Goal: Information Seeking & Learning: Learn about a topic

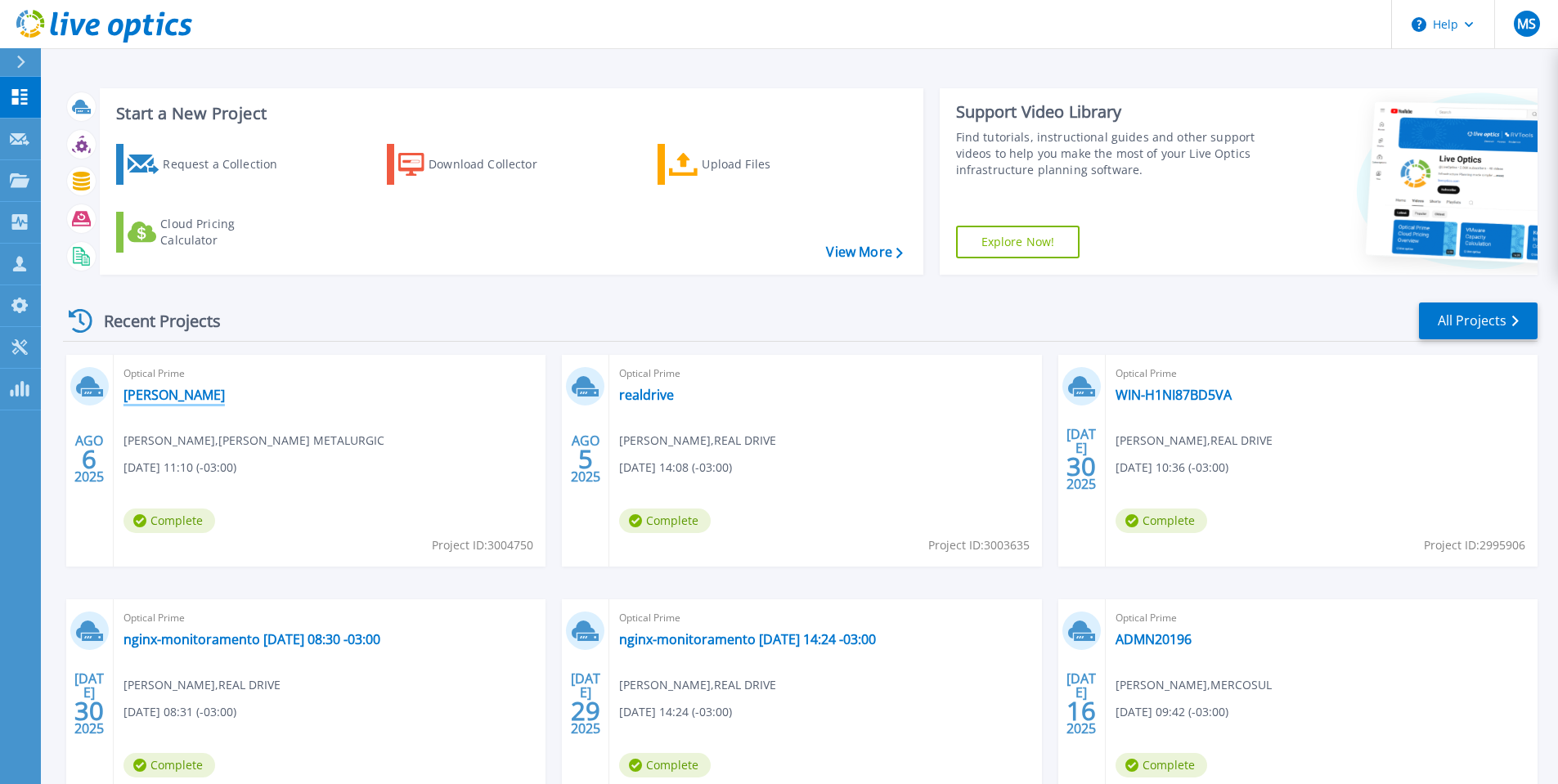
click at [180, 387] on link "Susin Francescutti" at bounding box center [174, 395] width 101 height 17
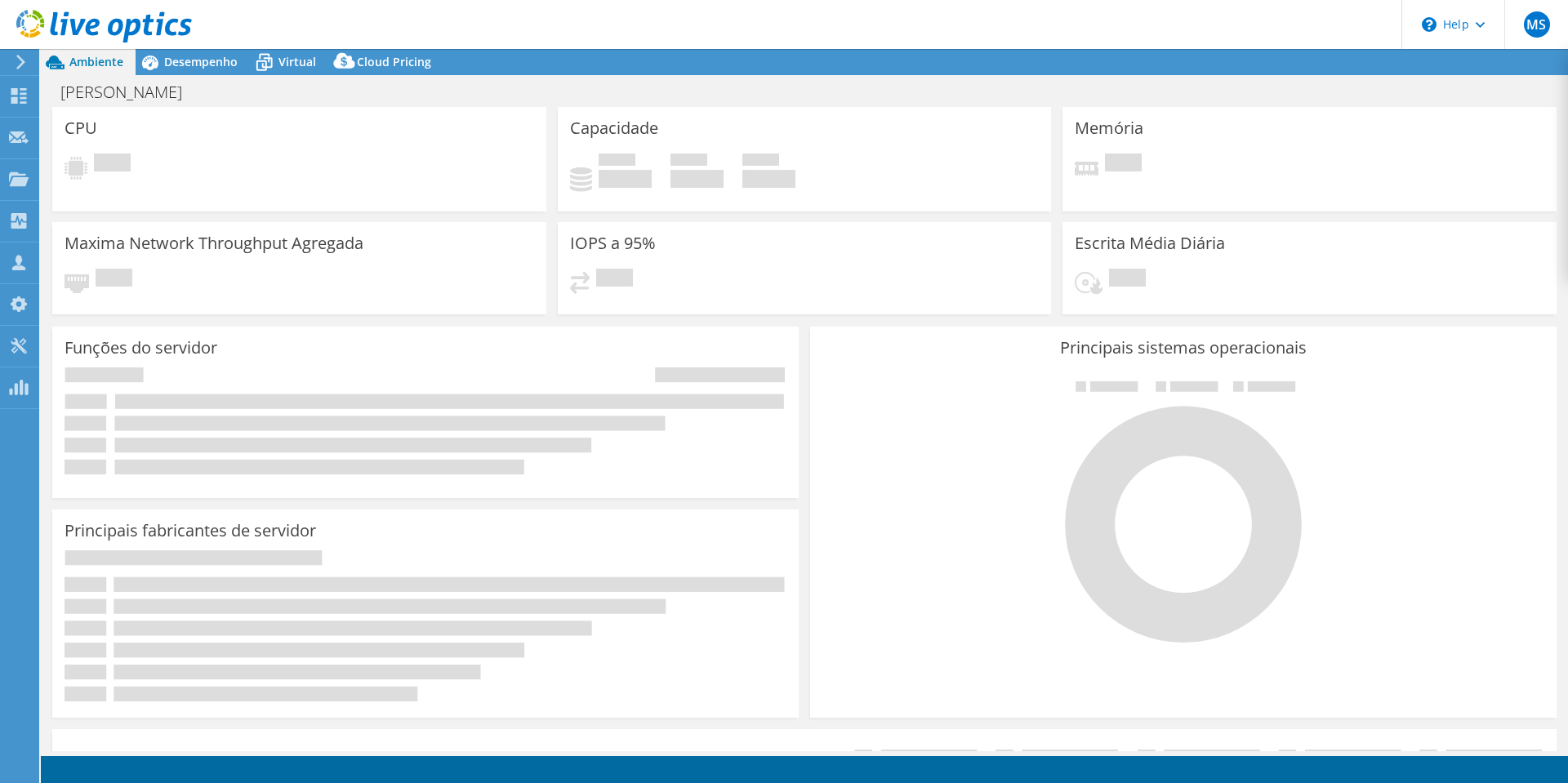
select select "USD"
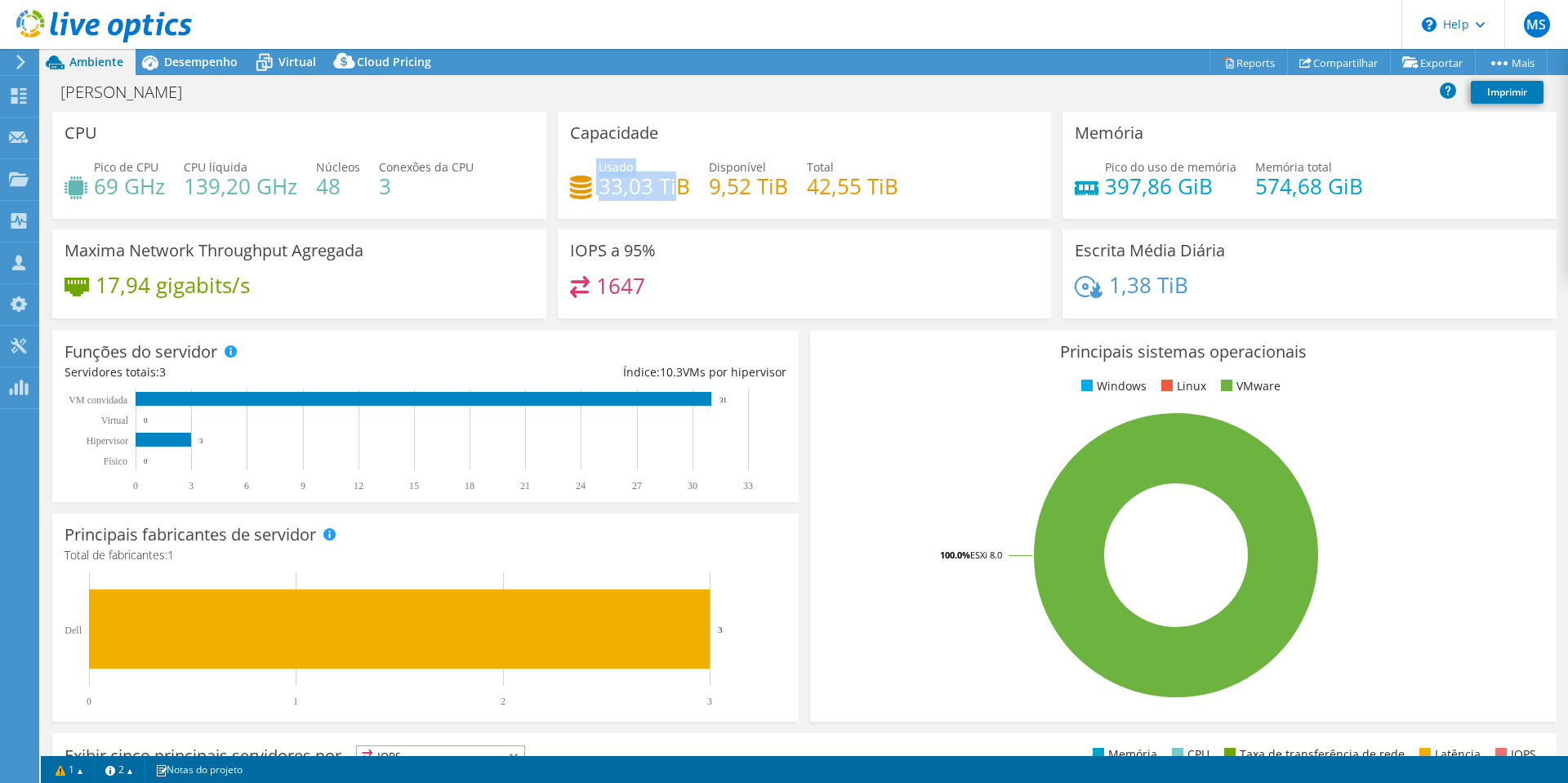
drag, startPoint x: 674, startPoint y: 186, endPoint x: 562, endPoint y: 185, distance: 112.0
click at [562, 185] on div "Capacidade Usado 33,03 TiB Disponível 9,52 TiB Total 42,55 TiB" at bounding box center [805, 165] width 494 height 107
drag, startPoint x: 669, startPoint y: 178, endPoint x: 674, endPoint y: 192, distance: 14.9
click at [670, 178] on h4 "33,03 TiB" at bounding box center [645, 187] width 91 height 18
click at [679, 184] on h4 "33,03 TiB" at bounding box center [645, 187] width 91 height 18
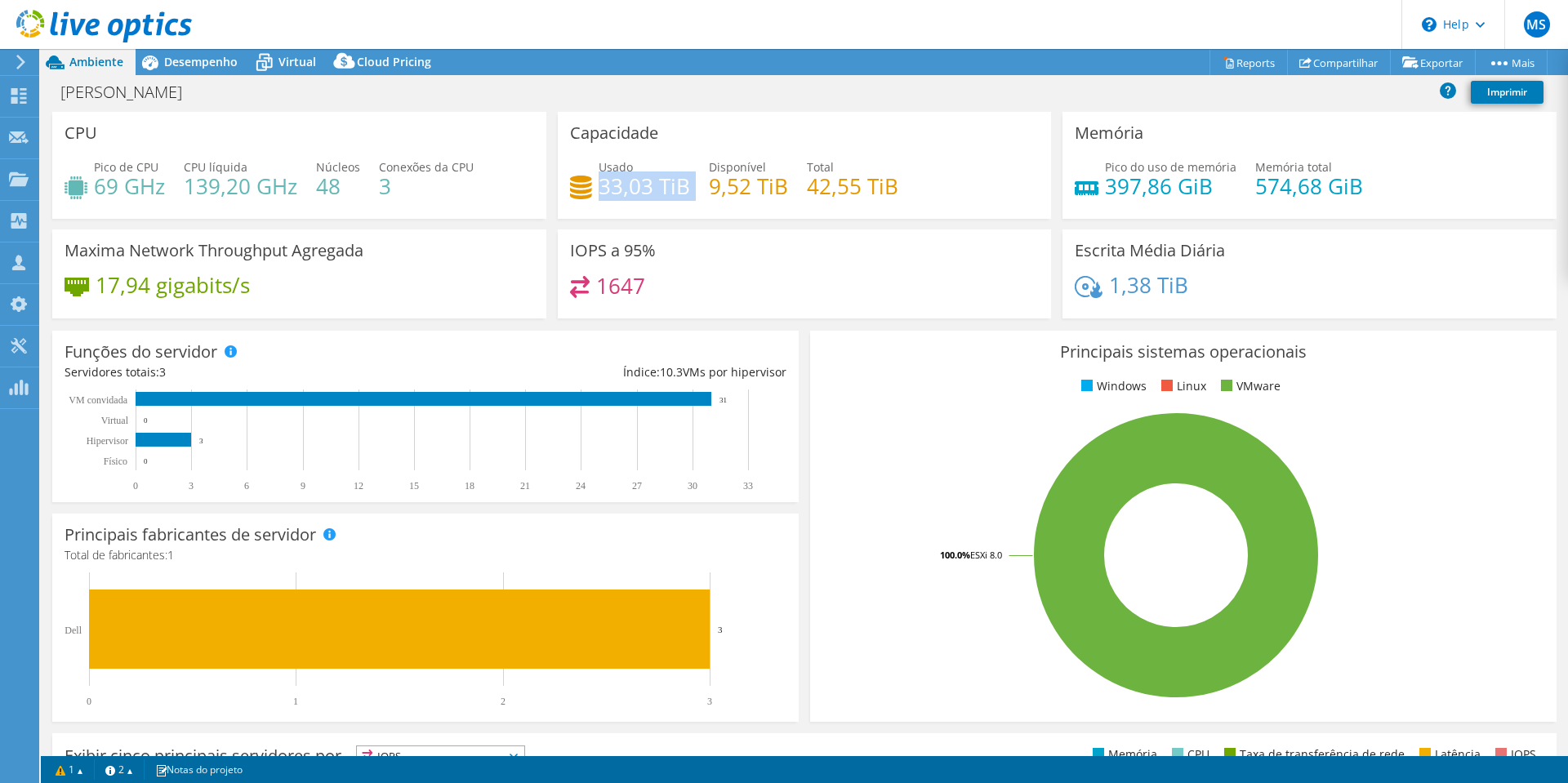
drag, startPoint x: 686, startPoint y: 191, endPoint x: 594, endPoint y: 186, distance: 92.1
click at [594, 186] on div "Usado 33,03 TiB Disponível 9,52 TiB Total 42,55 TiB" at bounding box center [805, 185] width 470 height 53
drag, startPoint x: 149, startPoint y: 188, endPoint x: 94, endPoint y: 188, distance: 55.0
click at [94, 188] on h4 "69 GHz" at bounding box center [129, 187] width 71 height 18
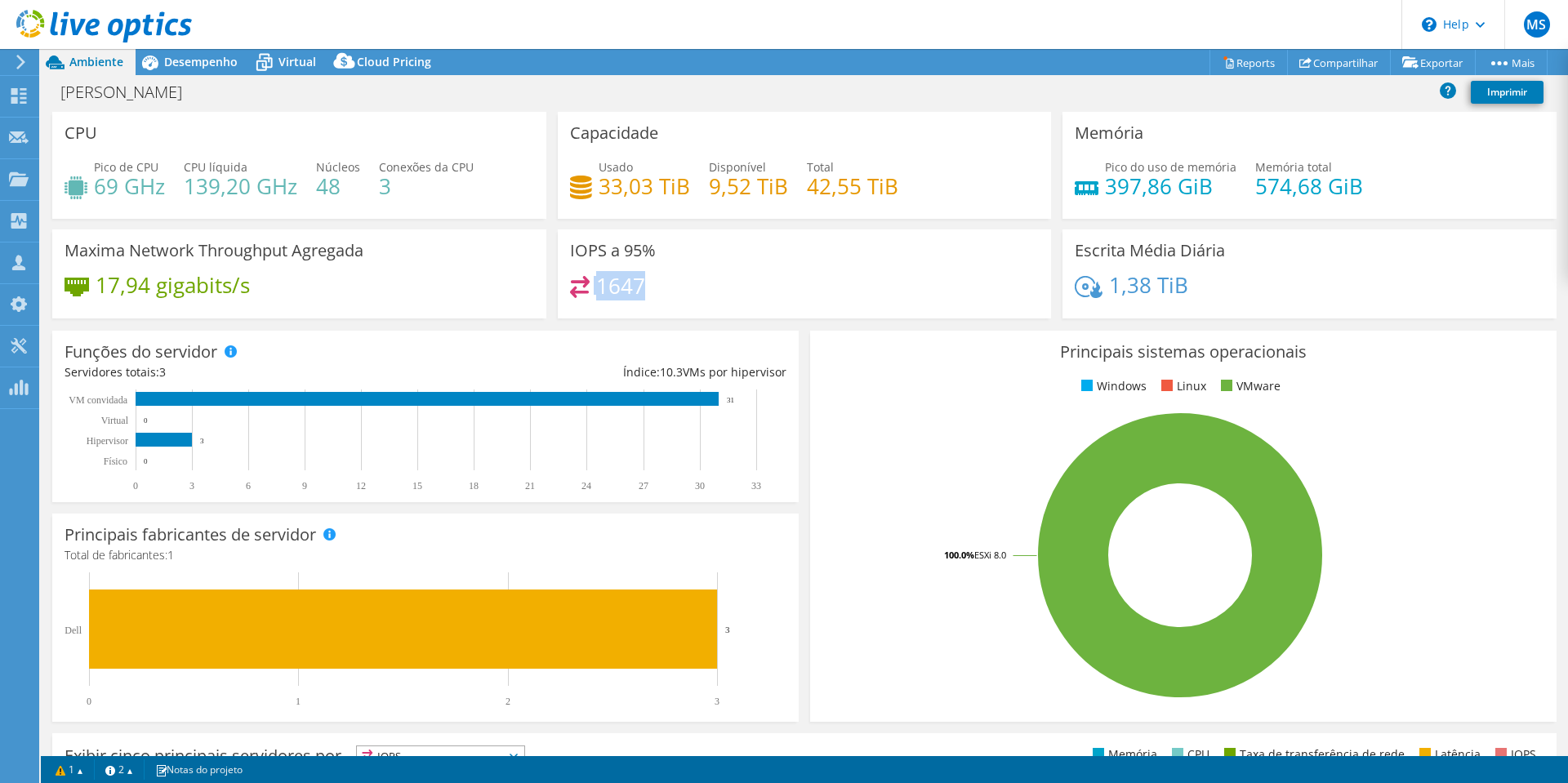
drag, startPoint x: 646, startPoint y: 288, endPoint x: 563, endPoint y: 283, distance: 83.2
click at [563, 283] on div "IOPS a 95% 1647" at bounding box center [805, 274] width 494 height 89
click at [672, 282] on div "1647" at bounding box center [805, 294] width 470 height 35
drag, startPoint x: 584, startPoint y: 279, endPoint x: 561, endPoint y: 278, distance: 23.0
click at [561, 278] on div "IOPS a 95% 1647" at bounding box center [805, 274] width 494 height 89
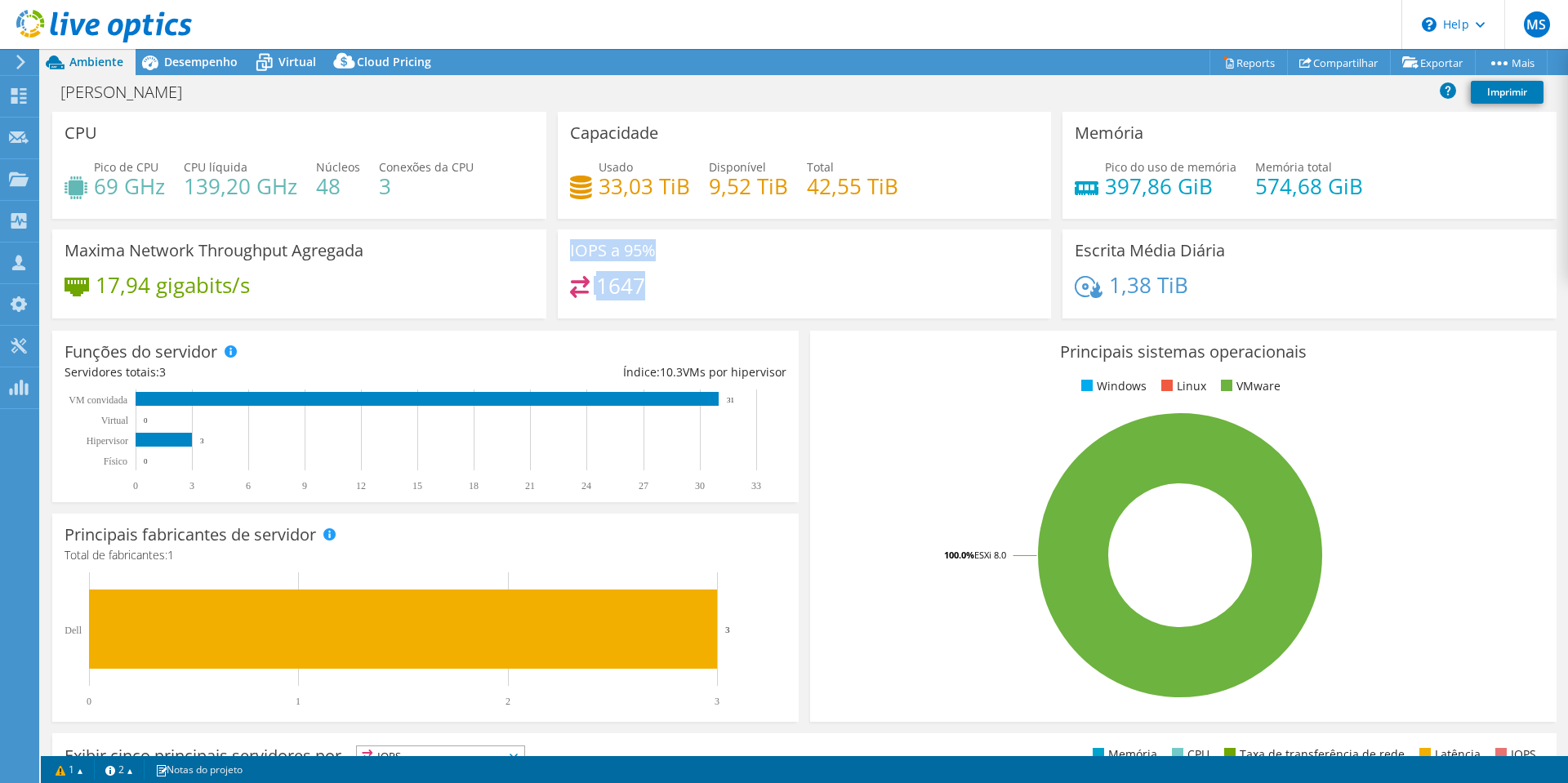
drag, startPoint x: 670, startPoint y: 285, endPoint x: 546, endPoint y: 287, distance: 124.0
click at [546, 287] on div "CPU Pico de CPU 69 GHz CPU líquida 139,20 GHz Núcleos 48 Conexões da CPU 3 Capa…" at bounding box center [804, 221] width 1516 height 217
drag, startPoint x: 1205, startPoint y: 183, endPoint x: 1084, endPoint y: 195, distance: 121.6
click at [1084, 195] on div "Pico do uso de memória 397,86 GiB Memória total 574,68 GiB" at bounding box center [1309, 185] width 470 height 53
drag, startPoint x: 627, startPoint y: 292, endPoint x: 597, endPoint y: 292, distance: 30.0
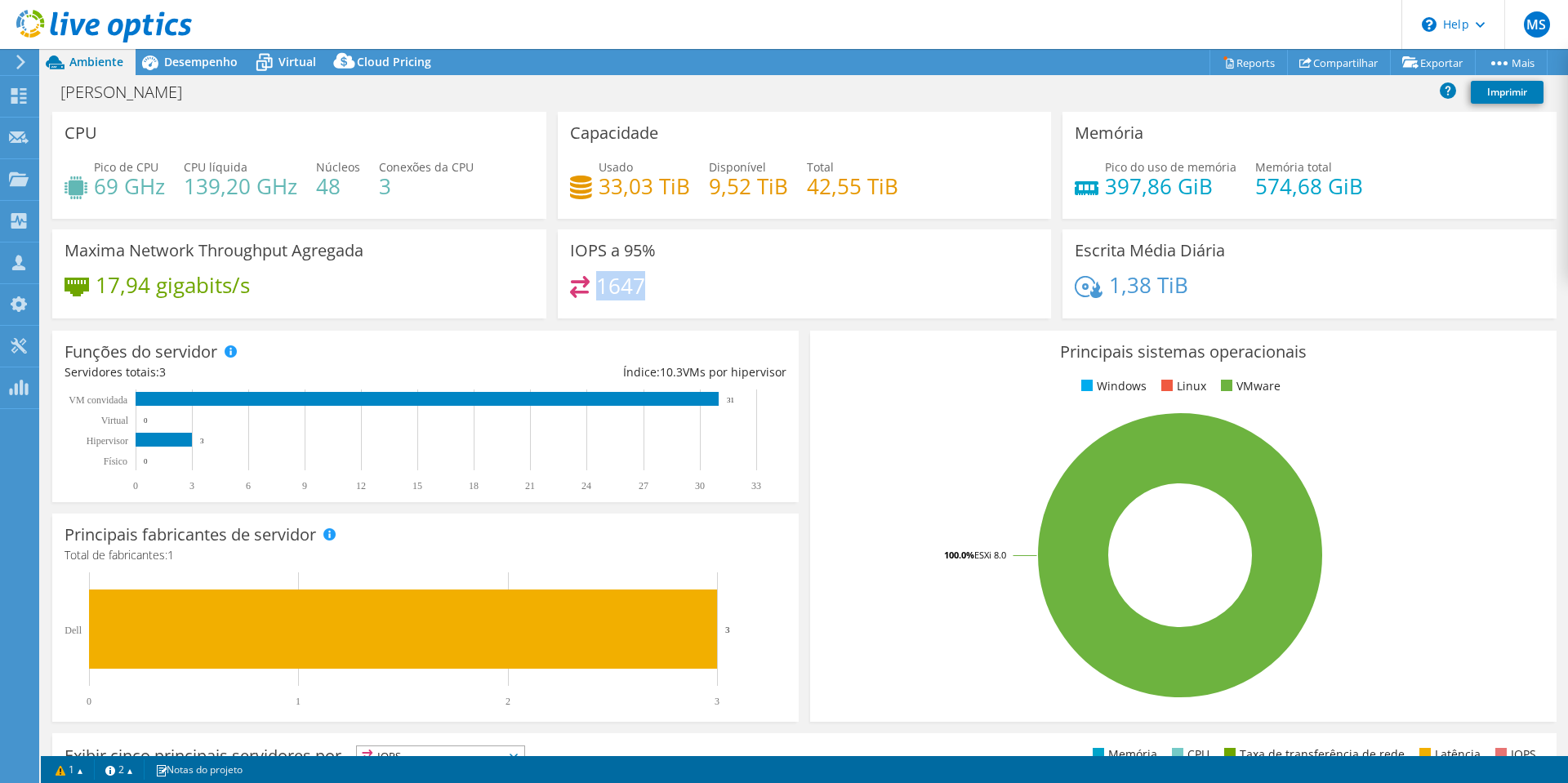
click at [597, 292] on h4 "1647" at bounding box center [621, 286] width 49 height 18
drag, startPoint x: 591, startPoint y: 187, endPoint x: 660, endPoint y: 182, distance: 69.2
click at [660, 182] on div "Usado 33,03 TiB" at bounding box center [630, 177] width 120 height 36
click at [697, 185] on div "Usado 33,03 TiB Disponível 9,52 TiB Total 42,55 TiB" at bounding box center [805, 185] width 470 height 53
drag, startPoint x: 691, startPoint y: 184, endPoint x: 596, endPoint y: 183, distance: 95.0
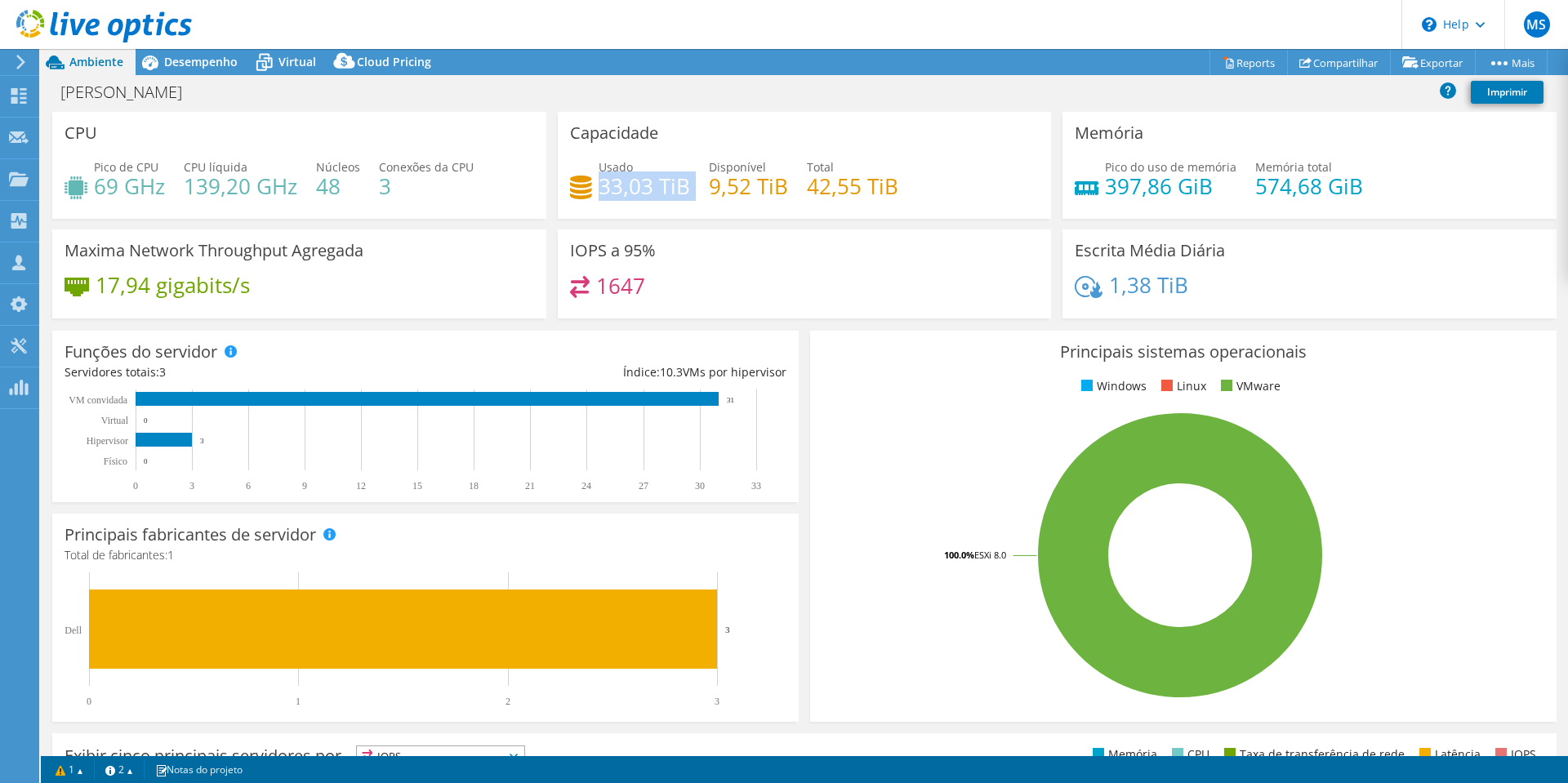
click at [596, 183] on div "Usado 33,03 TiB Disponível 9,52 TiB Total 42,55 TiB" at bounding box center [805, 185] width 470 height 53
drag, startPoint x: 114, startPoint y: 283, endPoint x: 275, endPoint y: 297, distance: 161.6
click at [276, 297] on div "17,94 gigabits/s" at bounding box center [299, 293] width 470 height 34
click at [198, 53] on div "Desempenho" at bounding box center [192, 62] width 114 height 27
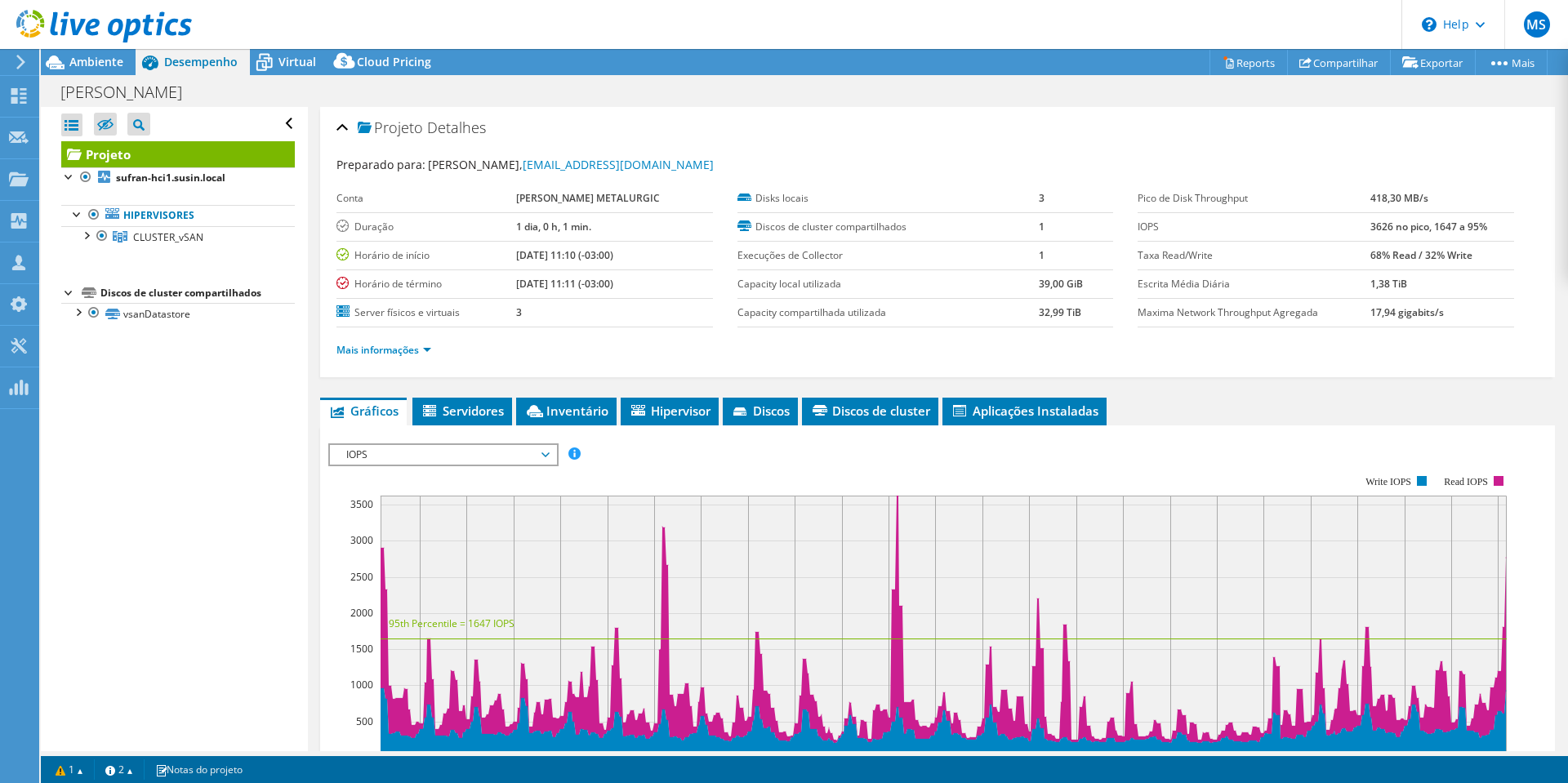
click at [551, 453] on span "IOPS" at bounding box center [443, 455] width 226 height 20
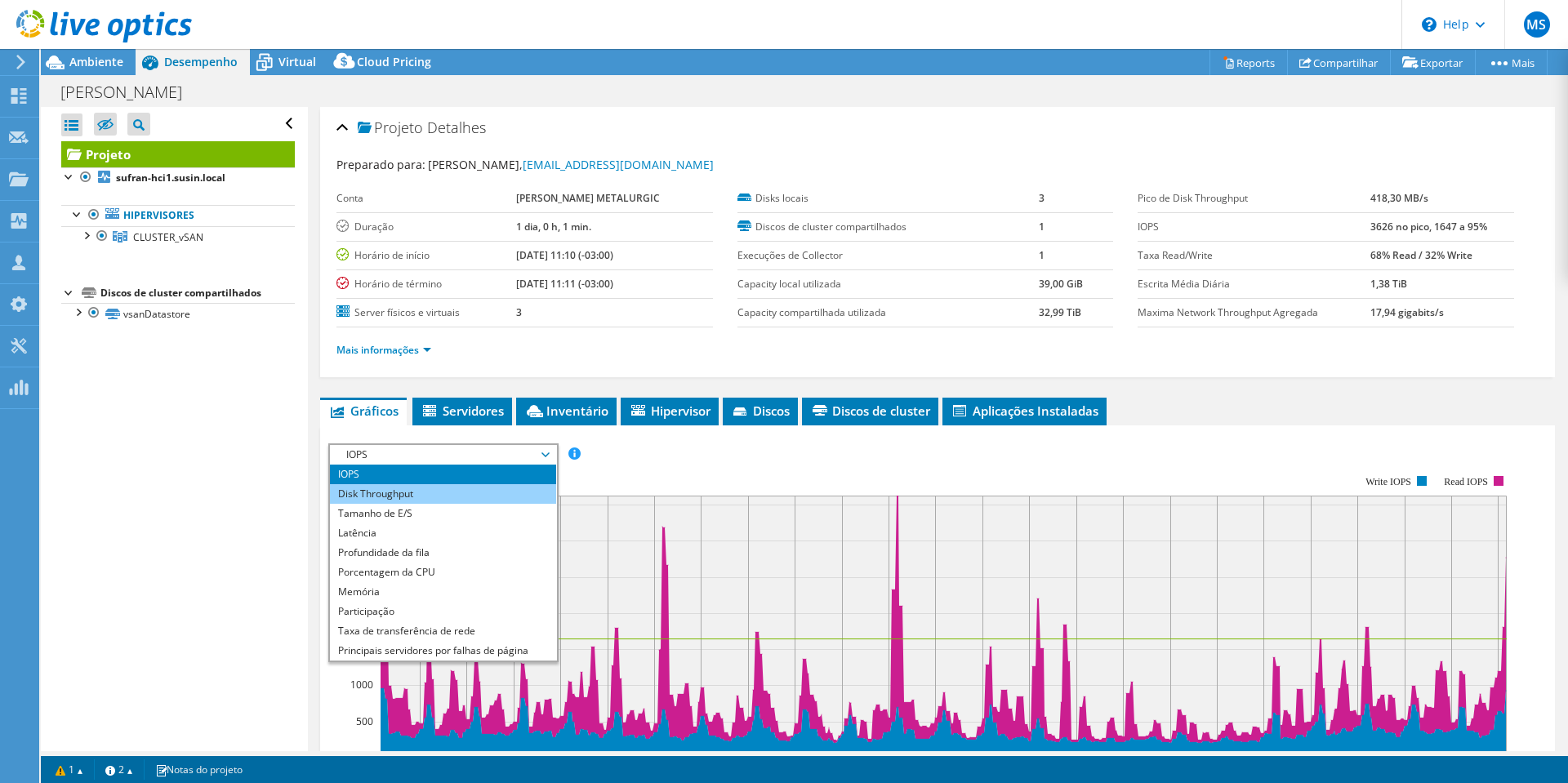
click at [415, 493] on li "Disk Throughput" at bounding box center [443, 494] width 226 height 20
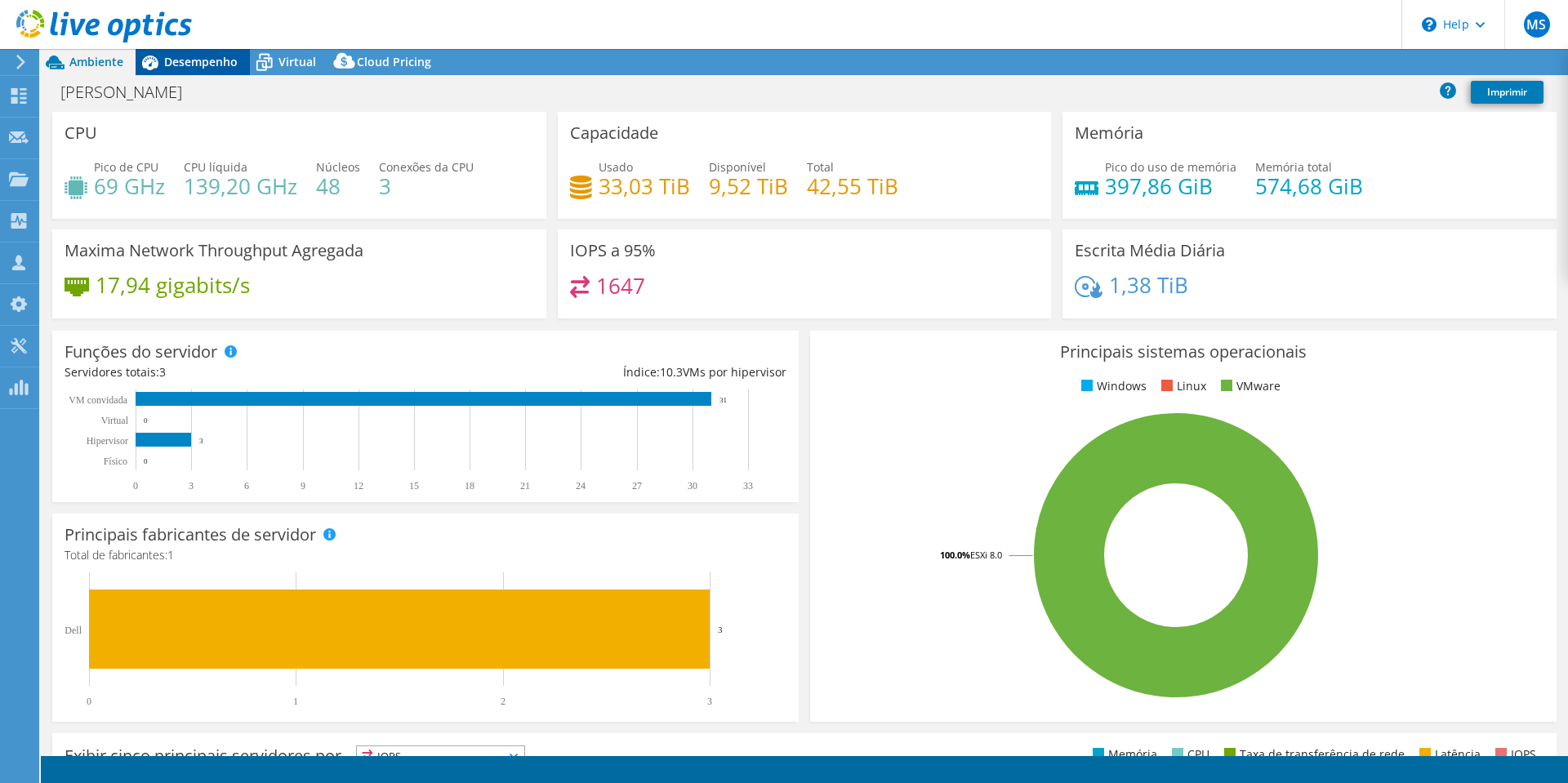
click at [194, 58] on span "Desempenho" at bounding box center [201, 61] width 74 height 16
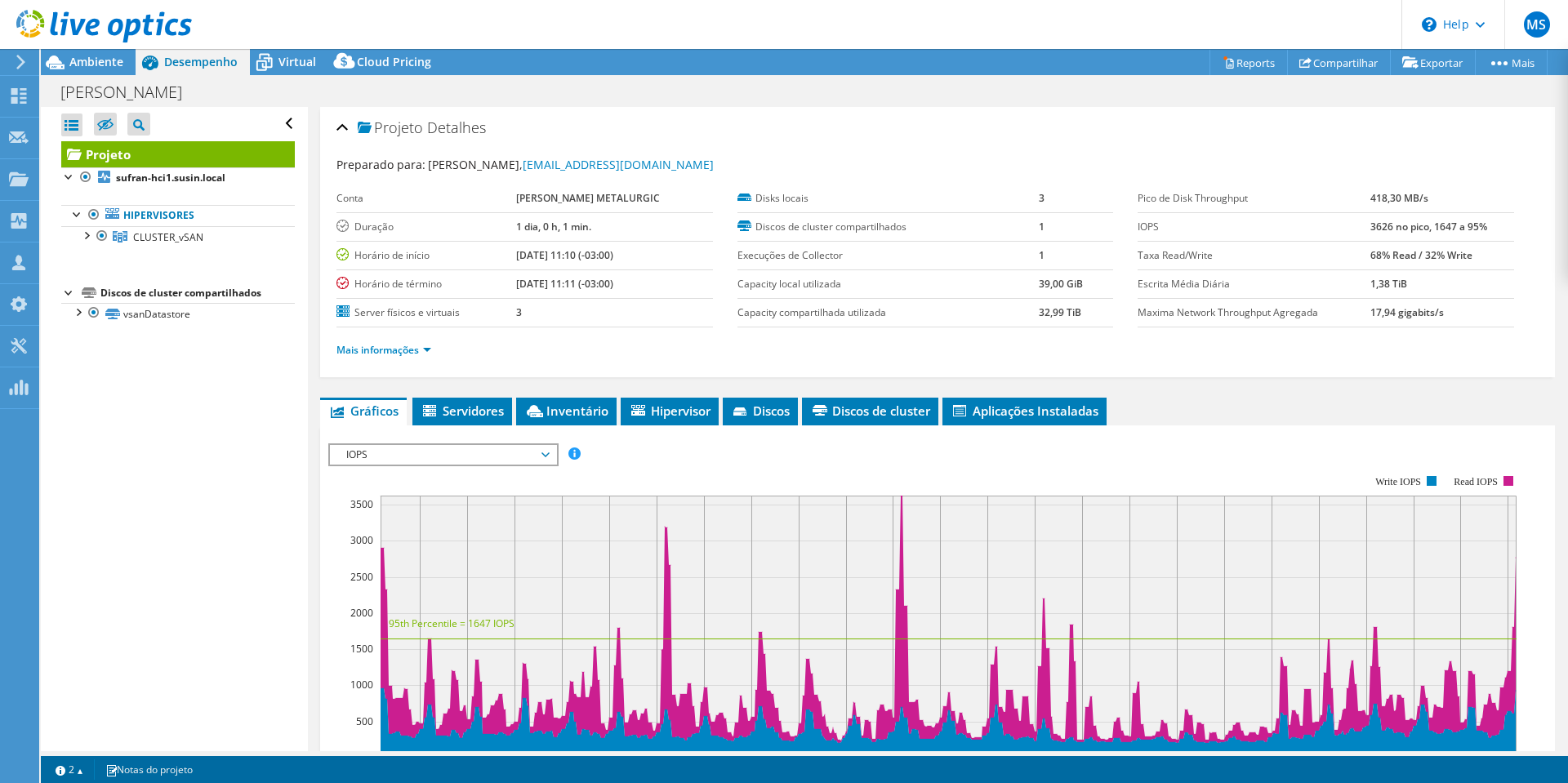
drag, startPoint x: 1436, startPoint y: 316, endPoint x: 1354, endPoint y: 317, distance: 82.0
click at [1354, 317] on tr "Maxima Network Throughput Agregada 17,94 gigabits/s" at bounding box center [1326, 312] width 377 height 28
drag, startPoint x: 1359, startPoint y: 197, endPoint x: 1452, endPoint y: 197, distance: 93.0
click at [1452, 197] on td "418,30 MB/s" at bounding box center [1442, 198] width 144 height 28
click at [390, 348] on link "Mais informações" at bounding box center [384, 349] width 95 height 14
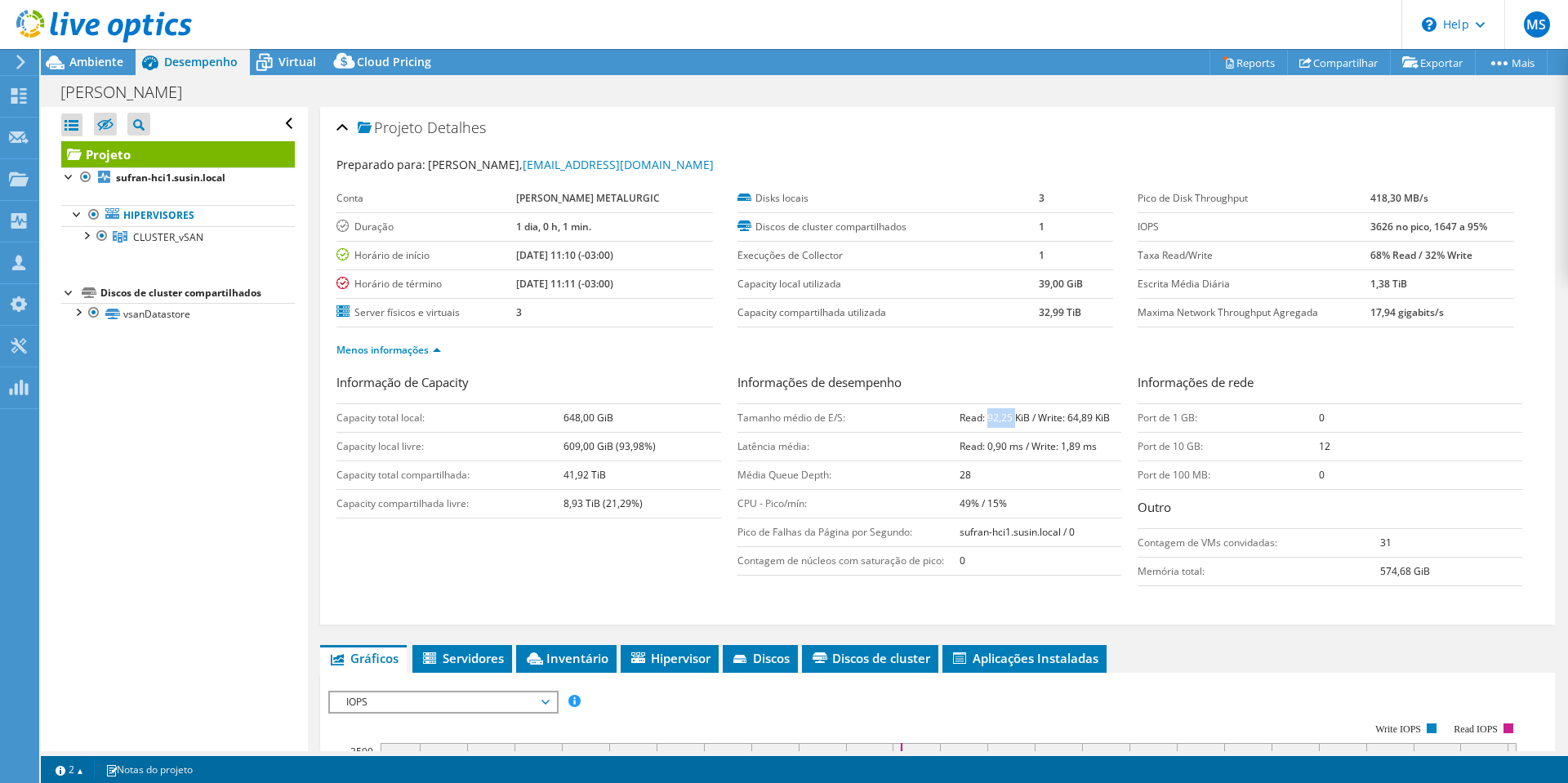
drag, startPoint x: 981, startPoint y: 418, endPoint x: 1010, endPoint y: 418, distance: 29.0
click at [1010, 418] on b "Read: 92,25 KiB / Write: 64,89 KiB" at bounding box center [1035, 417] width 150 height 14
drag, startPoint x: 1083, startPoint y: 417, endPoint x: 1056, endPoint y: 417, distance: 27.0
click at [1056, 417] on b "Read: 92,25 KiB / Write: 64,89 KiB" at bounding box center [1035, 417] width 150 height 14
click at [684, 665] on span "Hipervisor" at bounding box center [670, 659] width 81 height 17
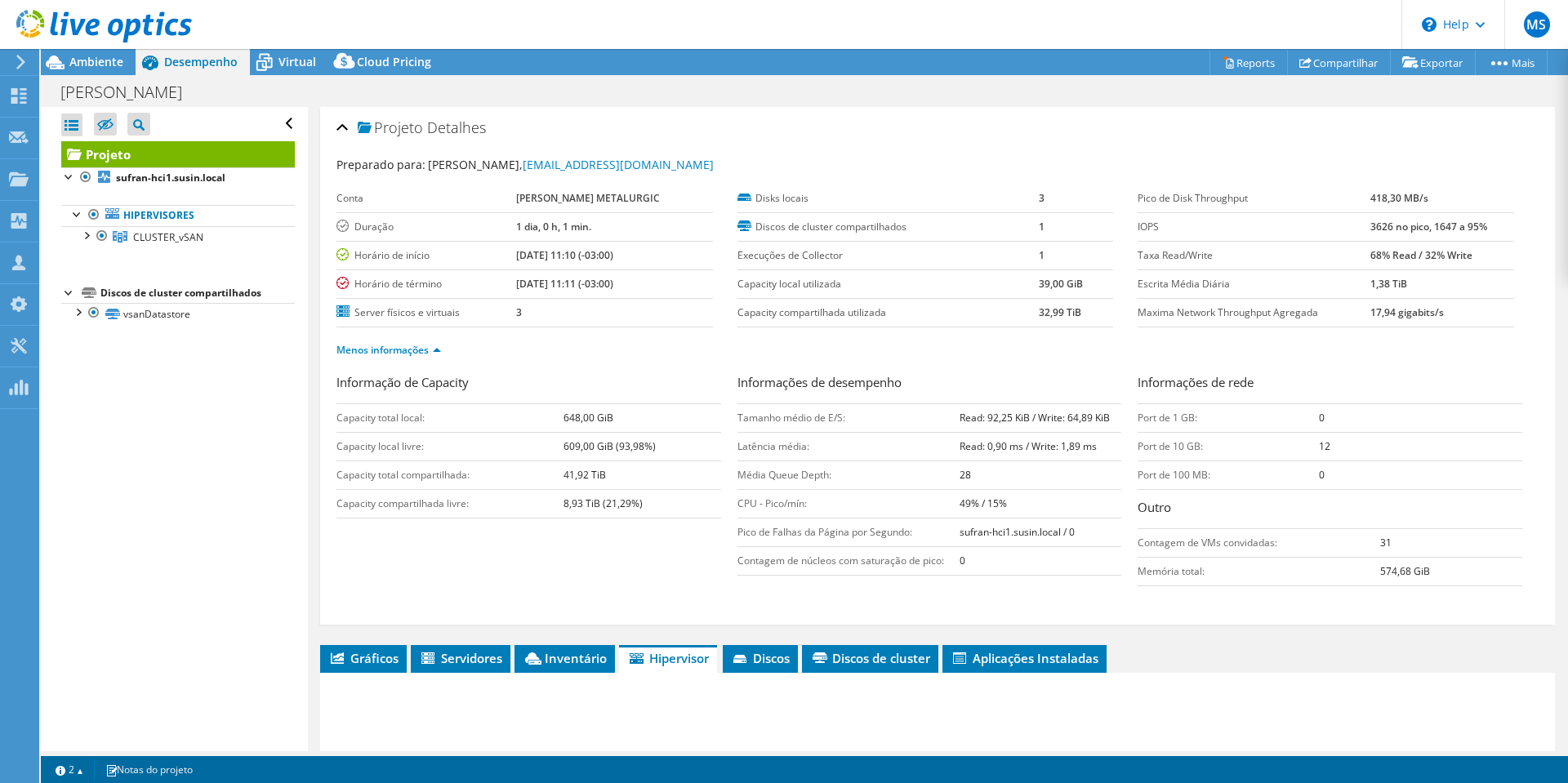
scroll to position [327, 0]
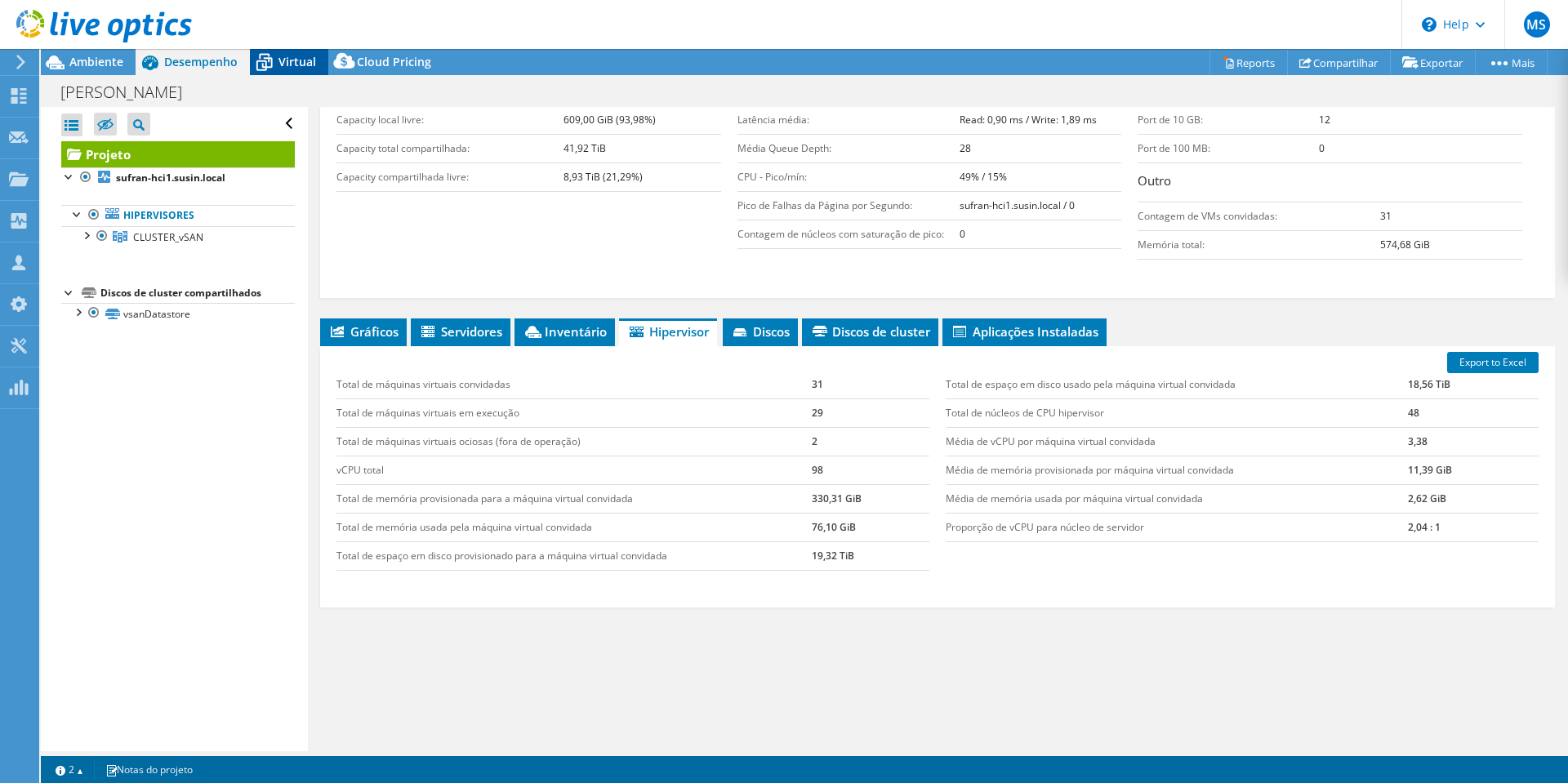
click at [288, 71] on div "Virtual" at bounding box center [289, 62] width 79 height 27
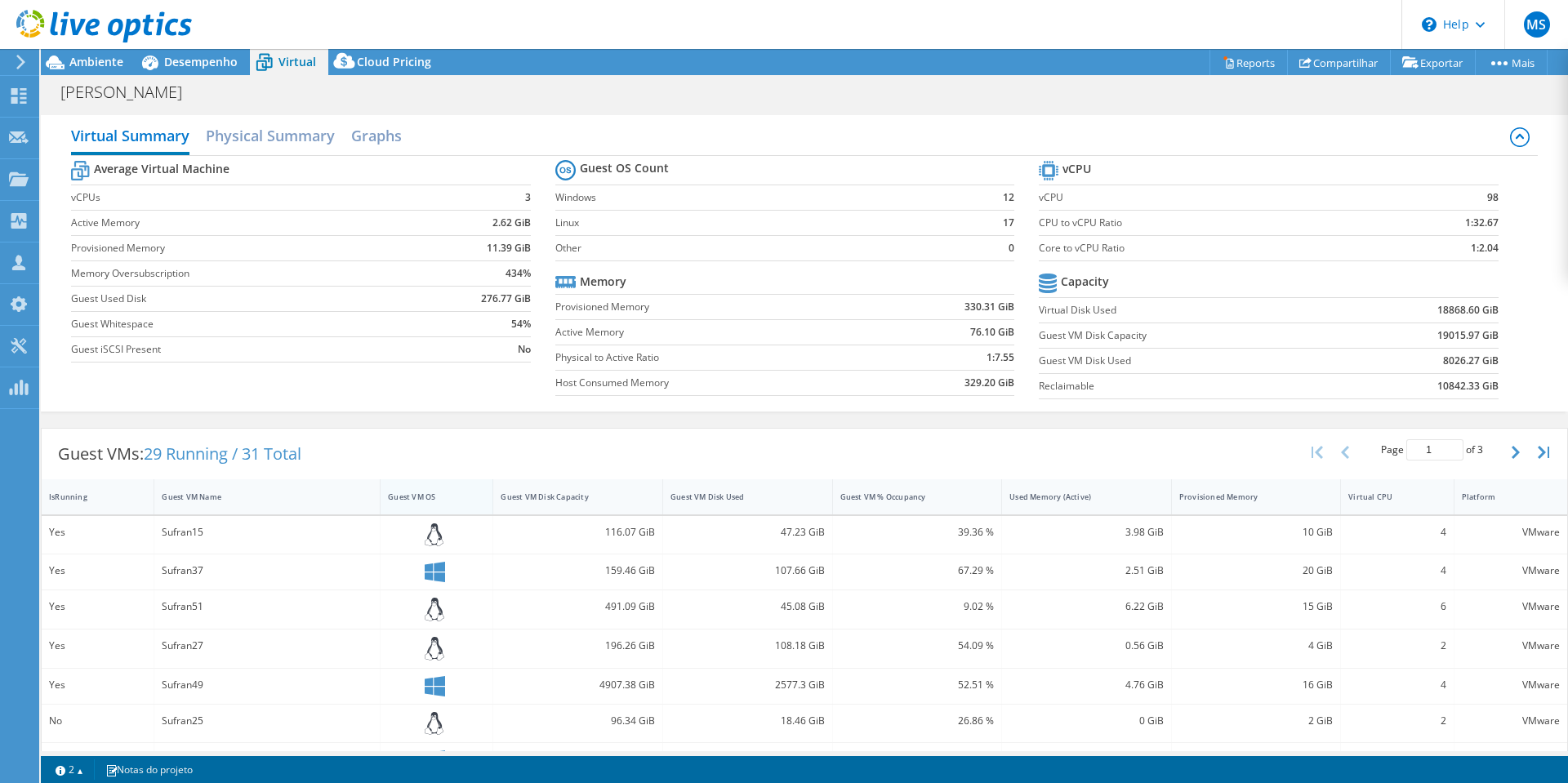
click at [420, 503] on div "Guest VM OS" at bounding box center [426, 497] width 92 height 26
click at [418, 503] on div "Guest VM OS" at bounding box center [426, 497] width 92 height 26
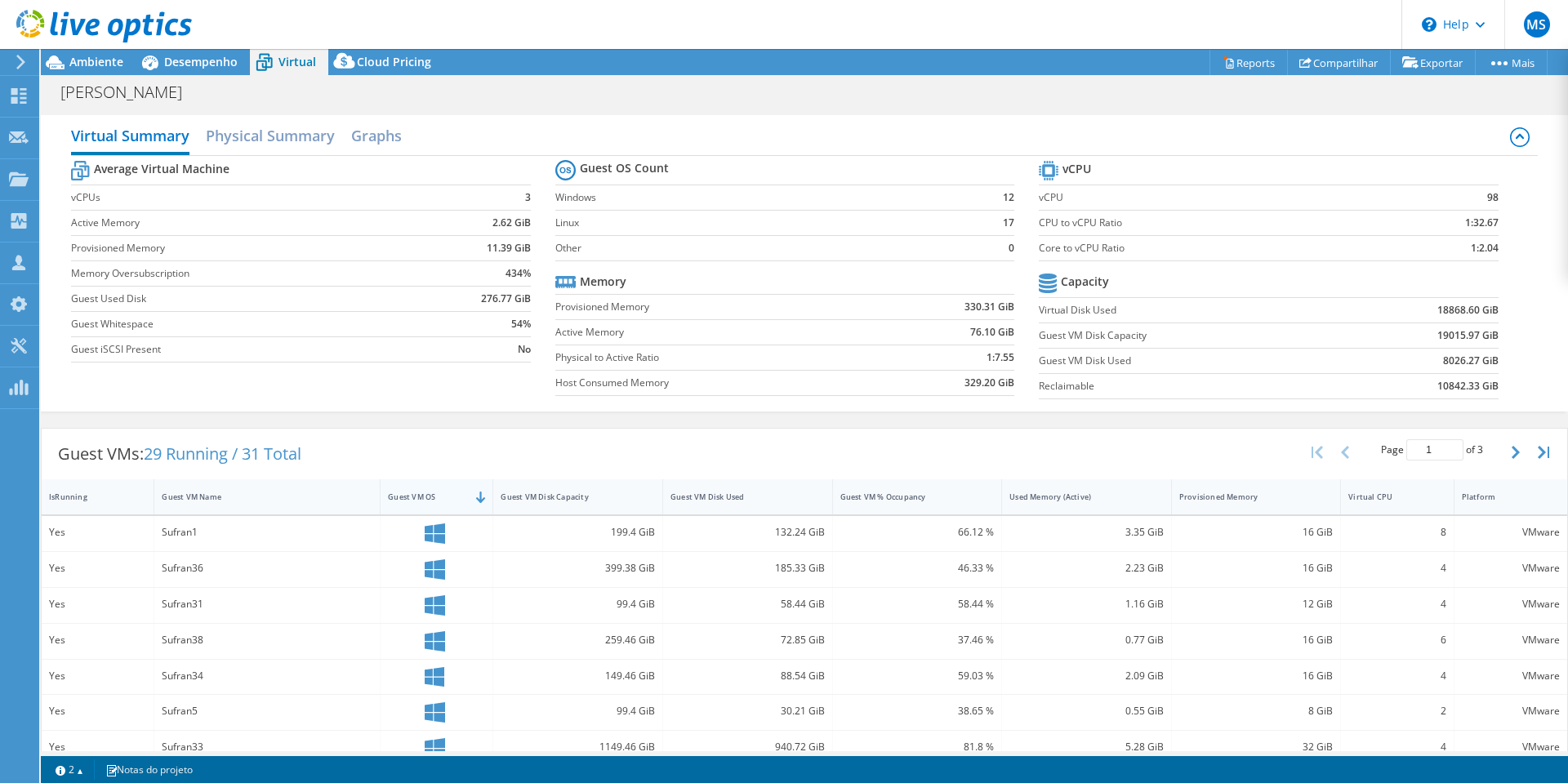
click at [478, 497] on div at bounding box center [492, 497] width 29 height 35
click at [445, 497] on div "Guest VM OS" at bounding box center [427, 497] width 78 height 11
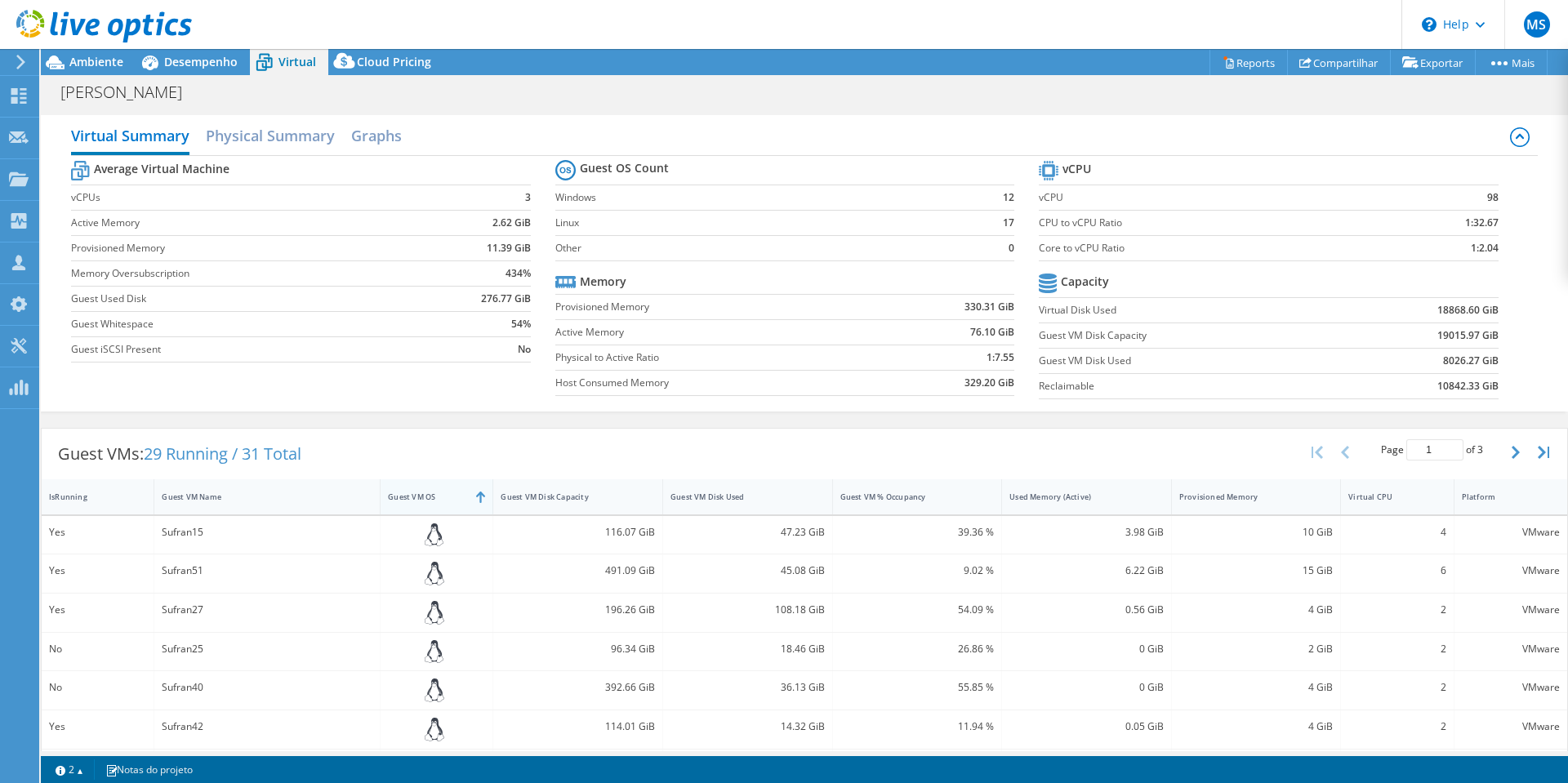
click at [460, 497] on div "Guest VM OS" at bounding box center [427, 497] width 78 height 11
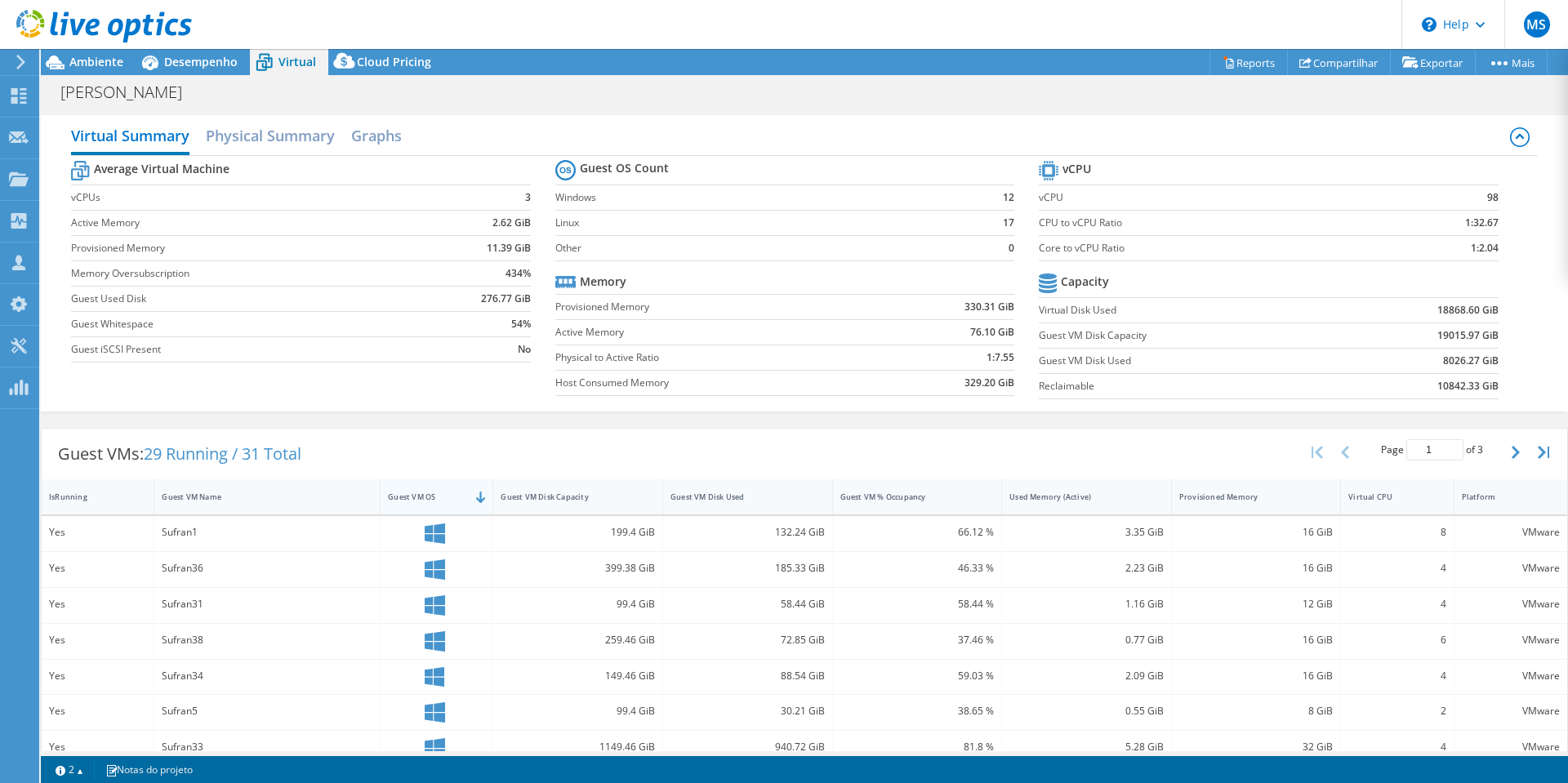
click at [481, 497] on div at bounding box center [492, 497] width 29 height 35
click at [470, 500] on div "Guest VM OS" at bounding box center [437, 497] width 113 height 35
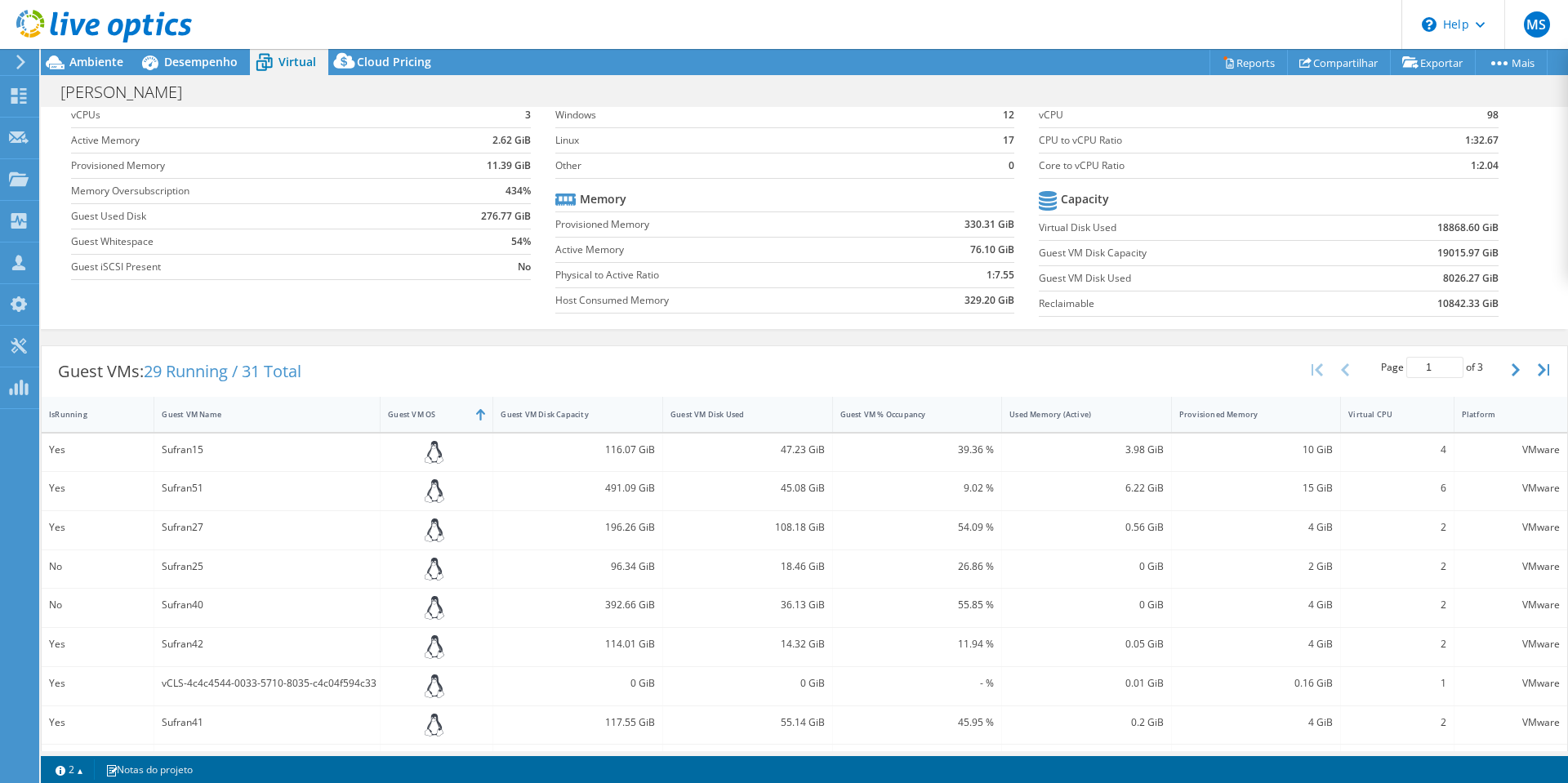
scroll to position [75, 0]
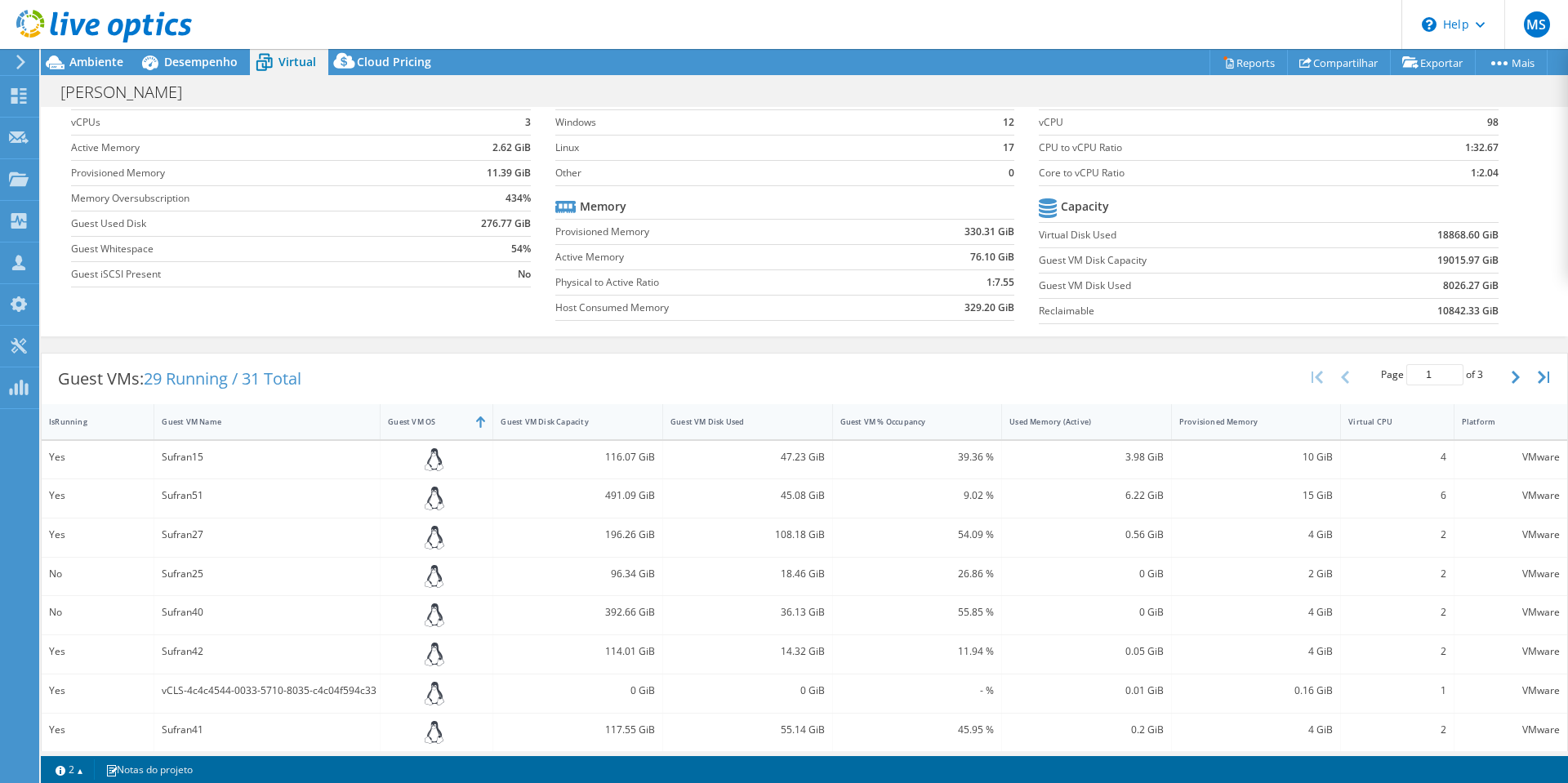
click at [1491, 382] on div "Page 1 of 3 5 rows 10 rows 20 rows 25 rows 50 rows 100 rows" at bounding box center [1432, 377] width 143 height 31
click at [1503, 377] on button "button" at bounding box center [1517, 377] width 27 height 31
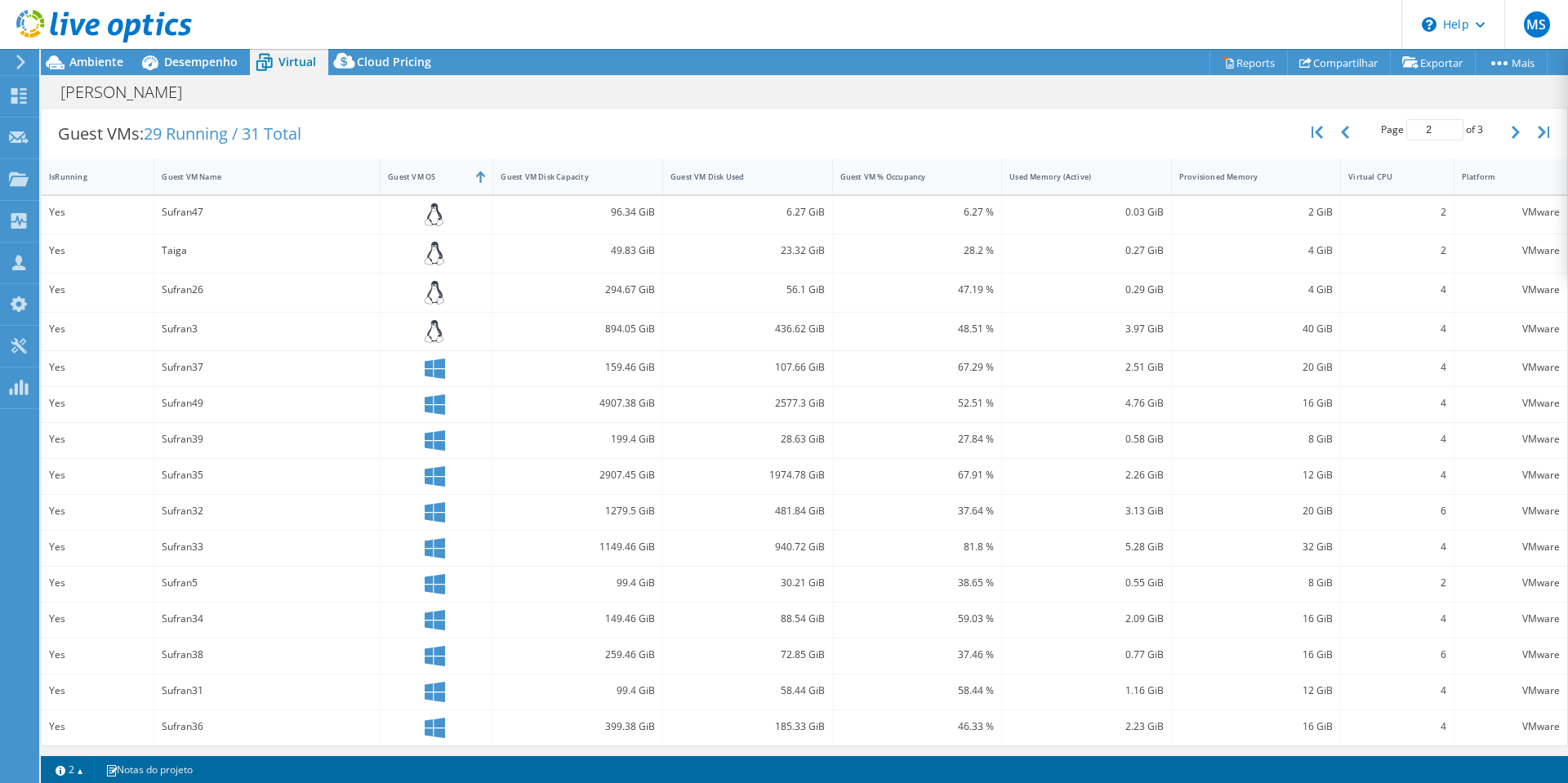
scroll to position [323, 0]
click at [1512, 125] on icon "button" at bounding box center [1516, 129] width 8 height 13
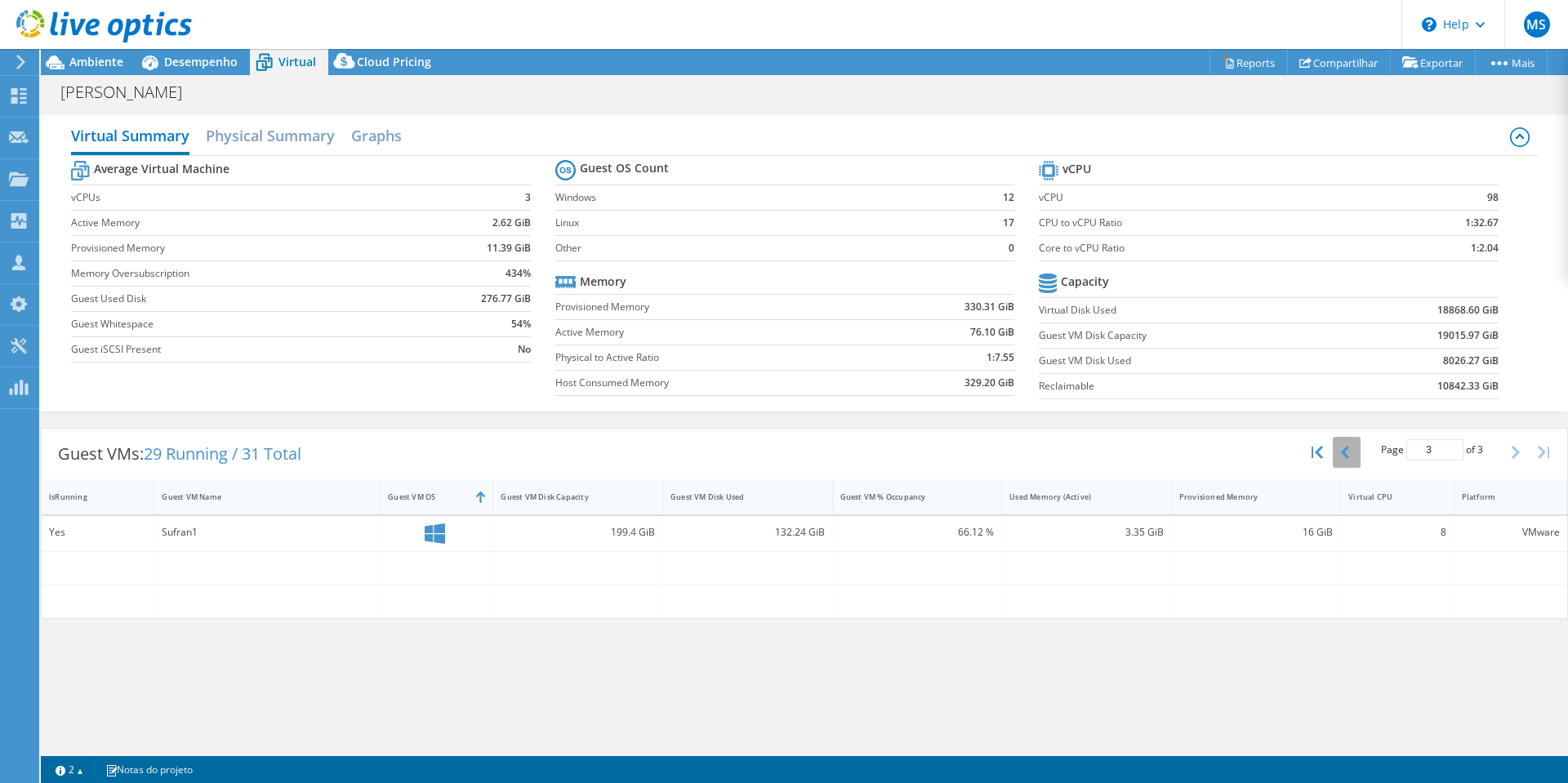
click at [1357, 455] on button "button" at bounding box center [1346, 452] width 27 height 31
type input "2"
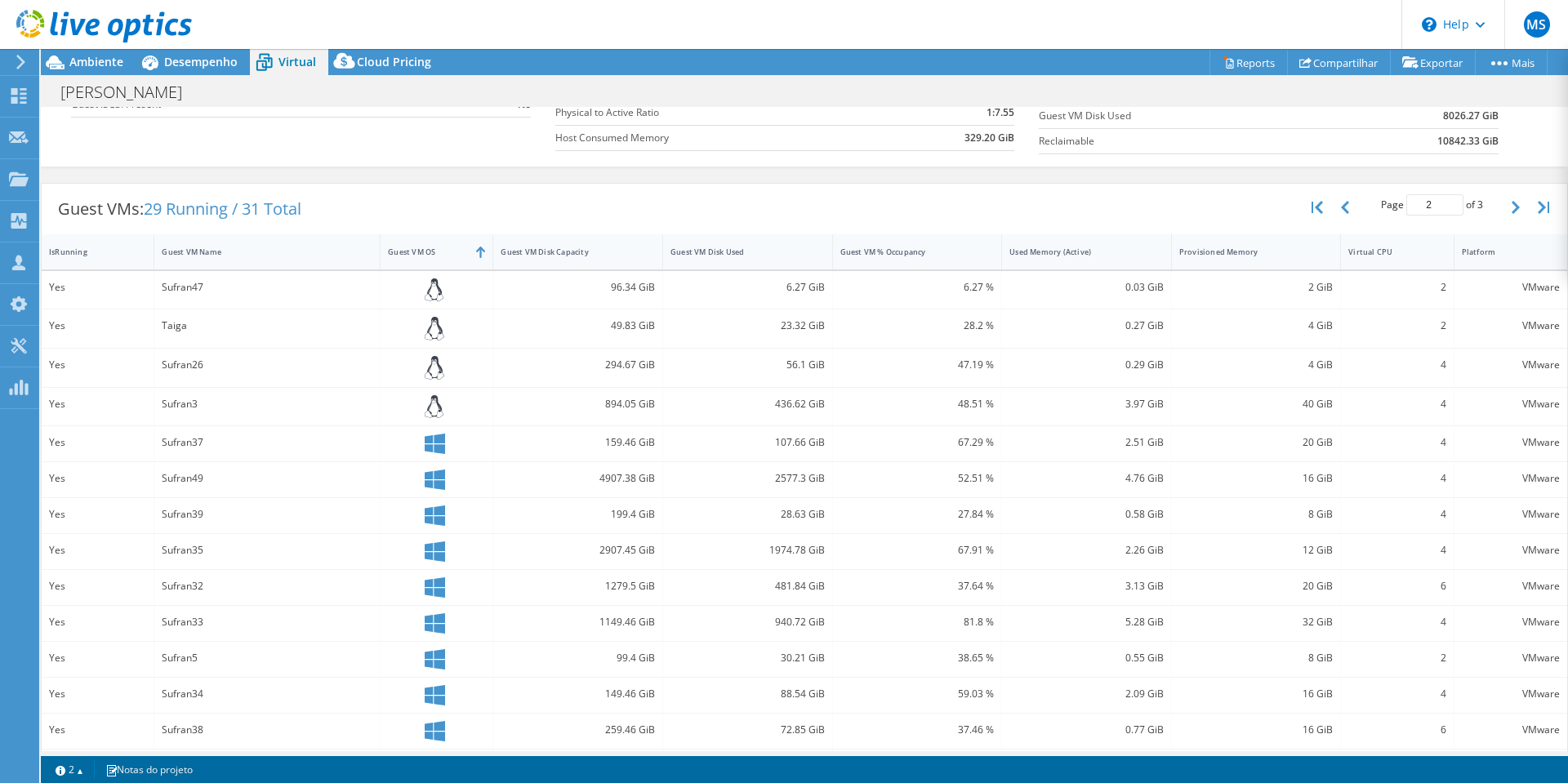
scroll to position [323, 0]
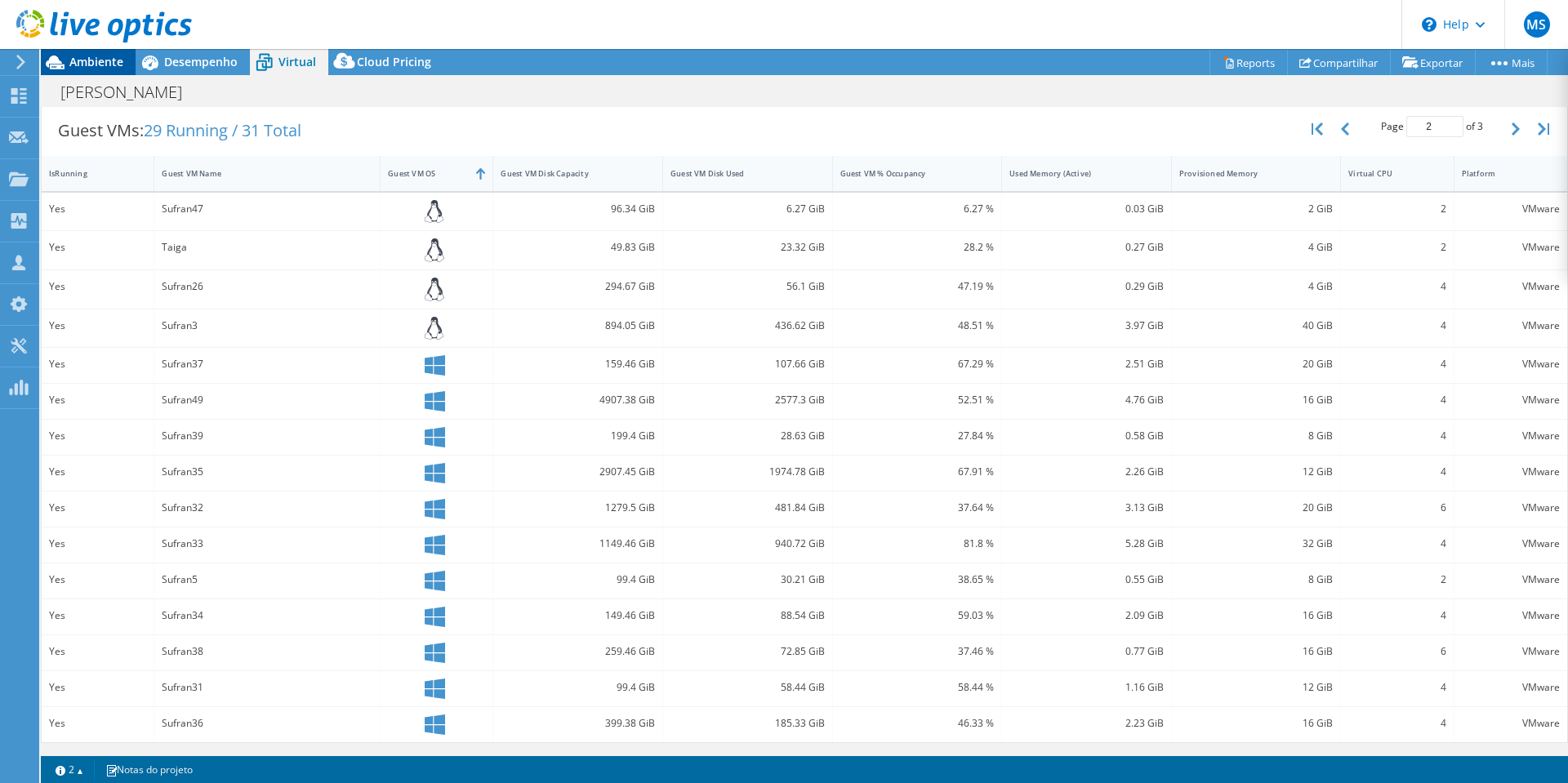
click at [78, 56] on span "Ambiente" at bounding box center [96, 61] width 54 height 16
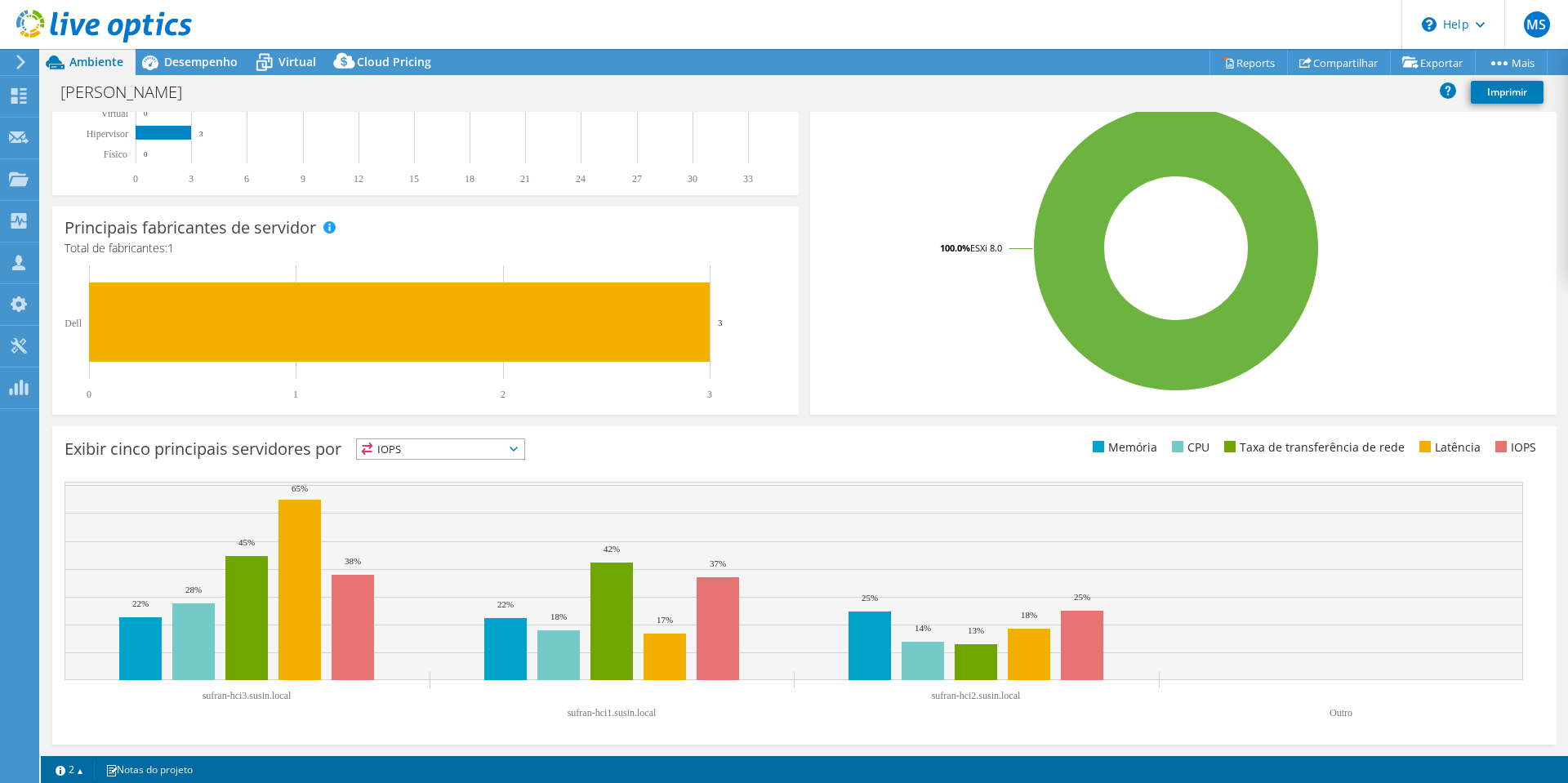
scroll to position [0, 0]
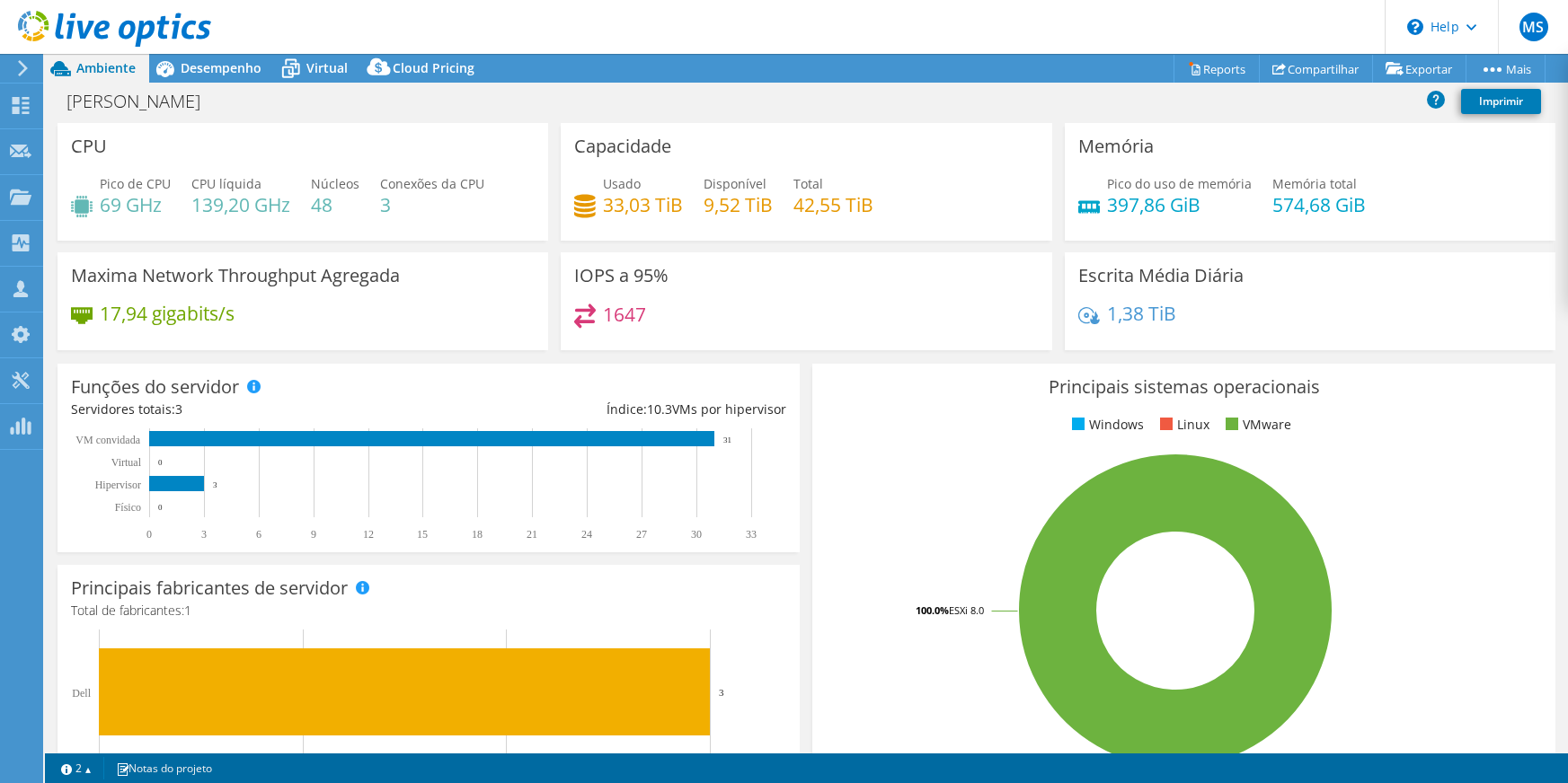
select select "USD"
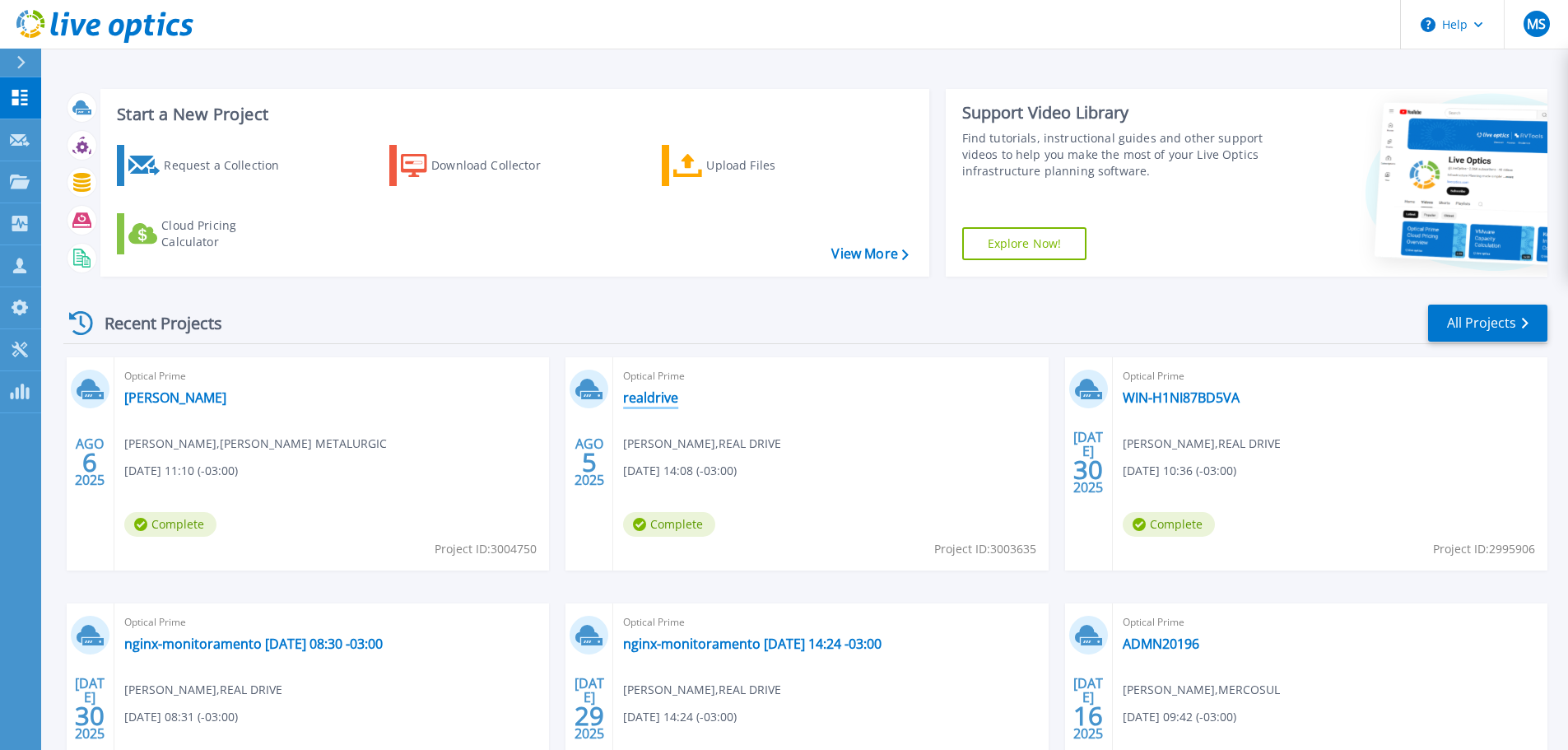
click at [654, 399] on link "realdrive" at bounding box center [651, 398] width 55 height 17
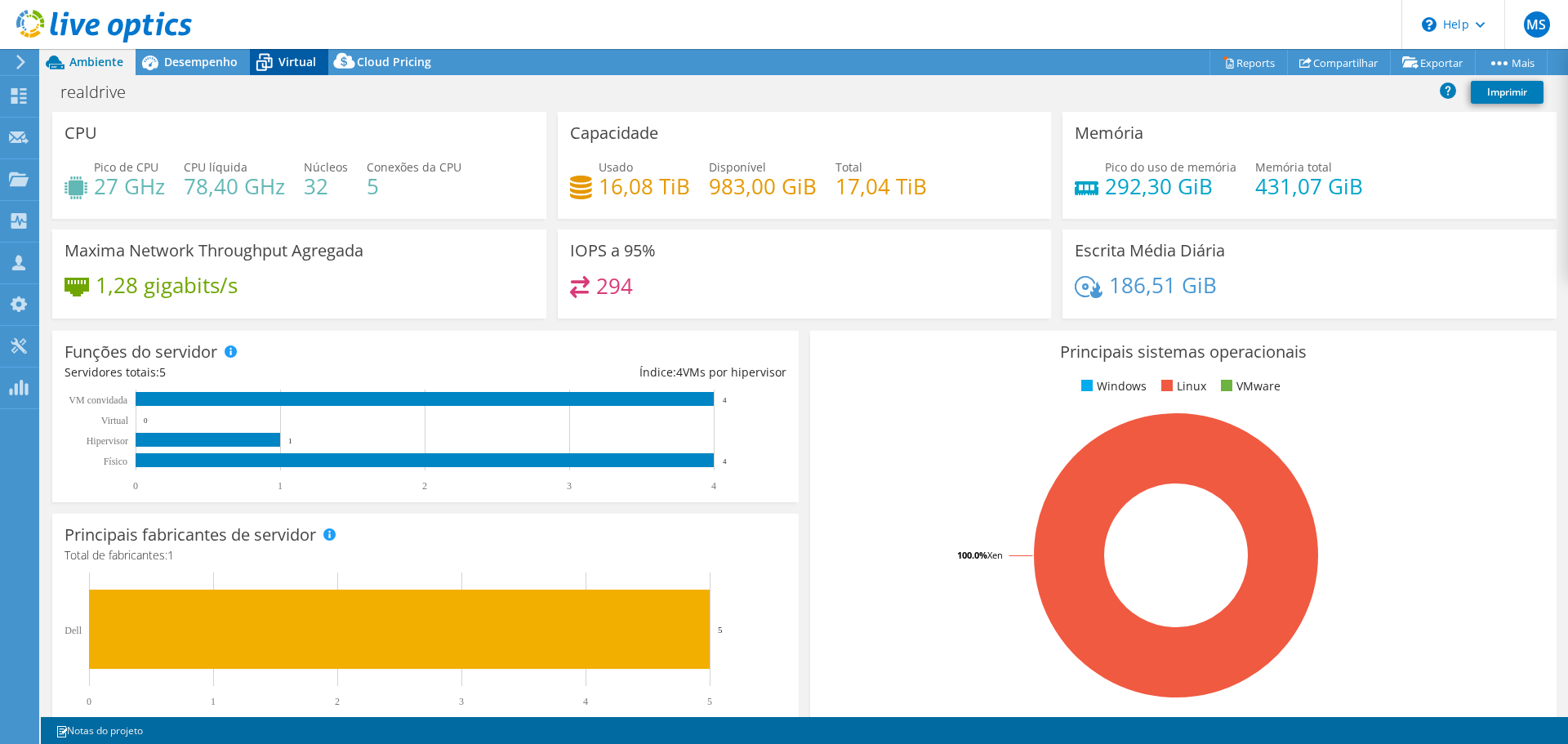
click at [291, 57] on span "Virtual" at bounding box center [297, 61] width 37 height 16
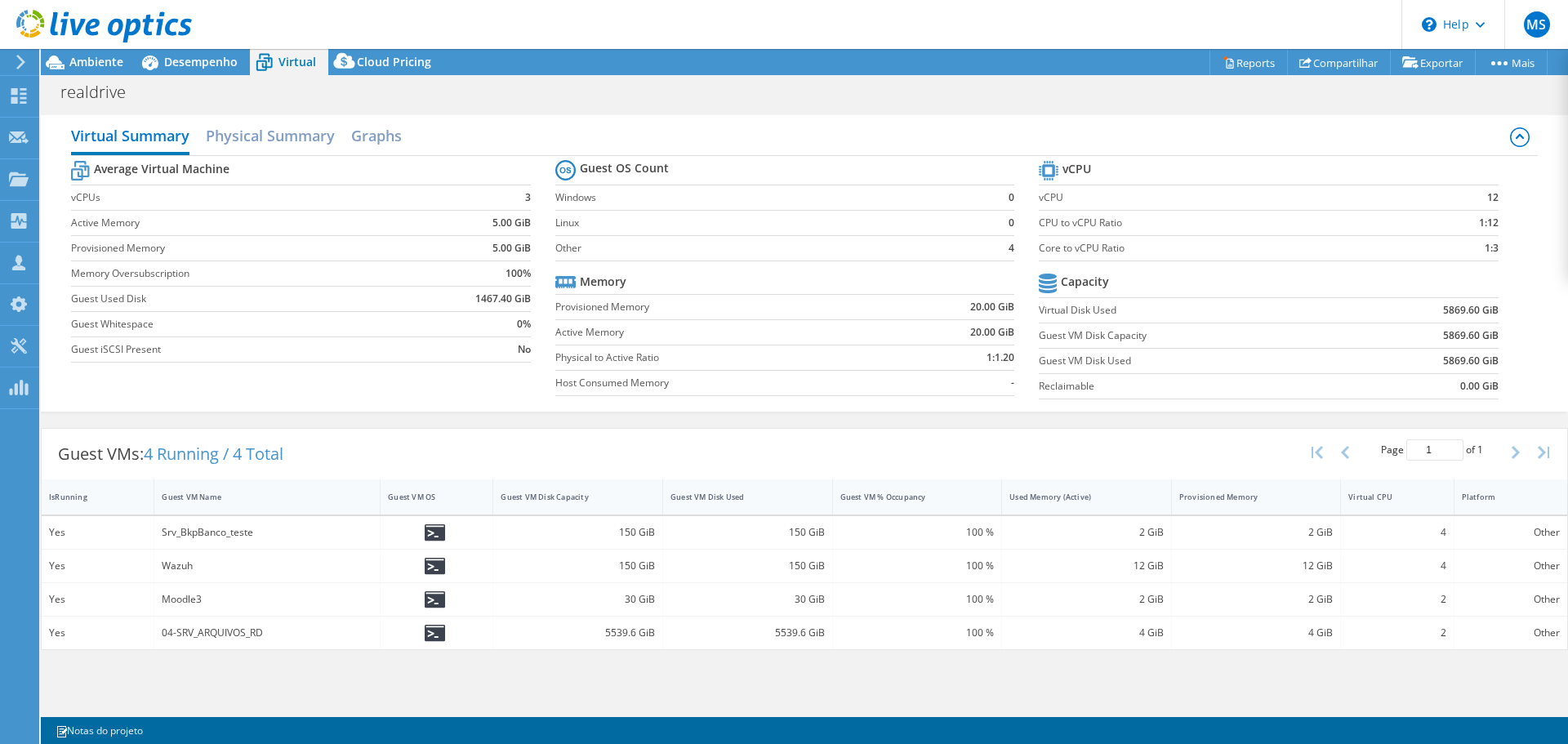
click at [84, 54] on div at bounding box center [95, 27] width 192 height 55
click at [103, 75] on div "realdrive Imprimir" at bounding box center [804, 91] width 1527 height 32
click at [100, 68] on span "Ambiente" at bounding box center [96, 61] width 54 height 16
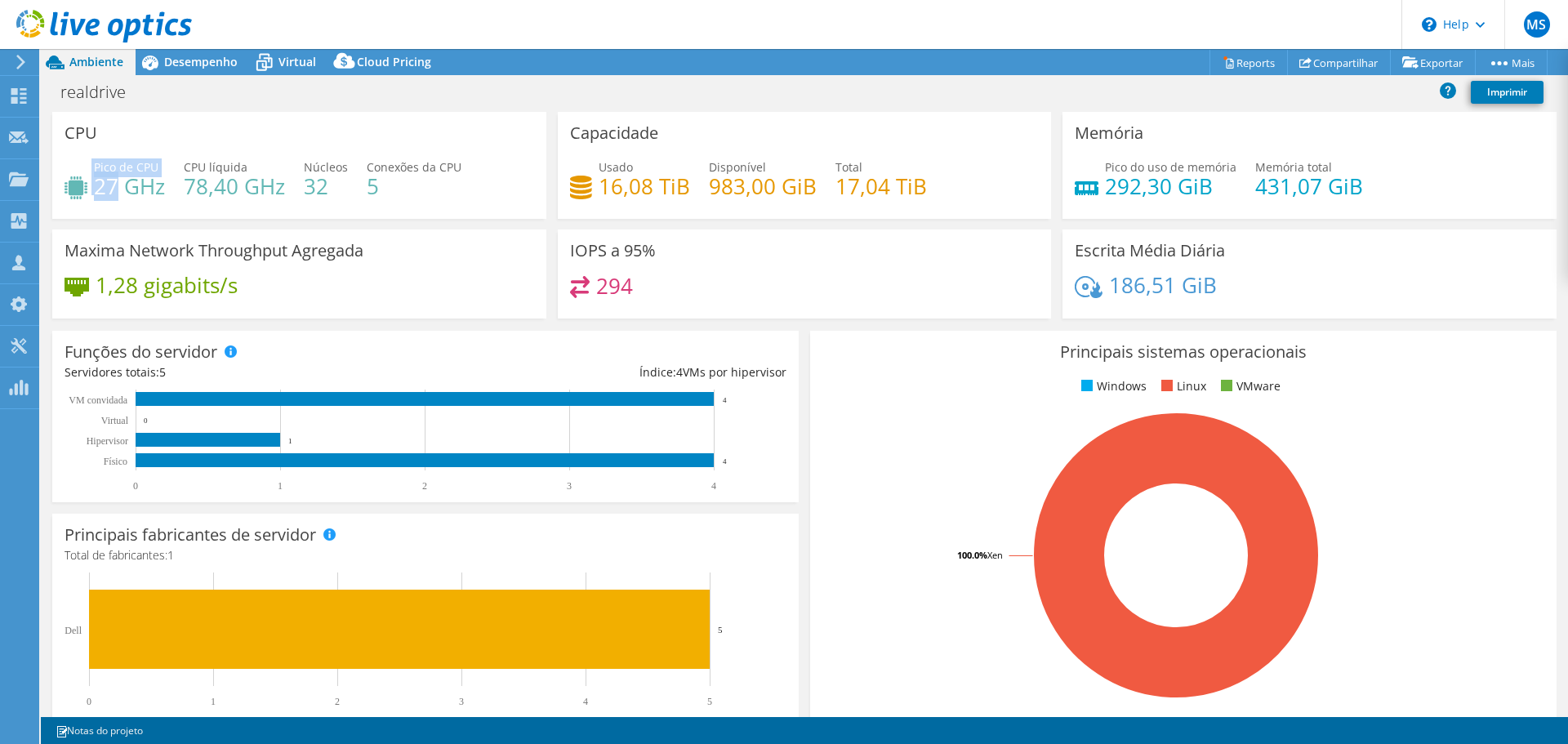
drag, startPoint x: 120, startPoint y: 182, endPoint x: 92, endPoint y: 185, distance: 28.2
click at [92, 185] on div "Pico de CPU 27 GHz" at bounding box center [114, 177] width 100 height 36
drag, startPoint x: 629, startPoint y: 290, endPoint x: 567, endPoint y: 291, distance: 62.0
click at [570, 291] on div "294" at bounding box center [805, 294] width 470 height 35
drag, startPoint x: 90, startPoint y: 189, endPoint x: 134, endPoint y: 189, distance: 44.0
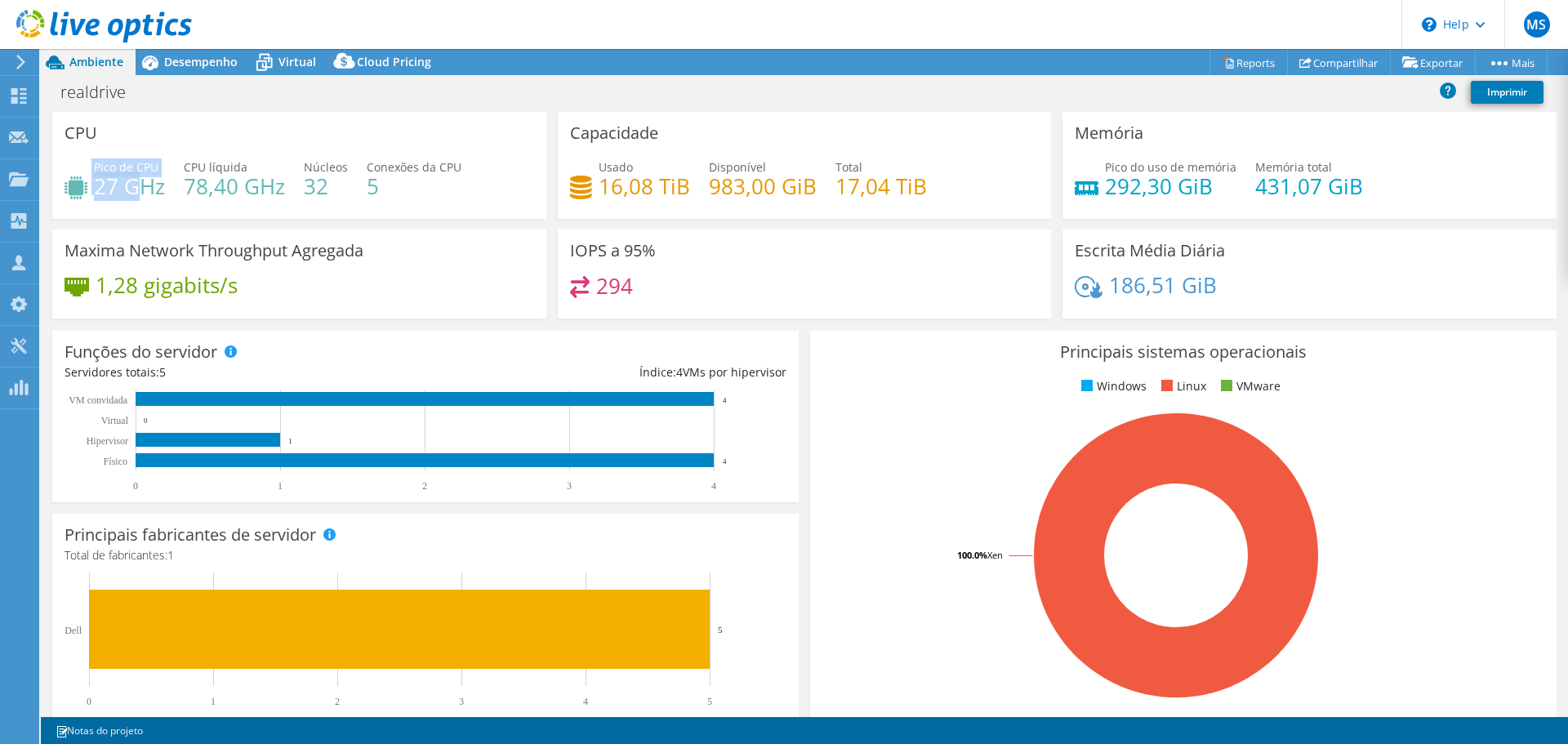
click at [134, 189] on div "Pico de CPU 27 GHz" at bounding box center [114, 177] width 100 height 36
drag, startPoint x: 604, startPoint y: 185, endPoint x: 687, endPoint y: 179, distance: 83.2
click at [687, 179] on div "Usado 16,08 TiB Disponível 983,00 GiB Total 17,04 TiB" at bounding box center [805, 185] width 470 height 53
click at [205, 65] on span "Desempenho" at bounding box center [201, 61] width 74 height 16
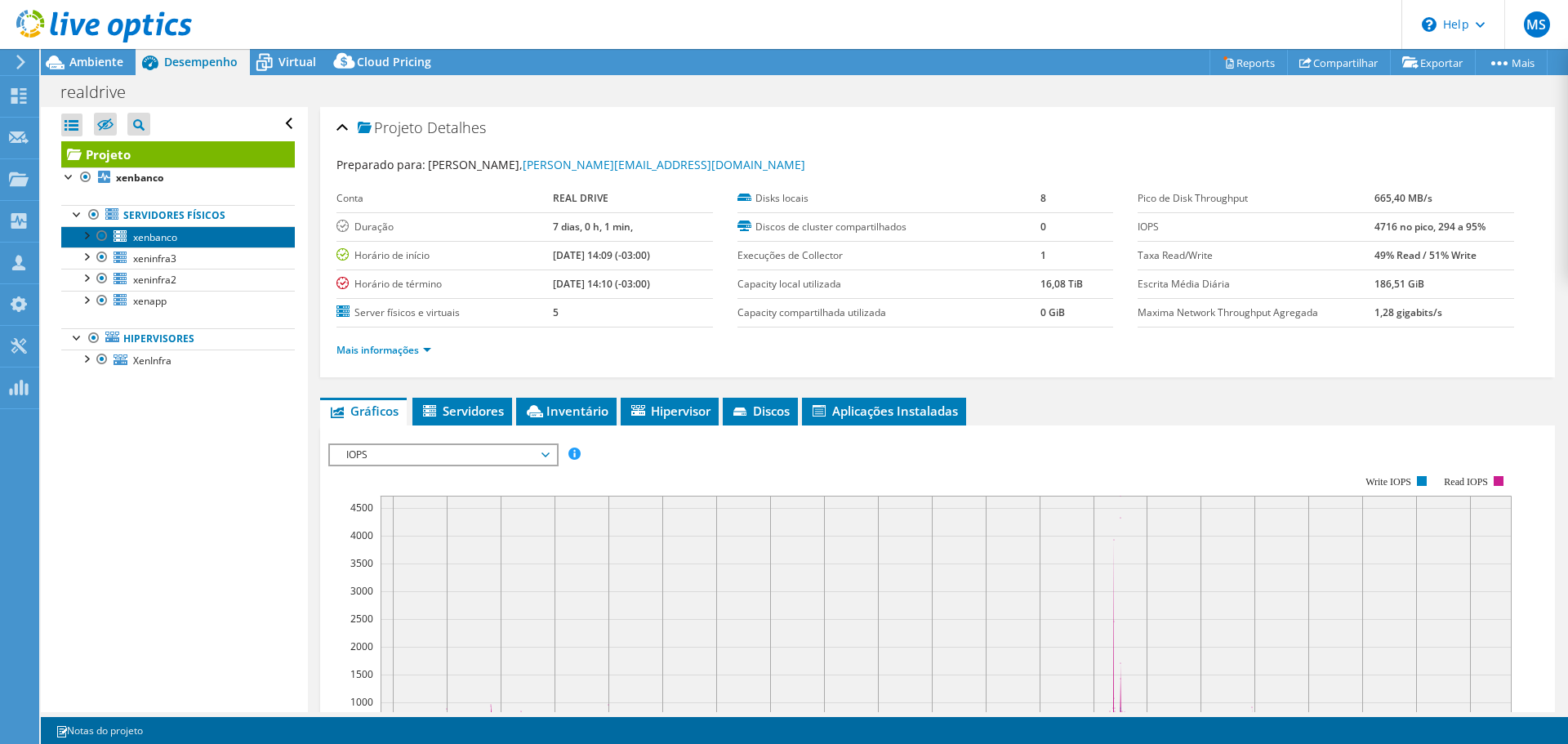
click at [129, 226] on link "xenbanco" at bounding box center [178, 237] width 234 height 22
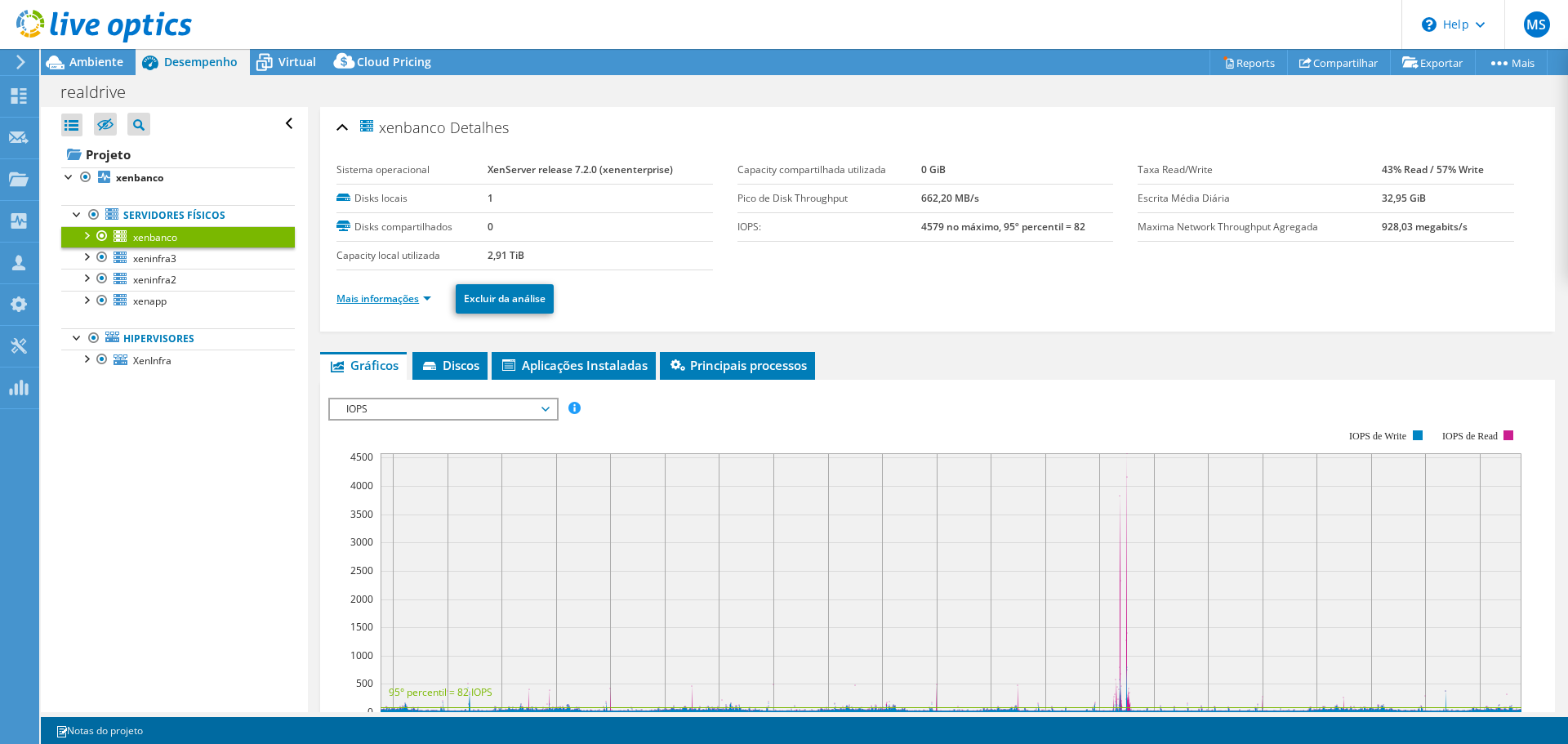
click at [412, 296] on link "Mais informações" at bounding box center [384, 298] width 95 height 14
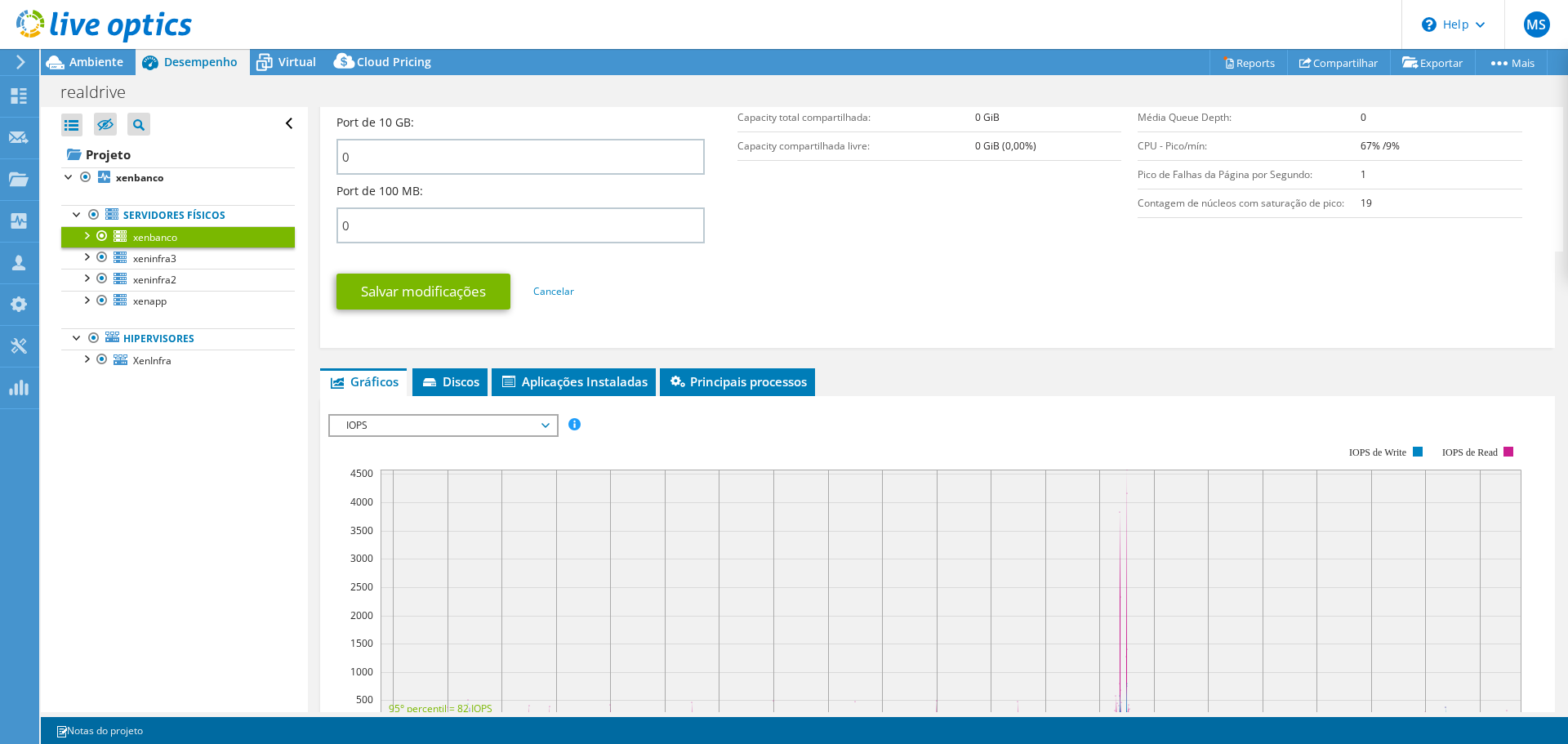
scroll to position [735, 0]
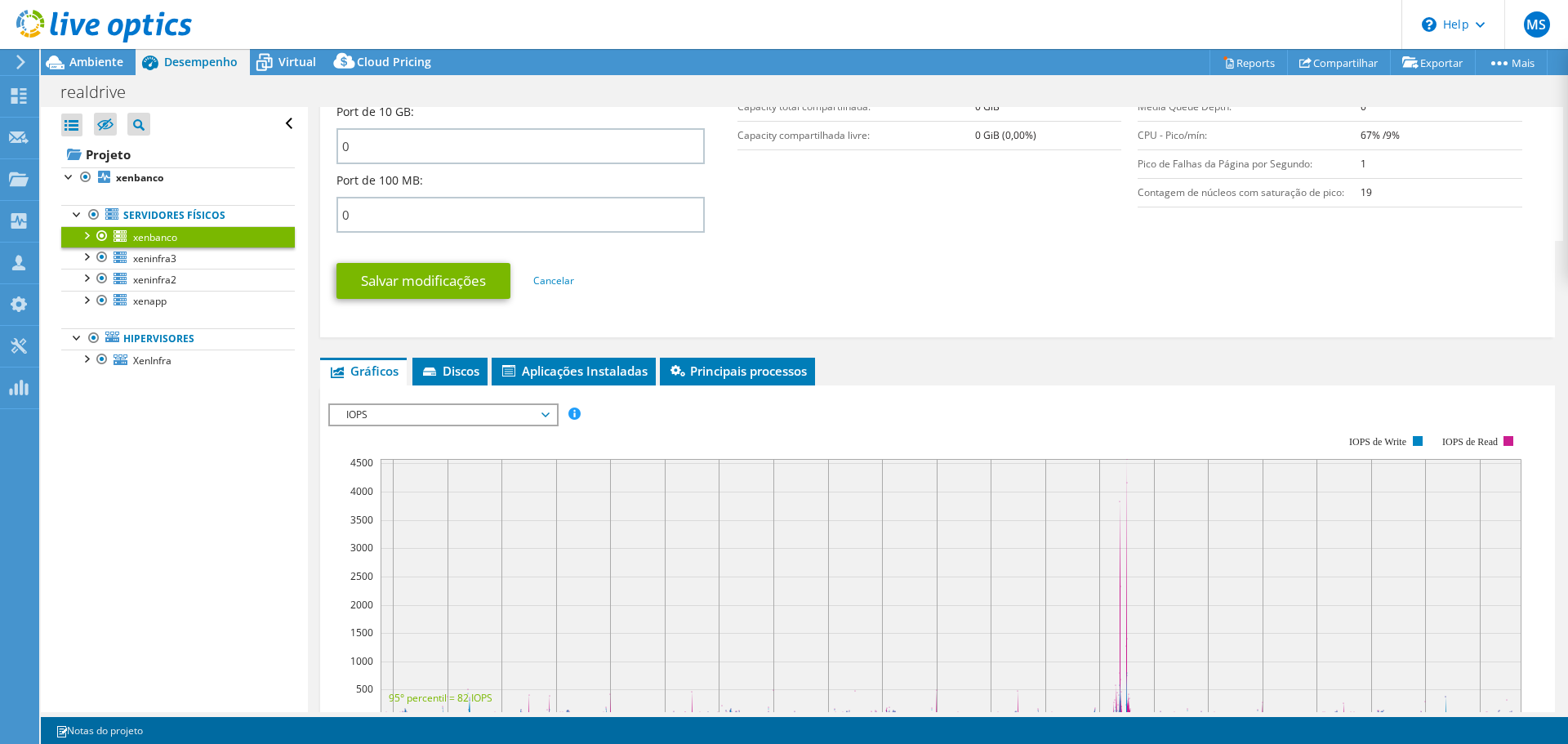
click at [93, 231] on div at bounding box center [86, 235] width 17 height 17
click at [187, 279] on link "Interfaces de rede" at bounding box center [178, 280] width 234 height 22
click at [94, 281] on div at bounding box center [94, 277] width 17 height 17
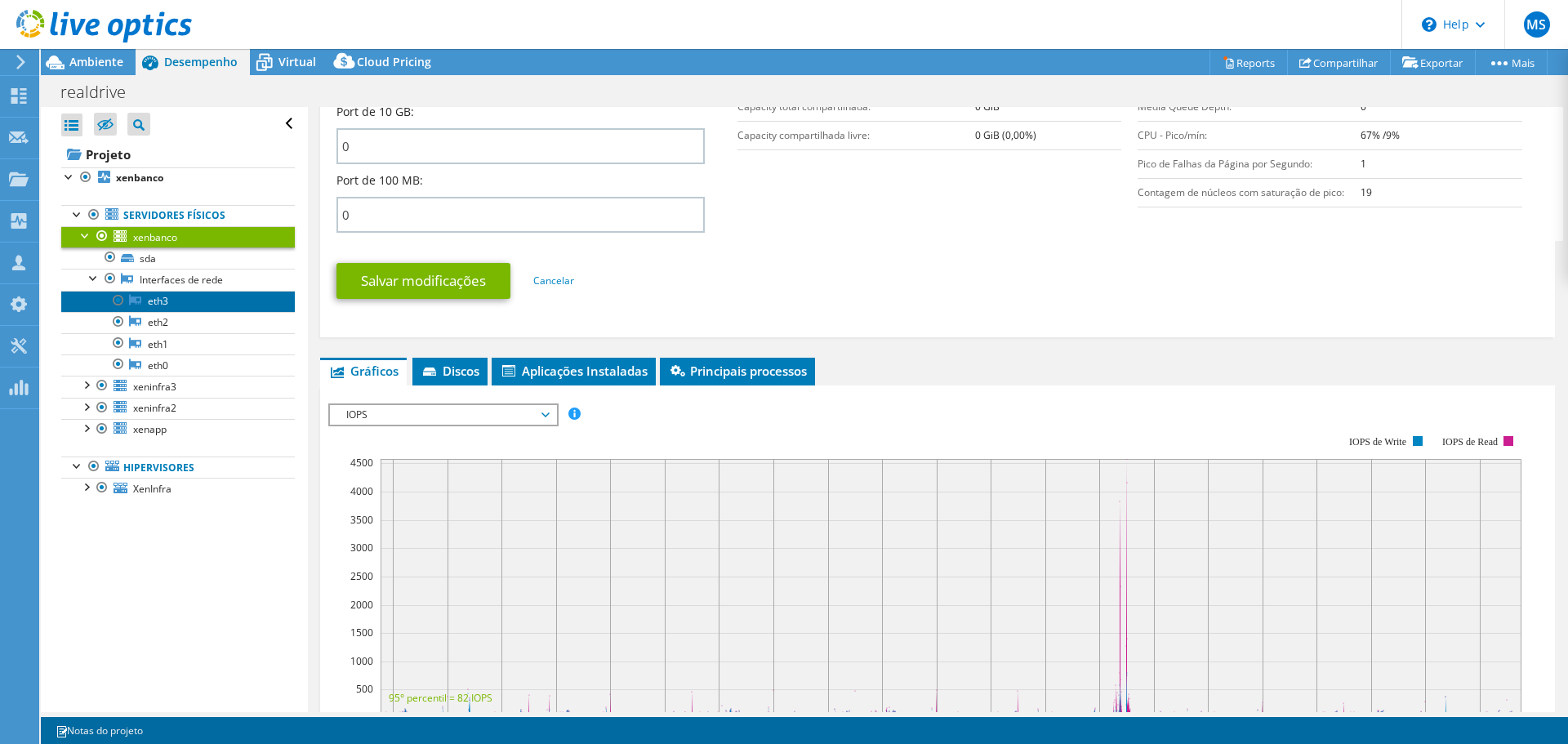
click at [156, 290] on link "eth3" at bounding box center [178, 301] width 234 height 22
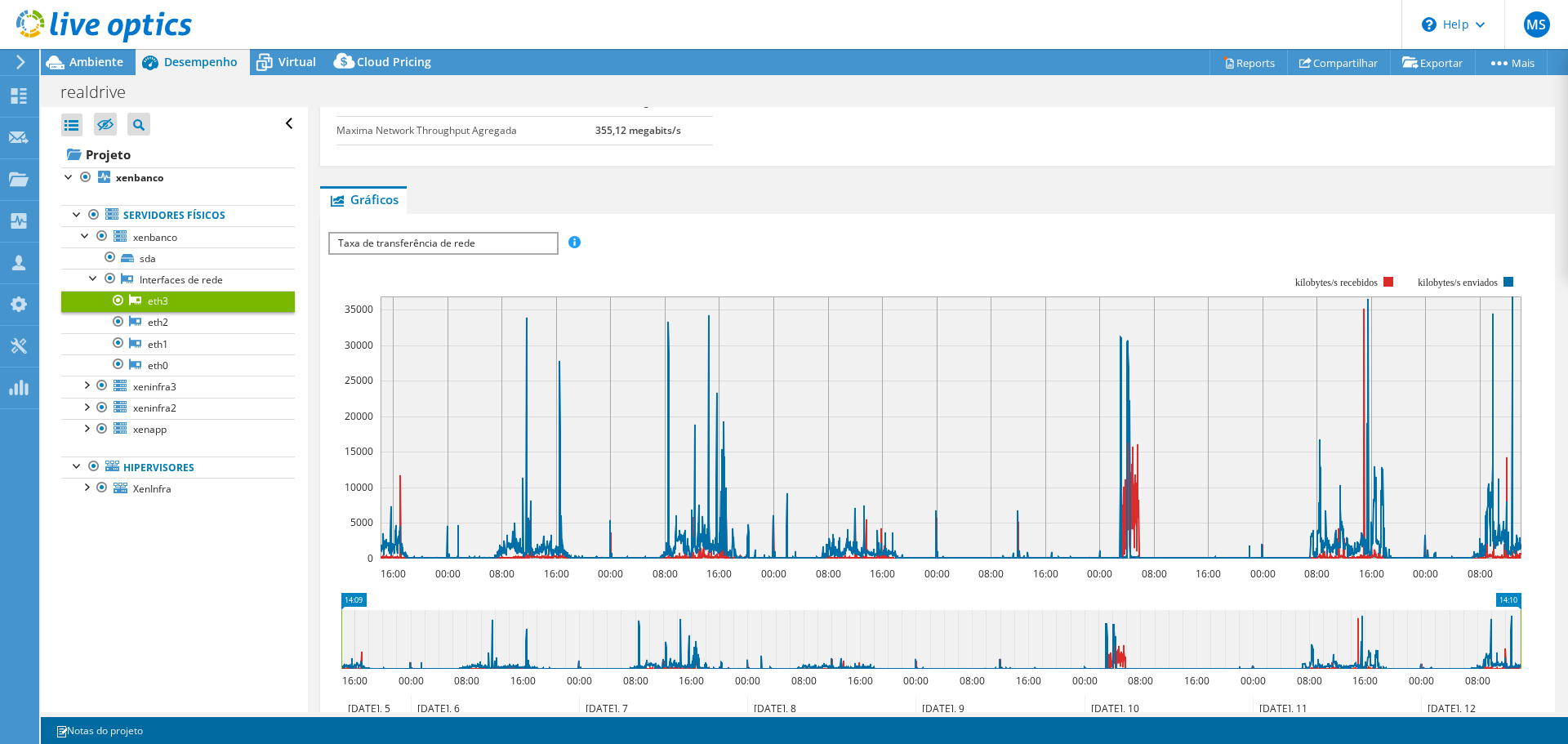
scroll to position [0, 0]
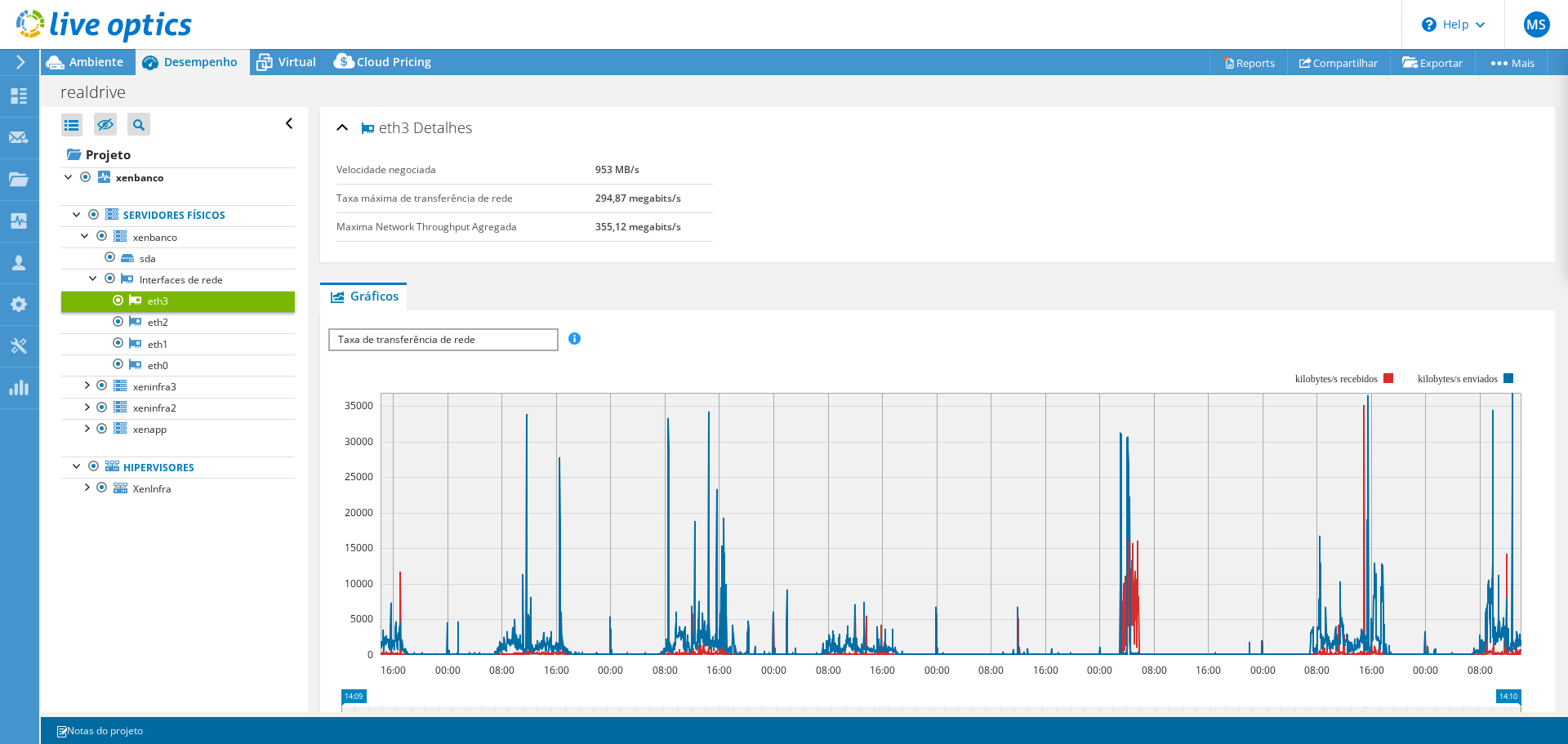
click at [524, 331] on span "Taxa de transferência de rede" at bounding box center [443, 340] width 226 height 20
click at [166, 328] on link "eth2" at bounding box center [178, 323] width 234 height 22
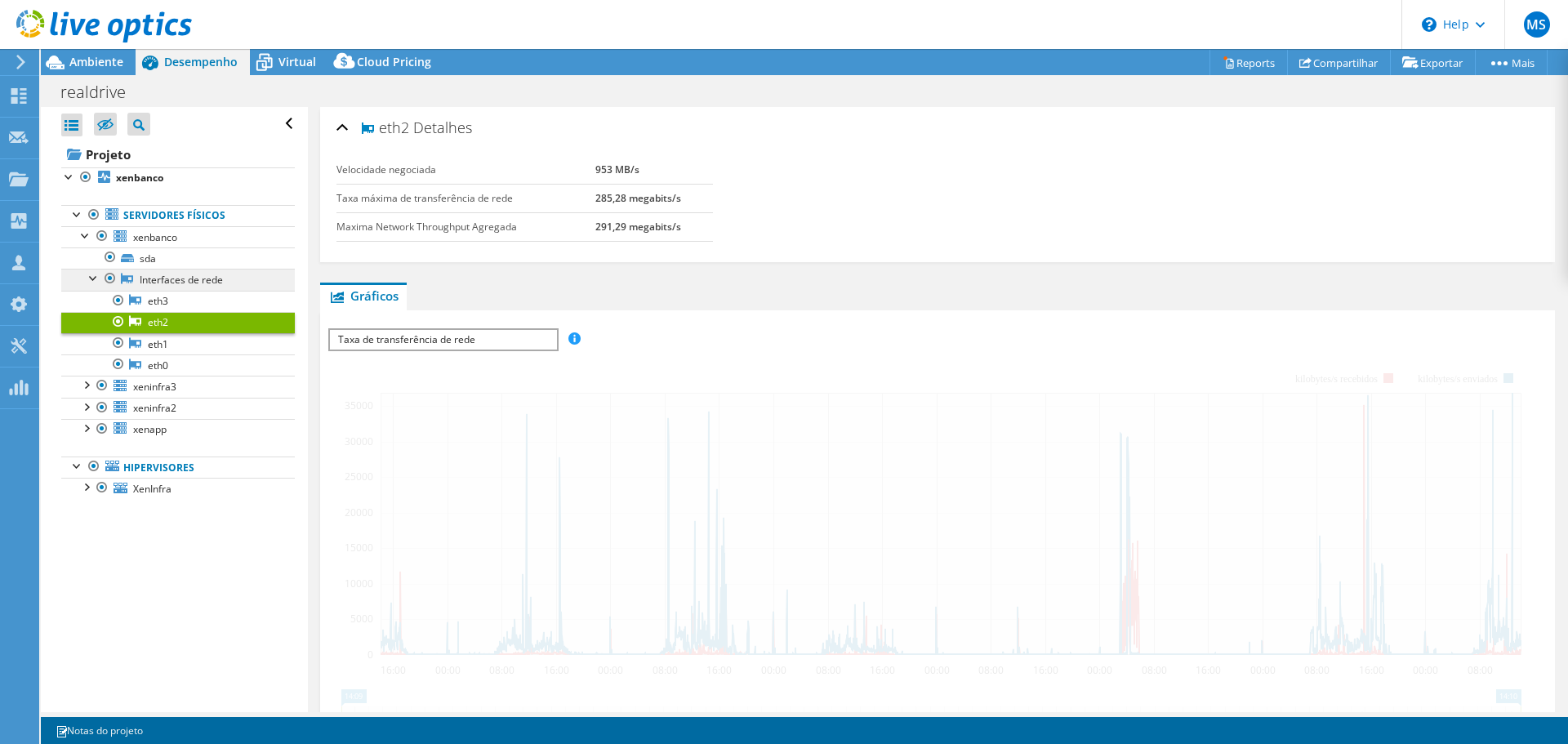
click at [174, 284] on link "Interfaces de rede" at bounding box center [178, 280] width 234 height 22
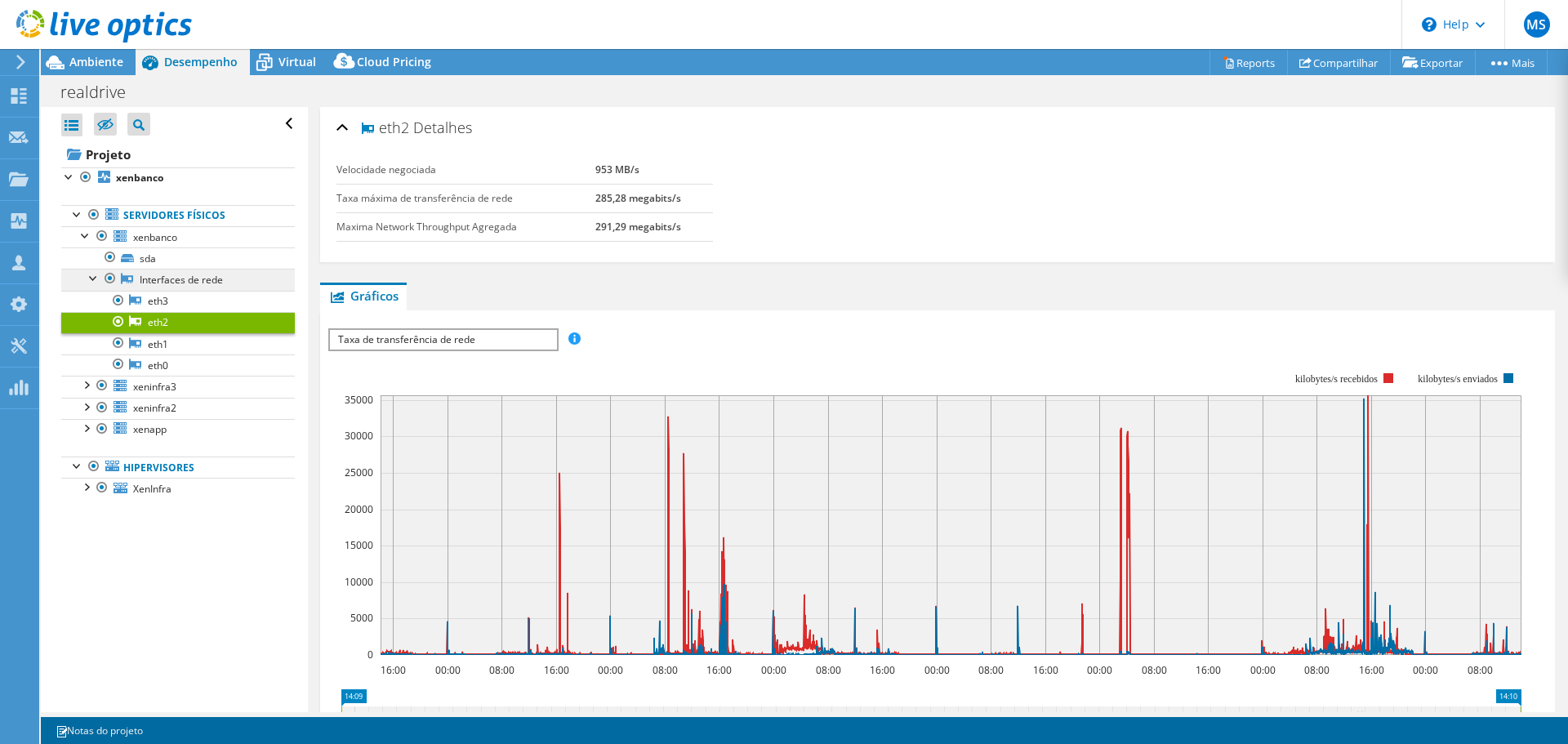
click at [184, 279] on link "Interfaces de rede" at bounding box center [178, 280] width 234 height 22
click at [145, 260] on link "sda" at bounding box center [178, 258] width 234 height 22
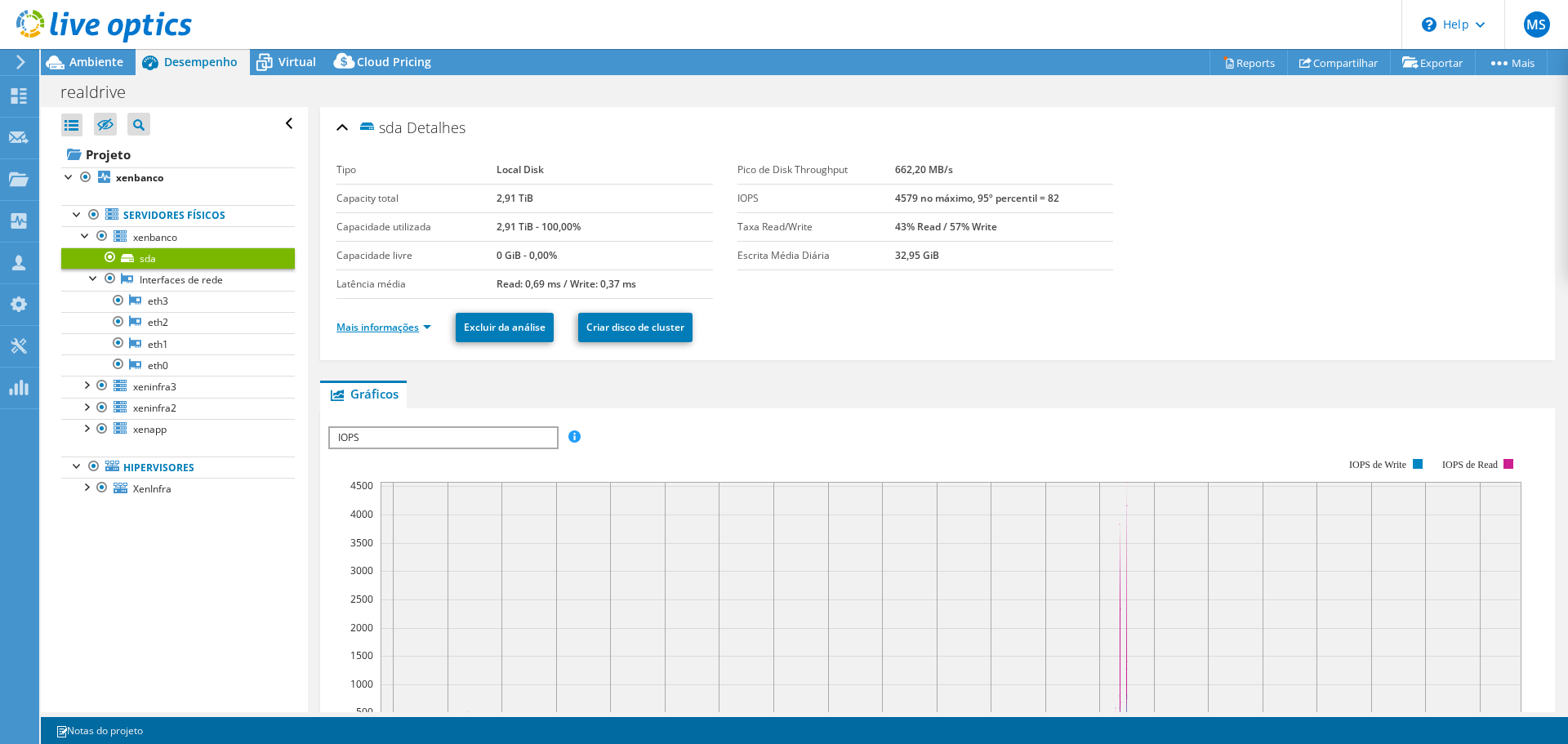
click at [389, 329] on link "Mais informações" at bounding box center [384, 327] width 95 height 14
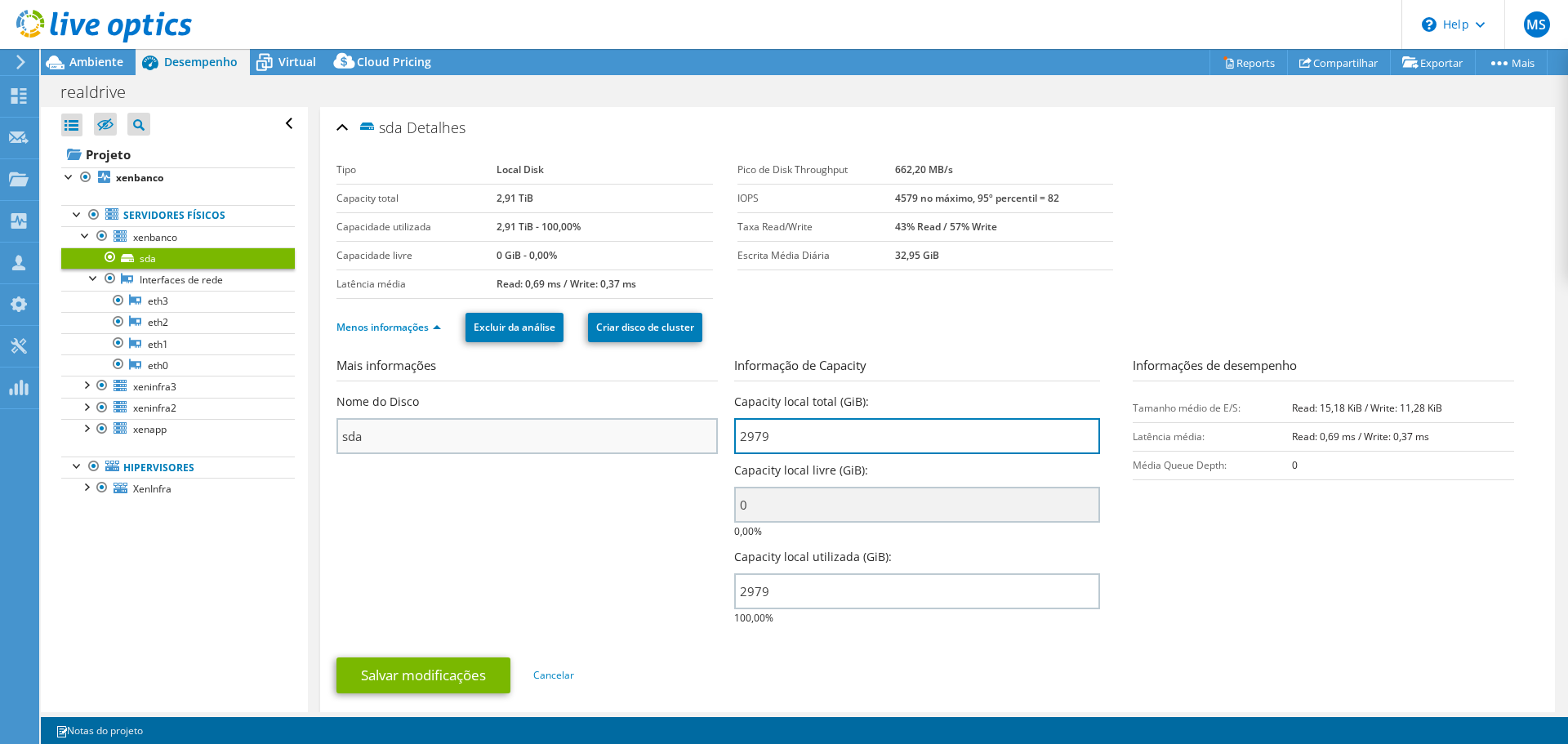
drag, startPoint x: 816, startPoint y: 441, endPoint x: 679, endPoint y: 441, distance: 137.0
click at [679, 441] on section "Mais informações Nome do Disco sda Informação de Capacity Capacity local total …" at bounding box center [937, 495] width 1202 height 280
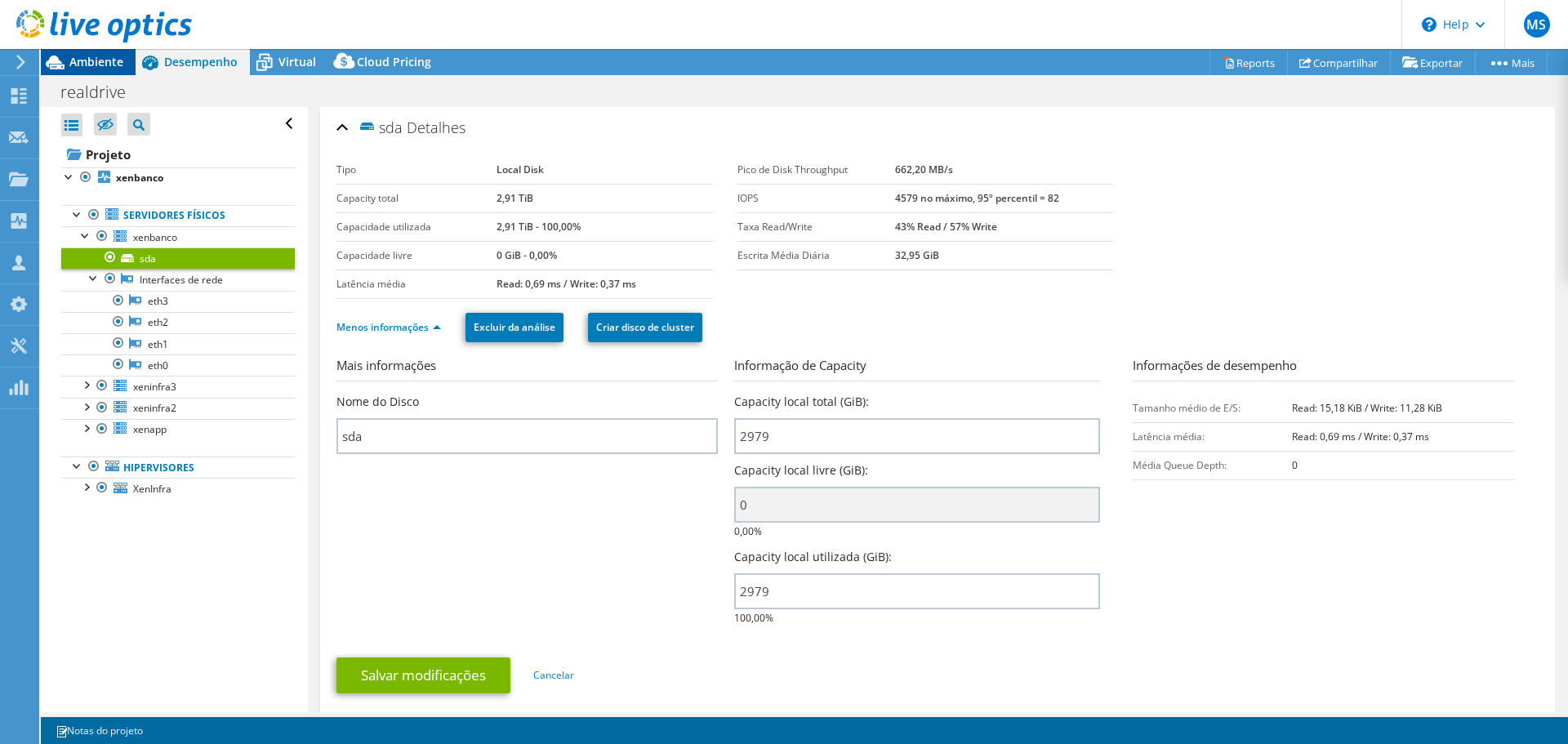
click at [106, 56] on div "MS Parceiro de Canal Maicon Stedille maicon.stedille@energytelecom.com.br ENERG…" at bounding box center [784, 372] width 1568 height 744
click at [103, 64] on span "Ambiente" at bounding box center [96, 61] width 54 height 16
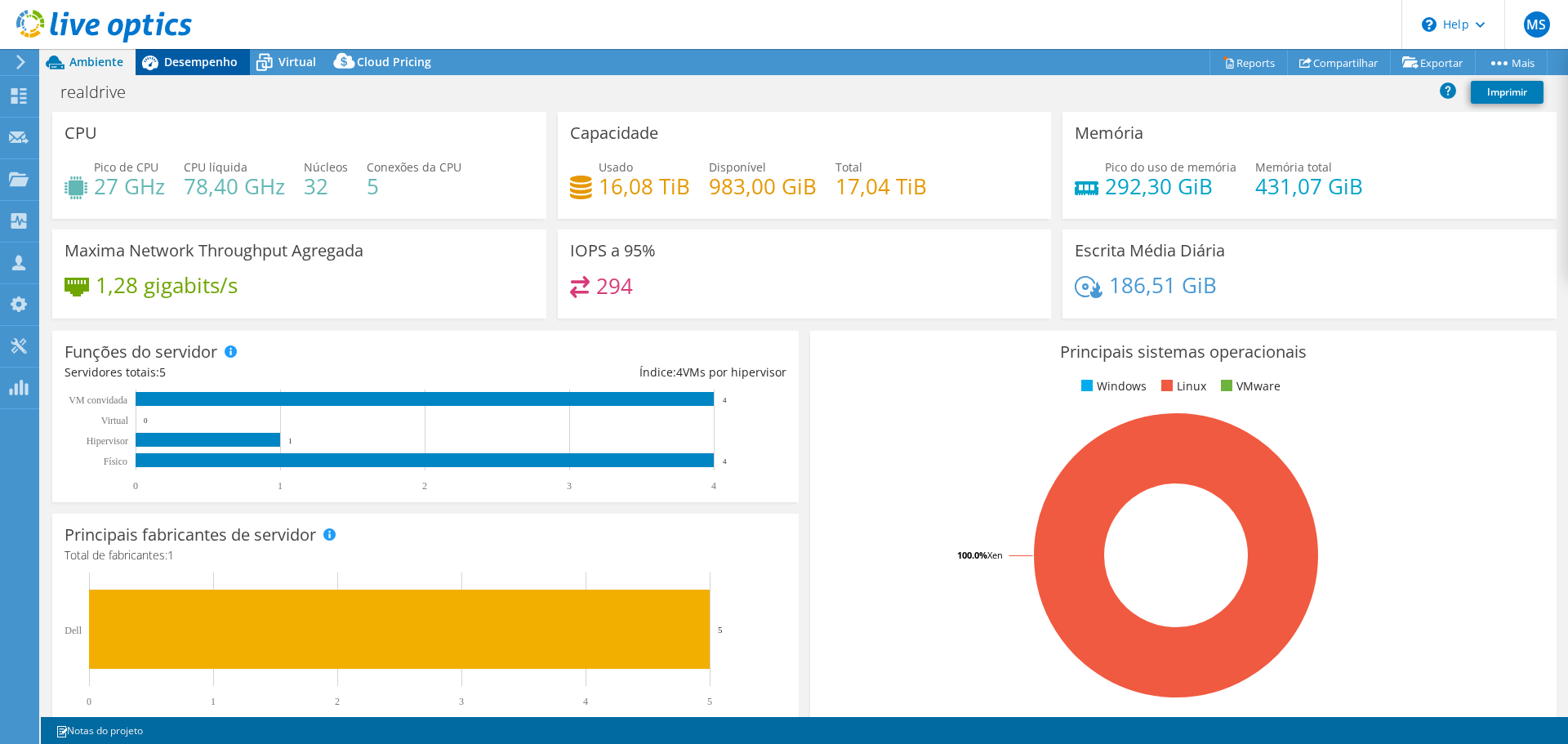
click at [151, 72] on icon at bounding box center [149, 62] width 28 height 28
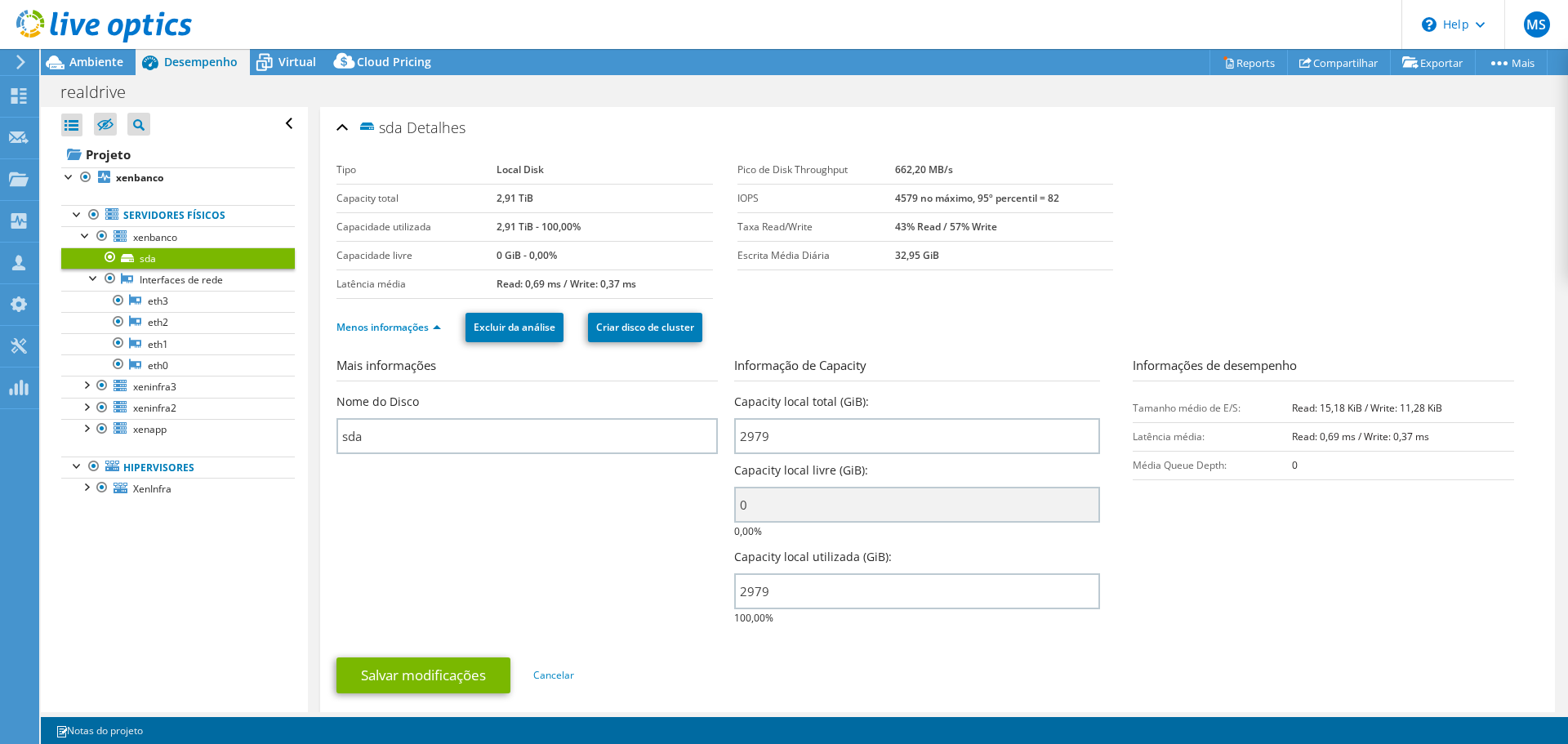
drag, startPoint x: 889, startPoint y: 200, endPoint x: 969, endPoint y: 196, distance: 80.1
click at [969, 196] on tr "IOPS 4579 no máximo, 95º percentil = 82" at bounding box center [926, 197] width 377 height 28
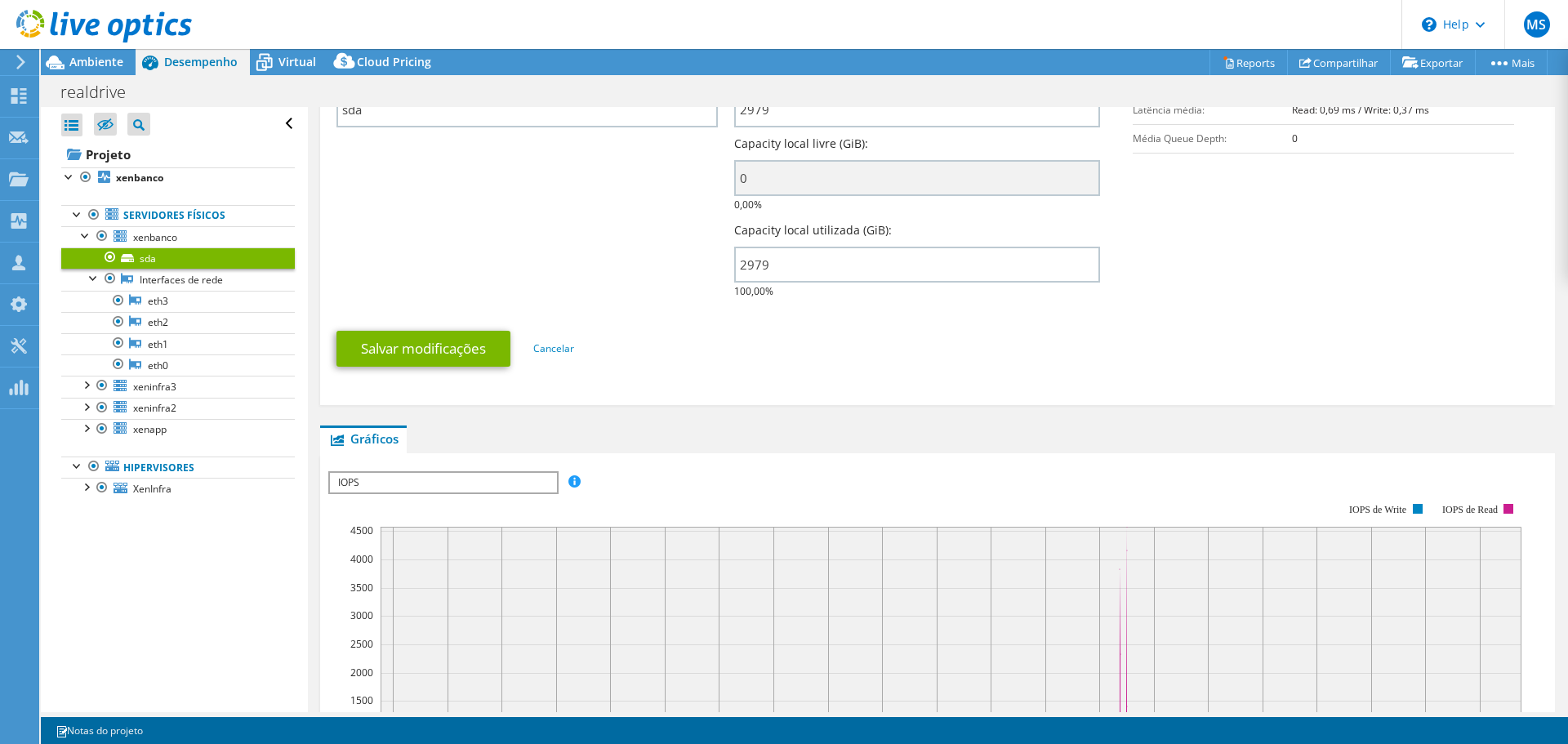
scroll to position [490, 0]
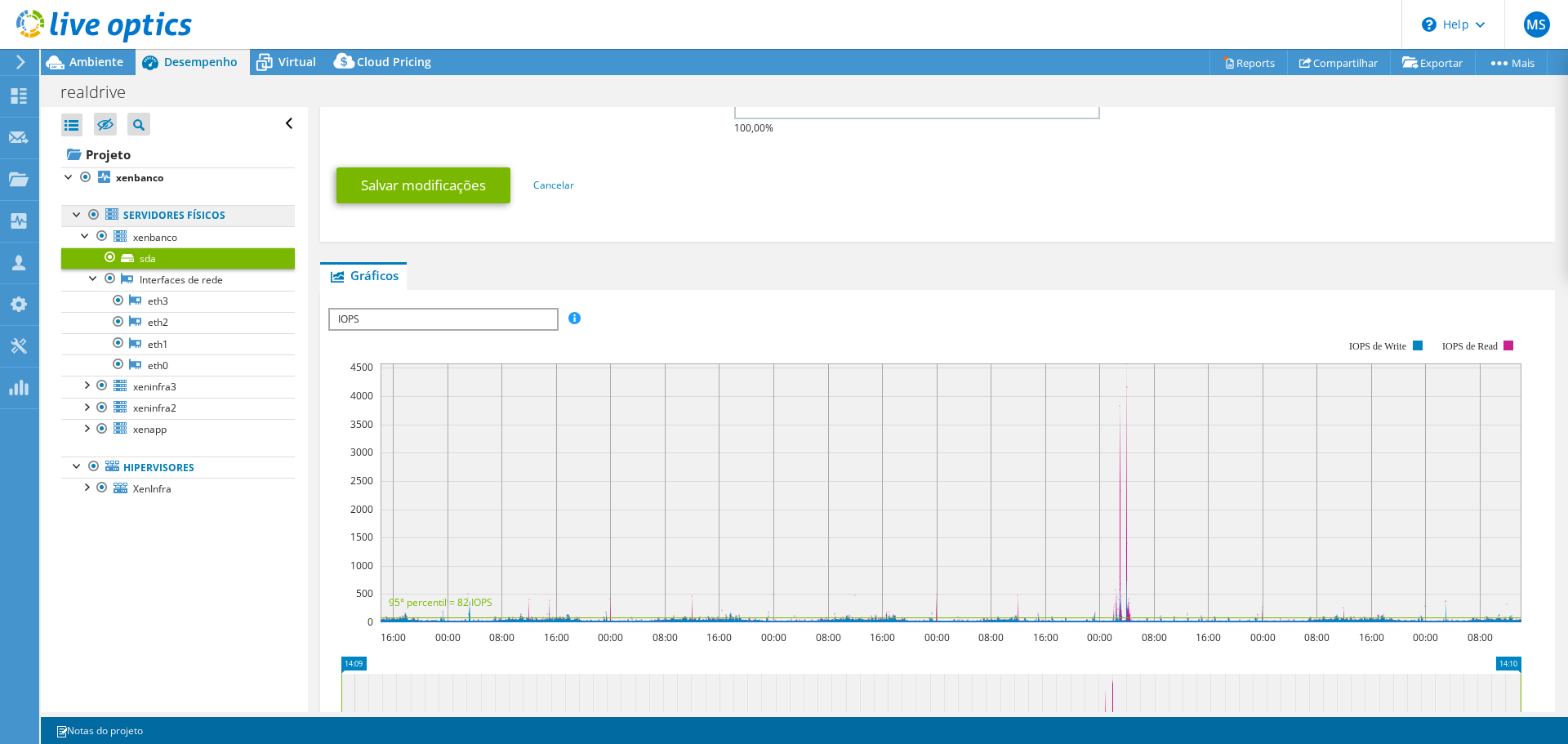
click at [149, 216] on link "Servidores físicos" at bounding box center [178, 216] width 234 height 22
click at [78, 241] on div at bounding box center [86, 235] width 17 height 17
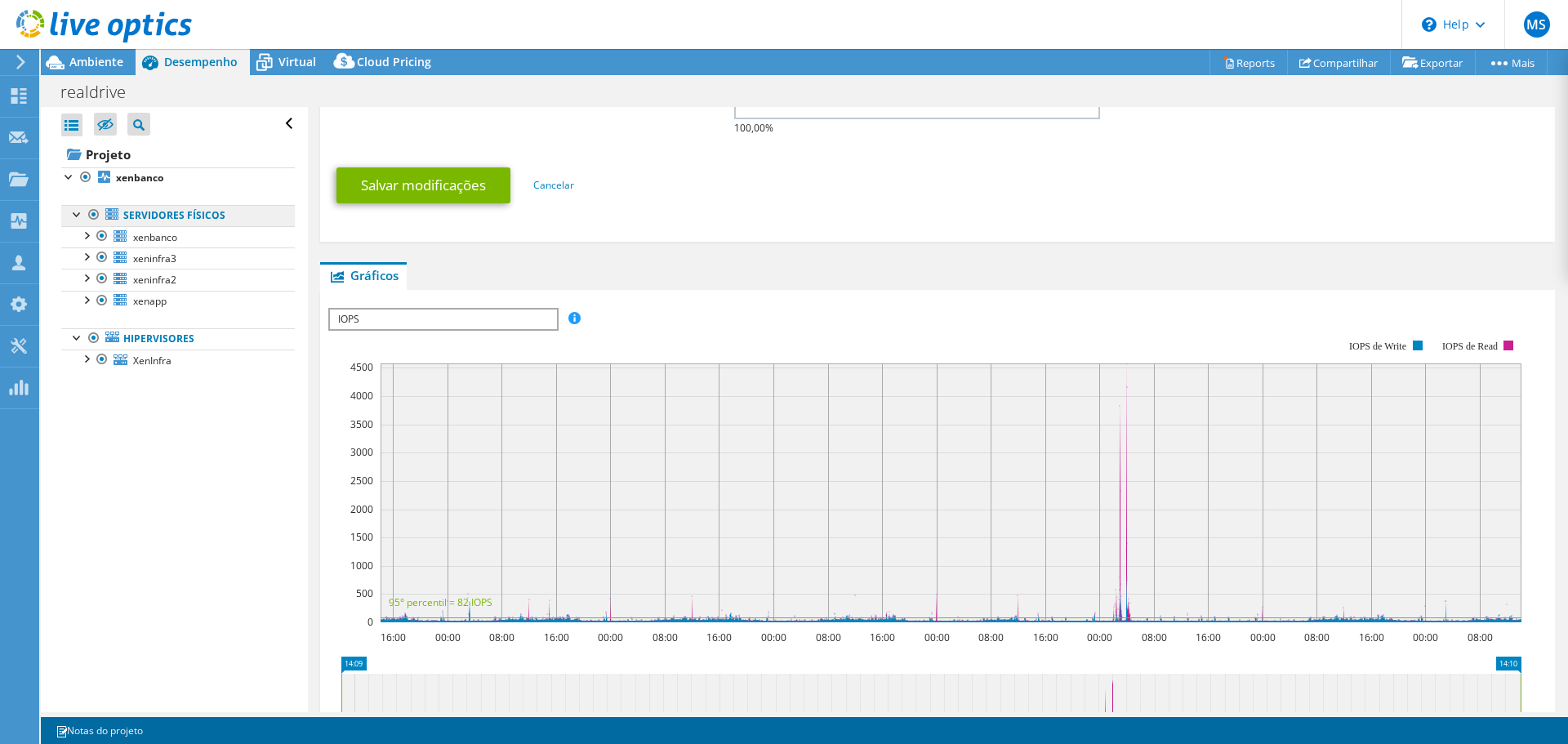
click at [138, 220] on link "Servidores físicos" at bounding box center [178, 216] width 234 height 22
click at [127, 182] on b "xenbanco" at bounding box center [139, 177] width 47 height 14
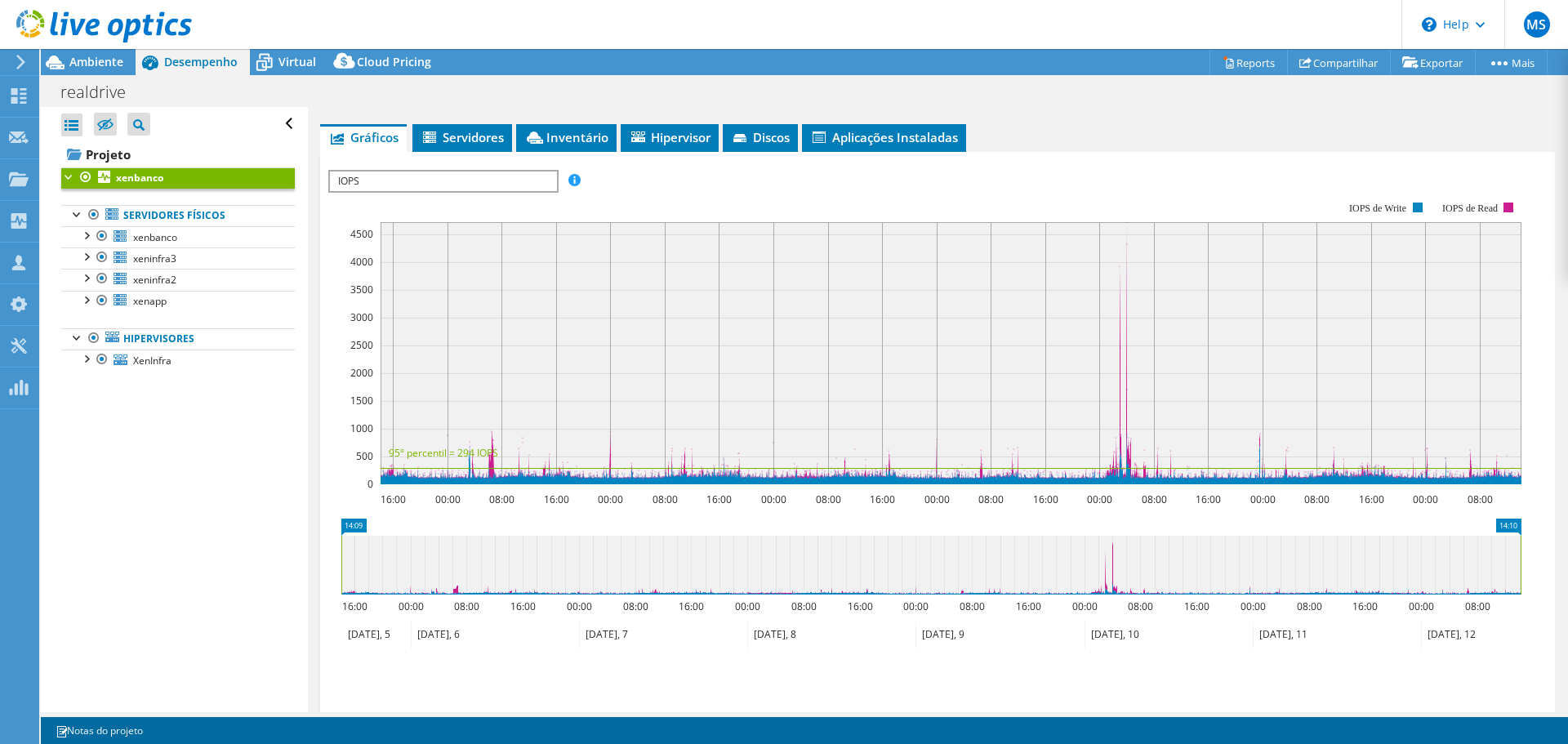
scroll to position [221, 0]
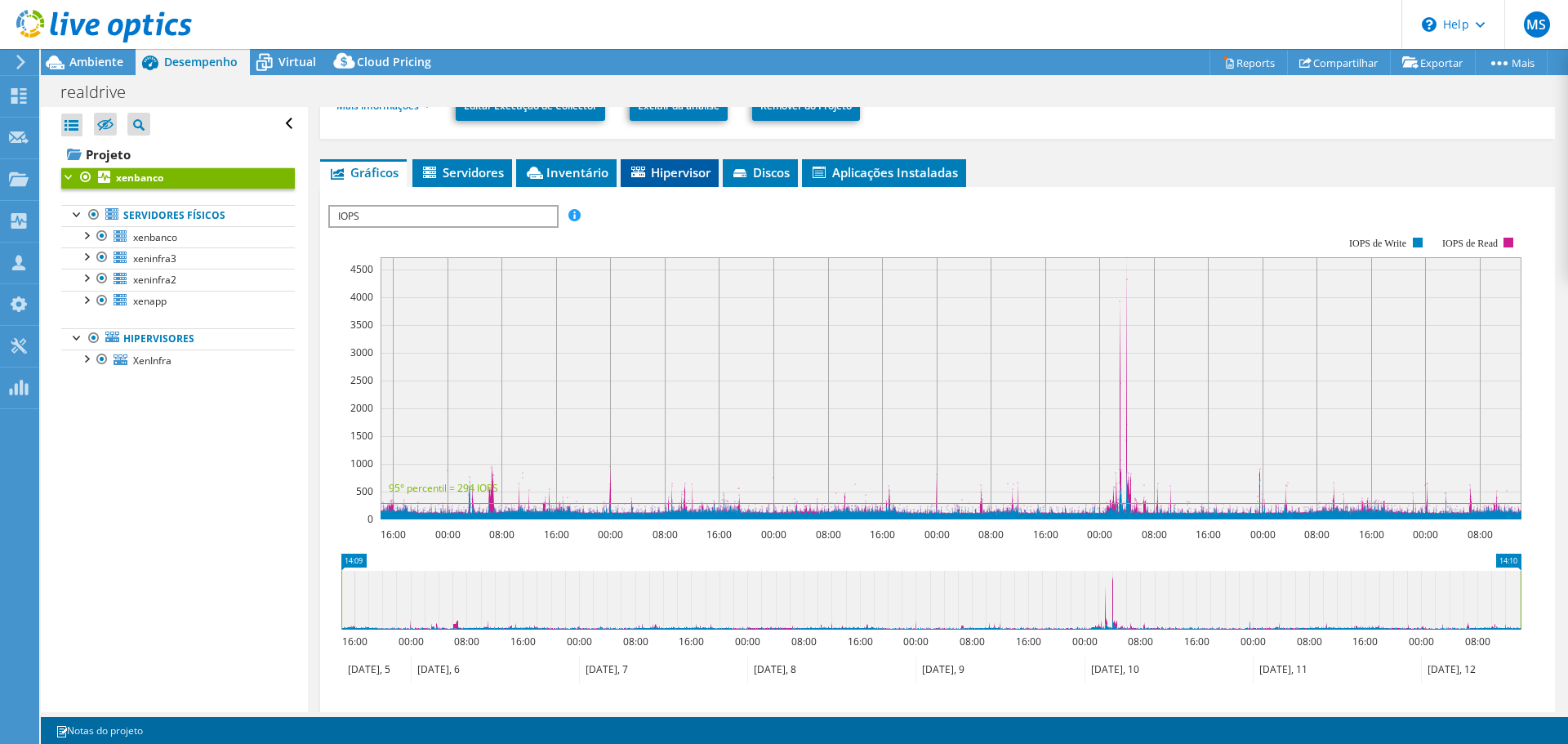
click at [672, 178] on span "Hipervisor" at bounding box center [670, 173] width 81 height 17
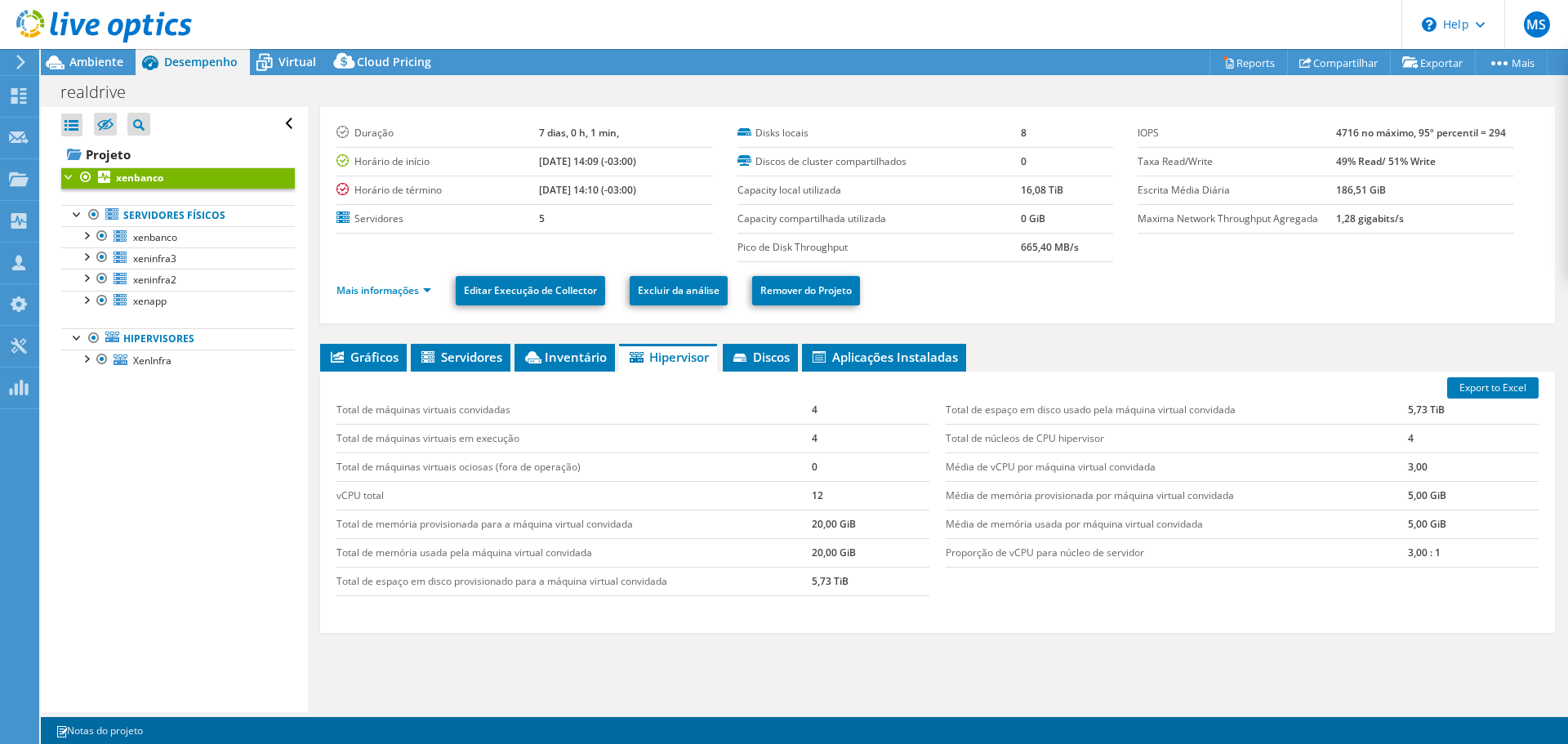
scroll to position [0, 0]
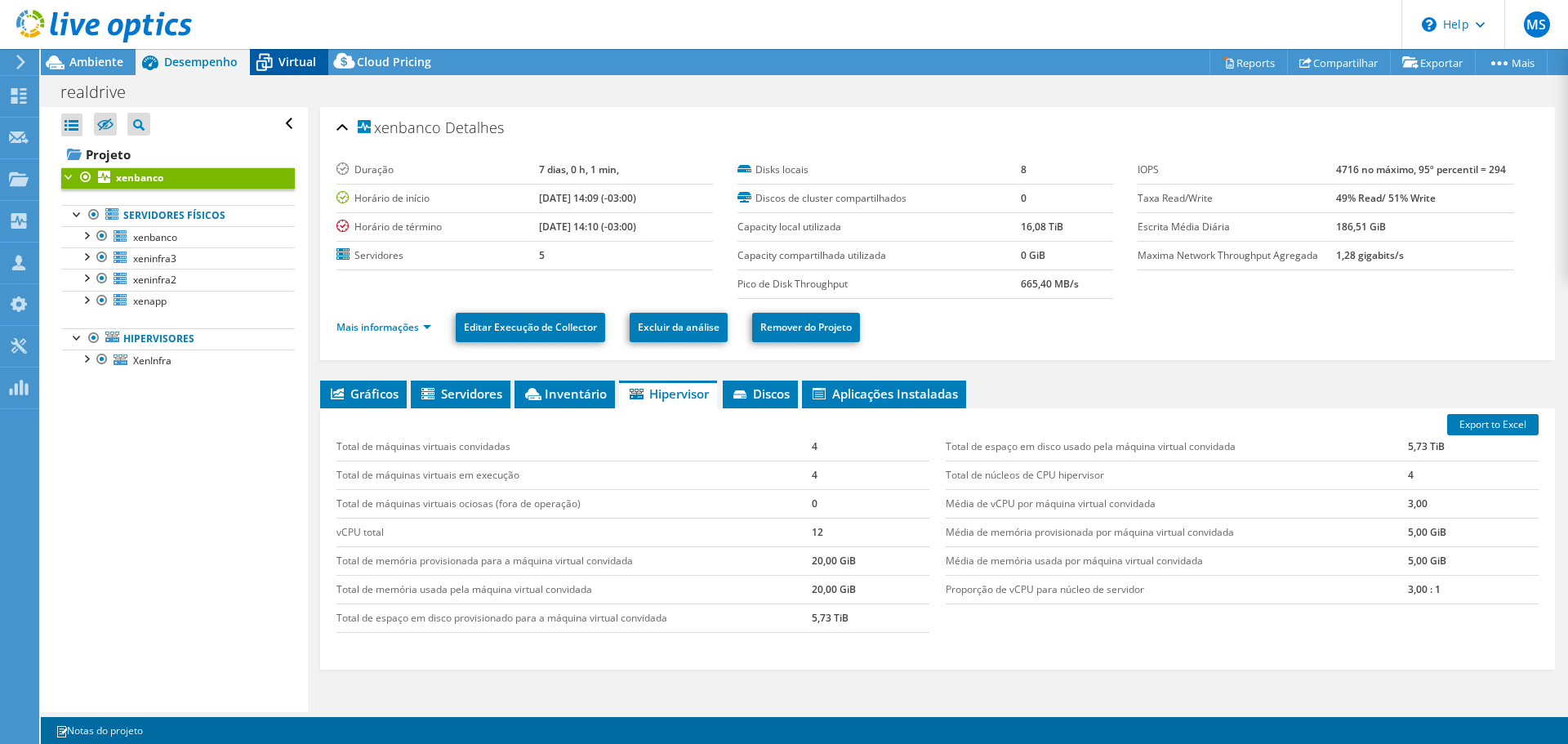
click at [299, 68] on span "Virtual" at bounding box center [297, 61] width 37 height 16
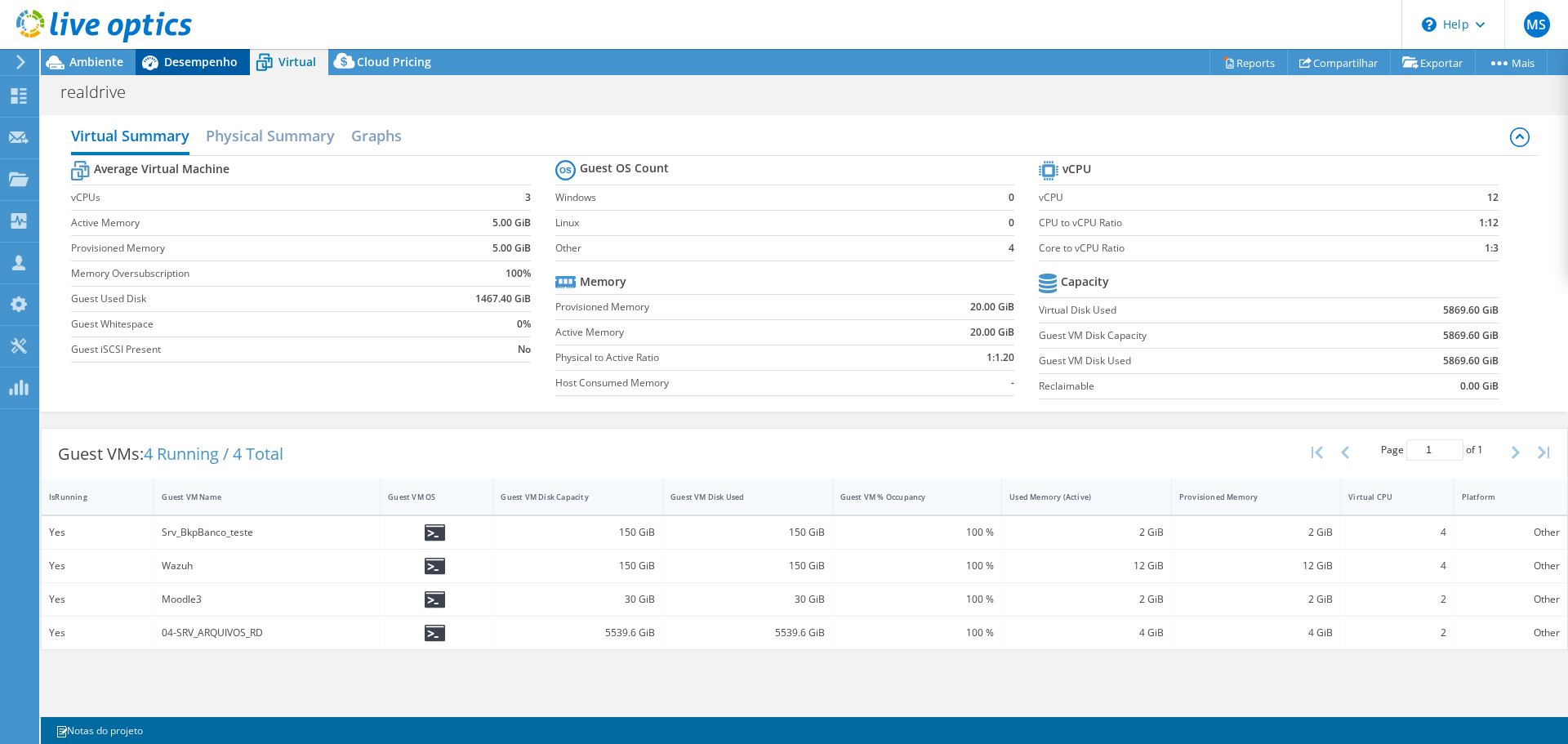
drag, startPoint x: 190, startPoint y: 75, endPoint x: 163, endPoint y: 75, distance: 27.0
click at [189, 75] on div "realdrive Imprimir" at bounding box center [804, 91] width 1527 height 32
click at [161, 69] on icon at bounding box center [149, 62] width 28 height 28
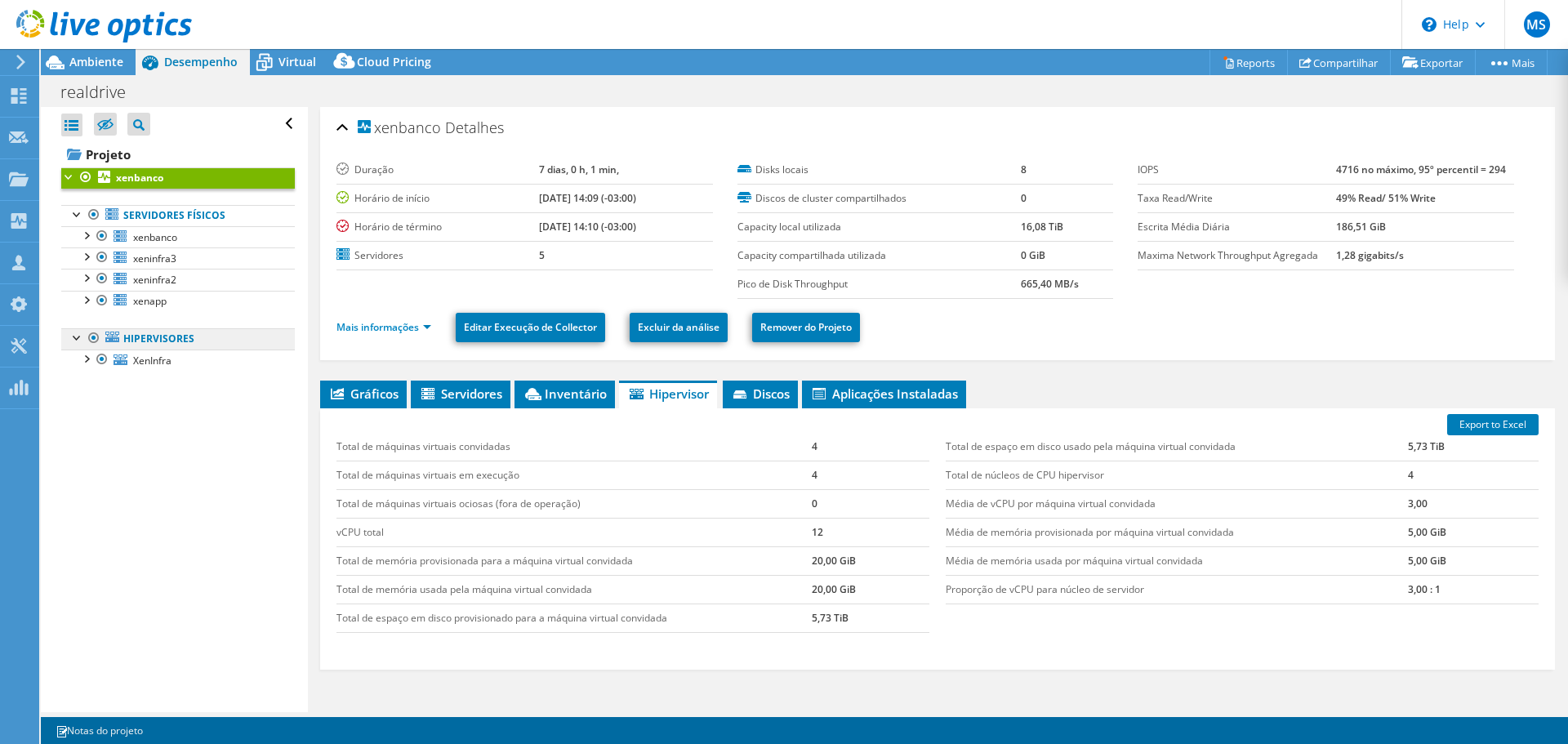
click at [152, 338] on link "Hipervisores" at bounding box center [178, 339] width 234 height 22
click at [171, 217] on link "Servidores físicos" at bounding box center [178, 216] width 234 height 22
drag, startPoint x: 119, startPoint y: 66, endPoint x: 100, endPoint y: 55, distance: 22.0
click at [114, 62] on span "Ambiente" at bounding box center [96, 61] width 54 height 16
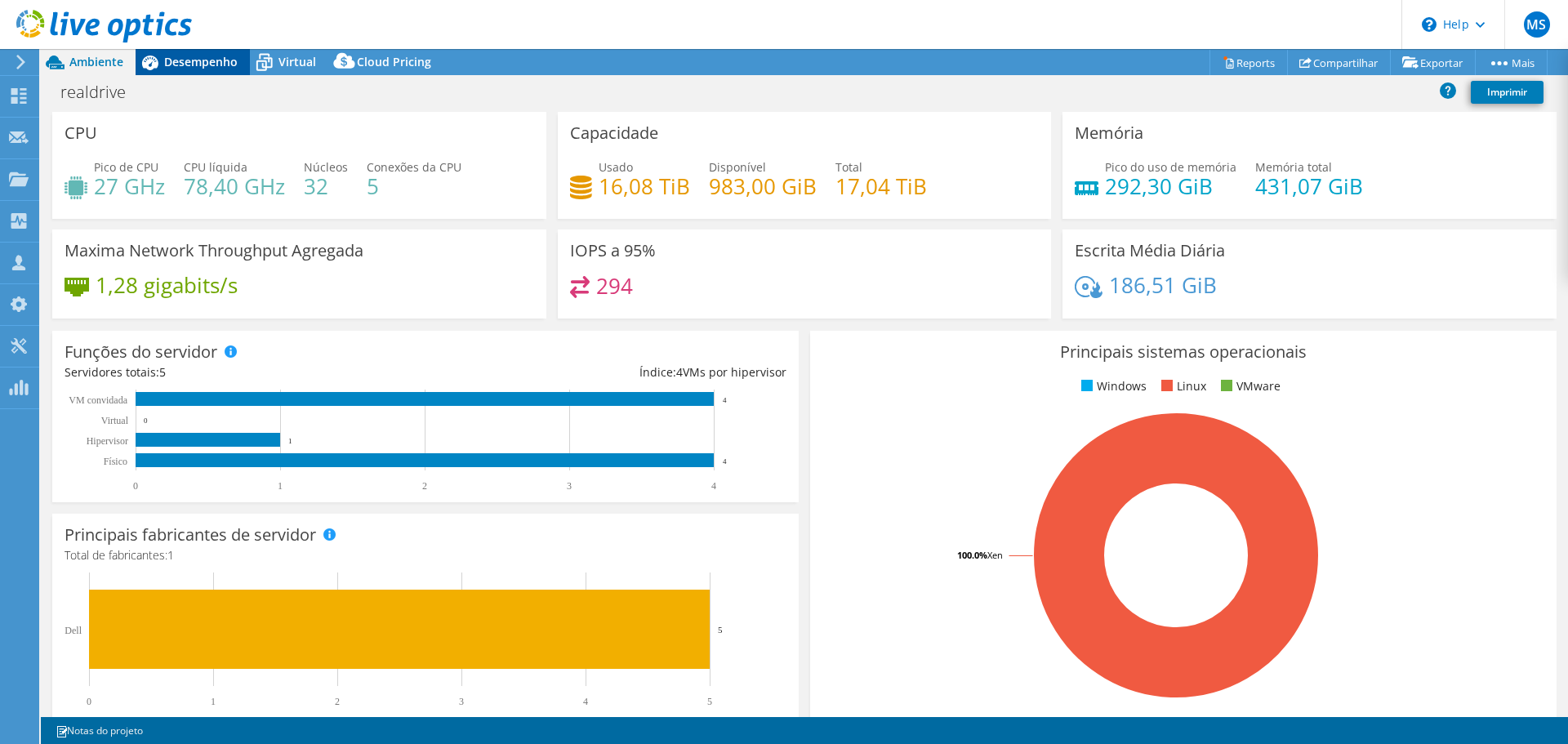
click at [180, 57] on span "Desempenho" at bounding box center [201, 61] width 74 height 16
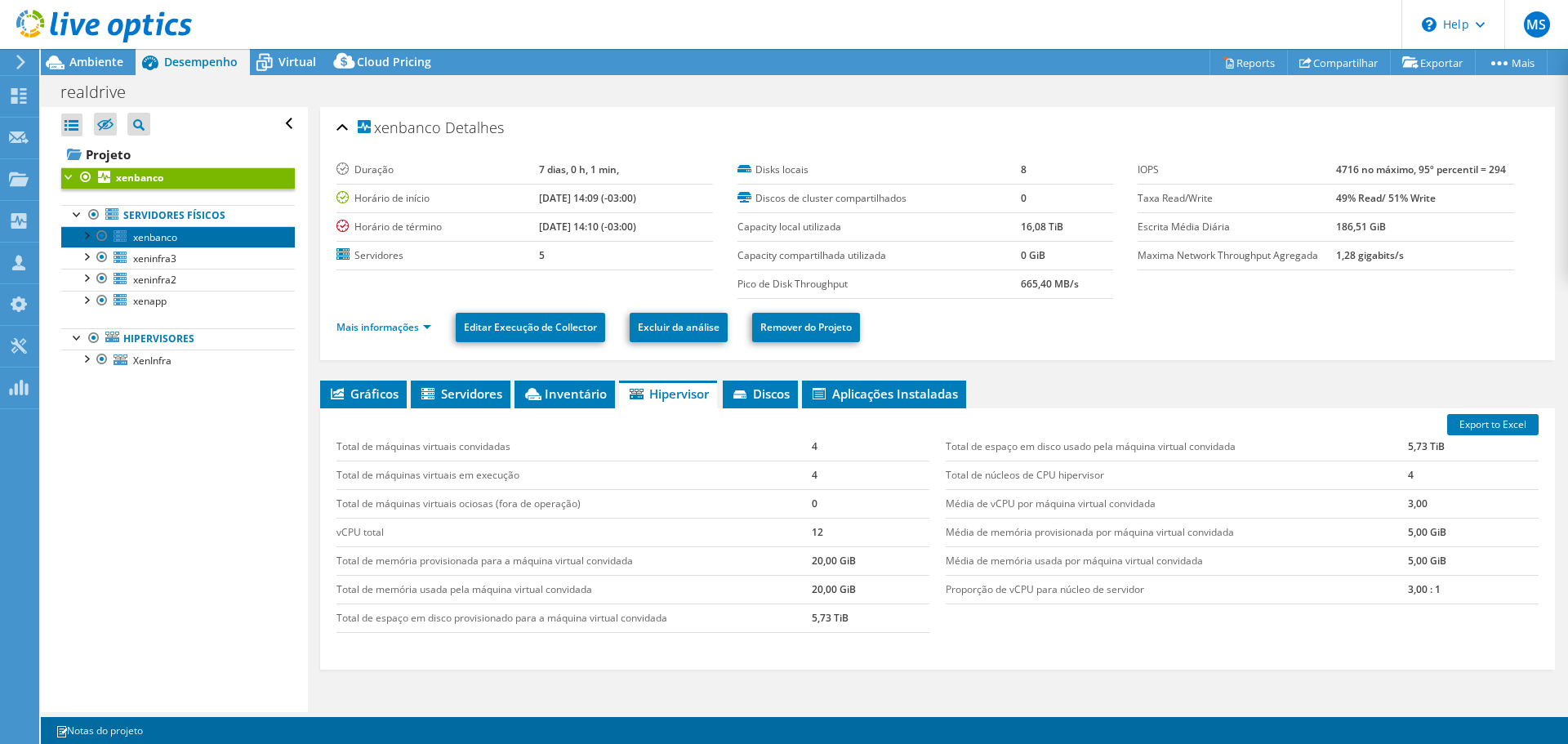
click at [164, 231] on span "xenbanco" at bounding box center [154, 237] width 44 height 14
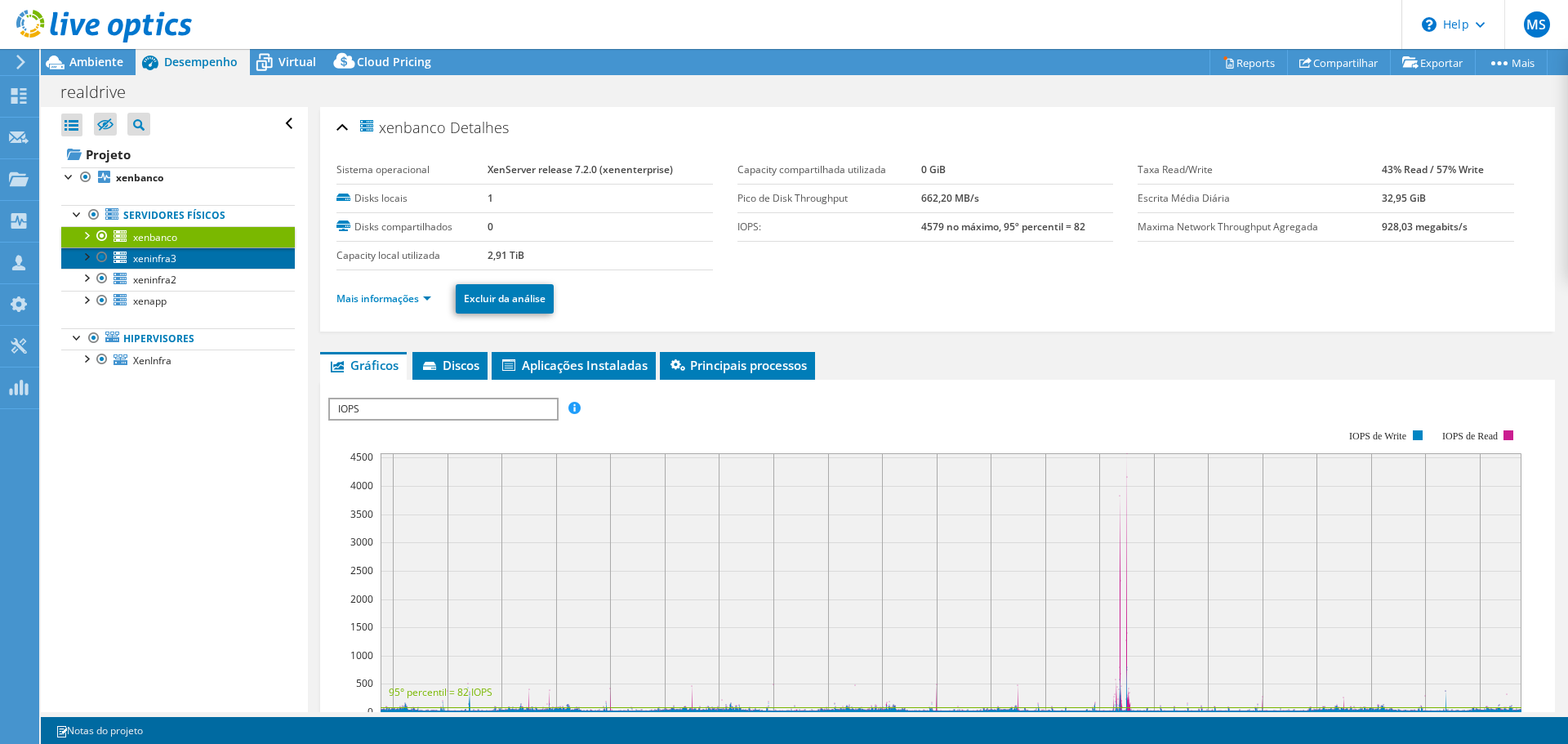
click at [178, 255] on link "xeninfra3" at bounding box center [178, 258] width 234 height 22
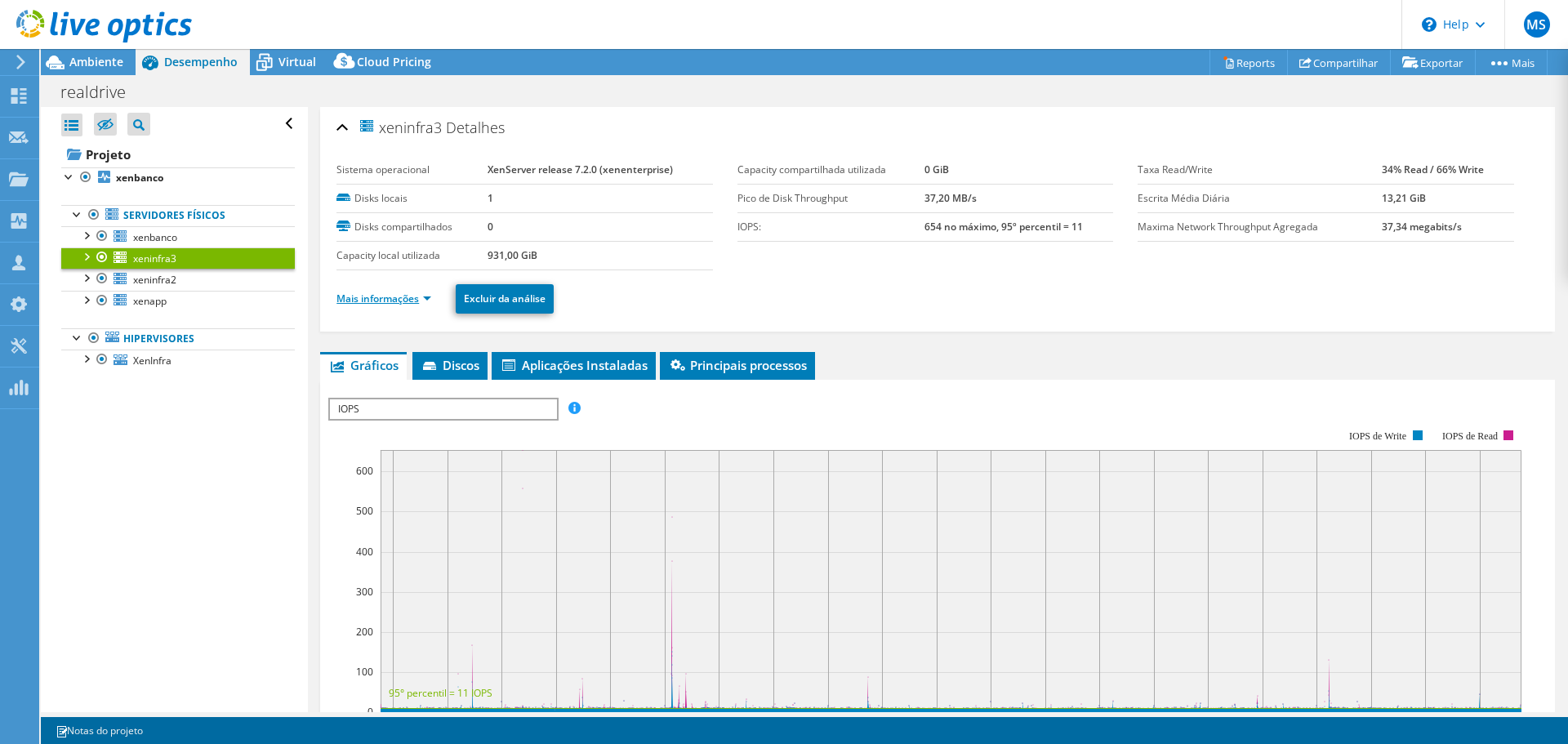
click at [383, 296] on link "Mais informações" at bounding box center [384, 298] width 95 height 14
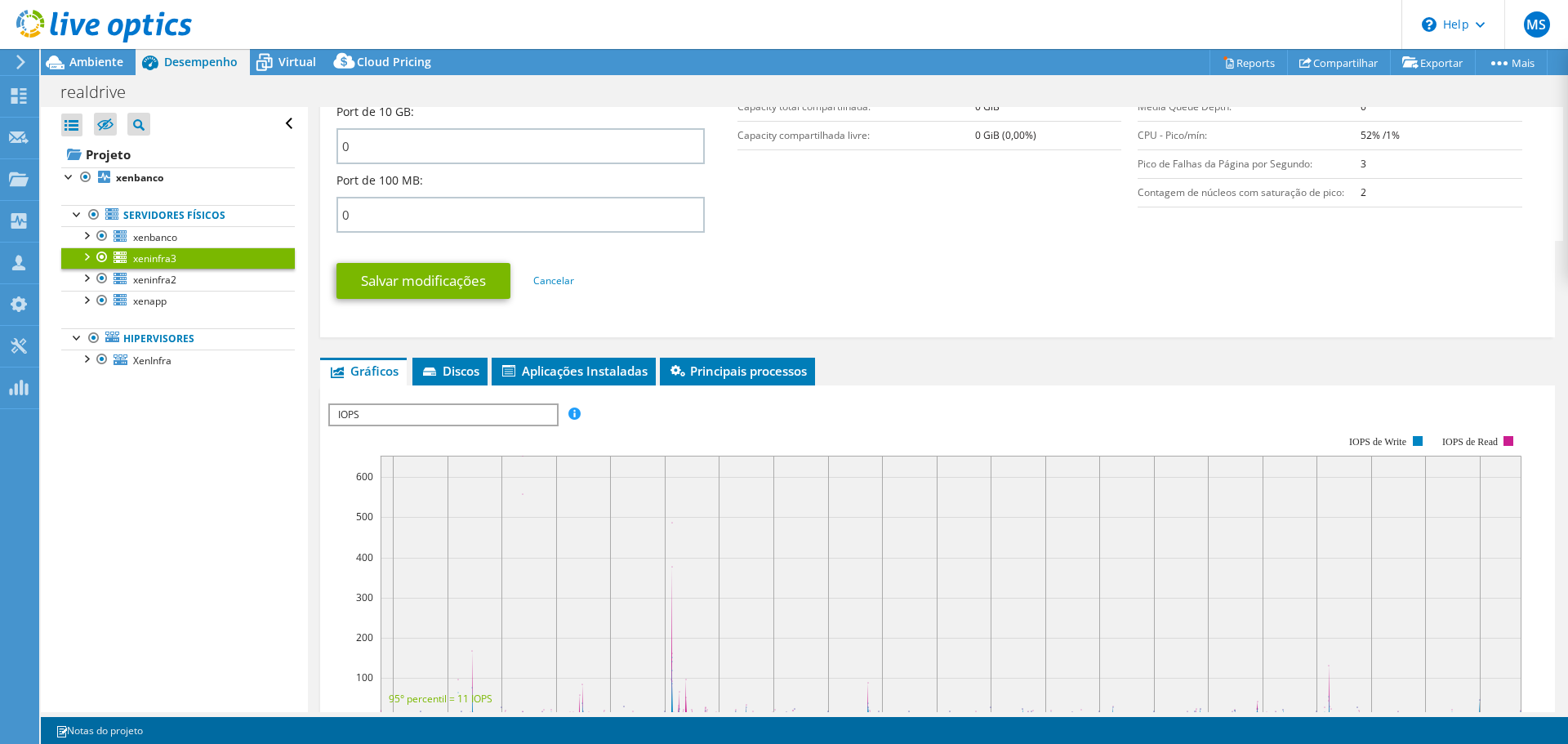
scroll to position [980, 0]
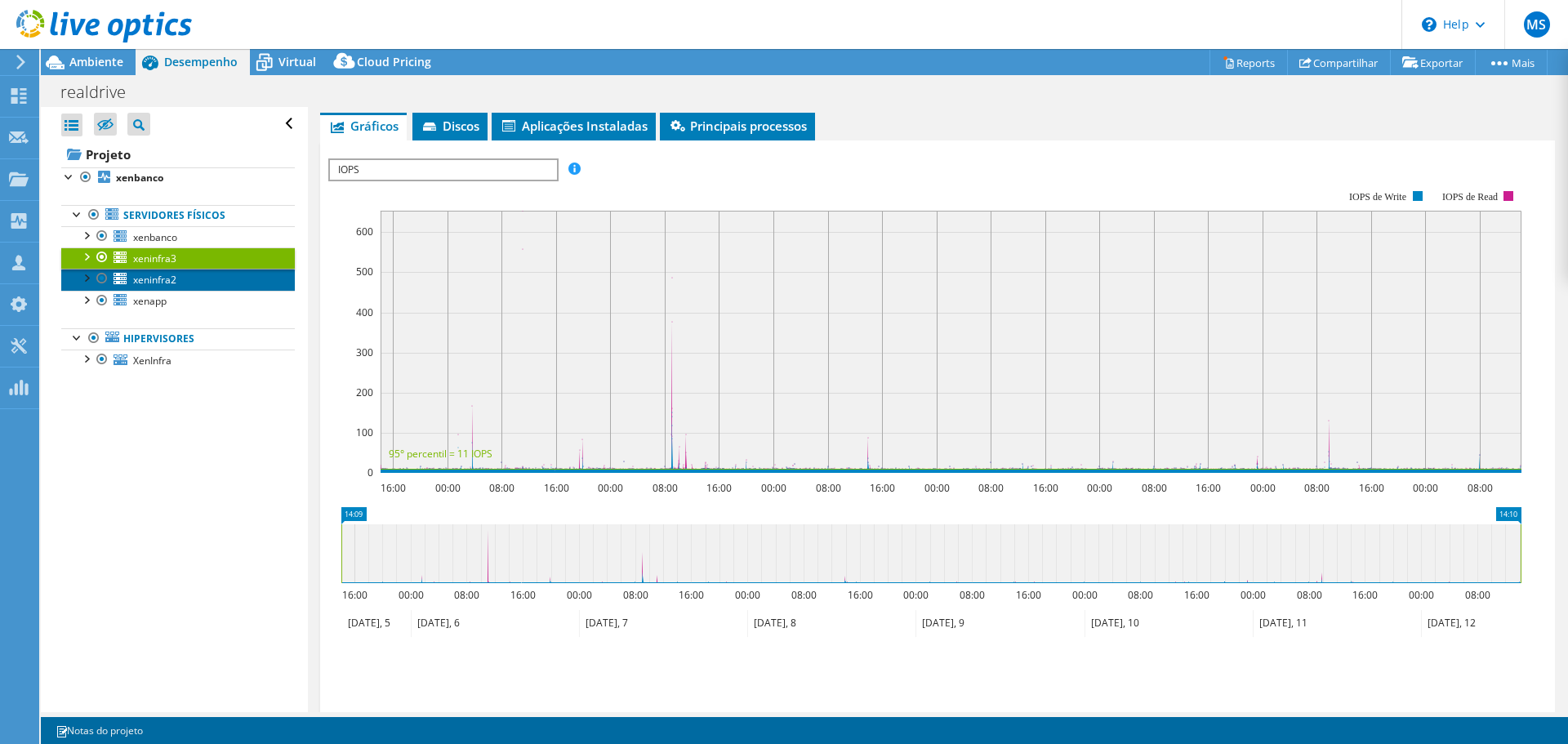
click at [179, 289] on link "xeninfra2" at bounding box center [178, 280] width 234 height 22
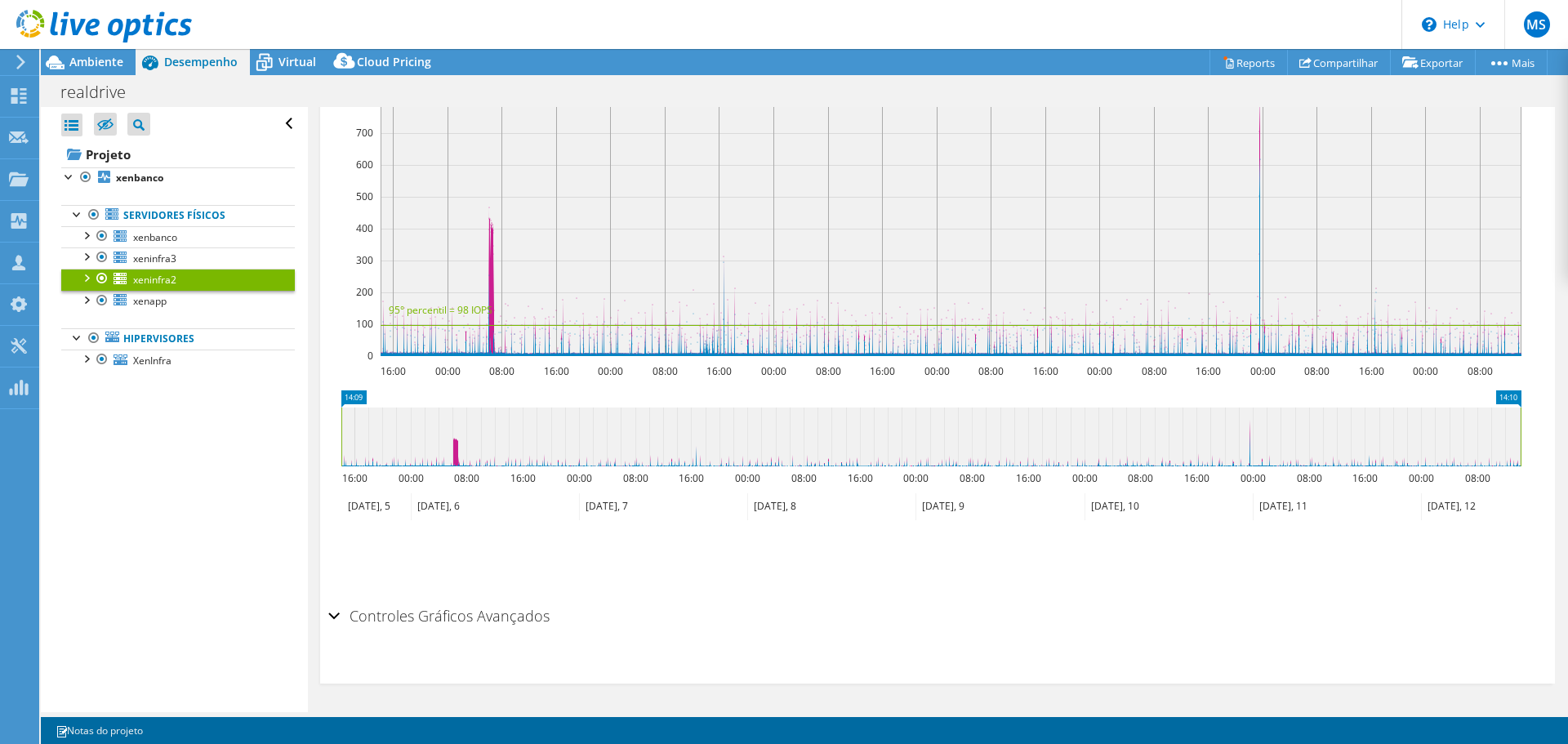
scroll to position [239, 0]
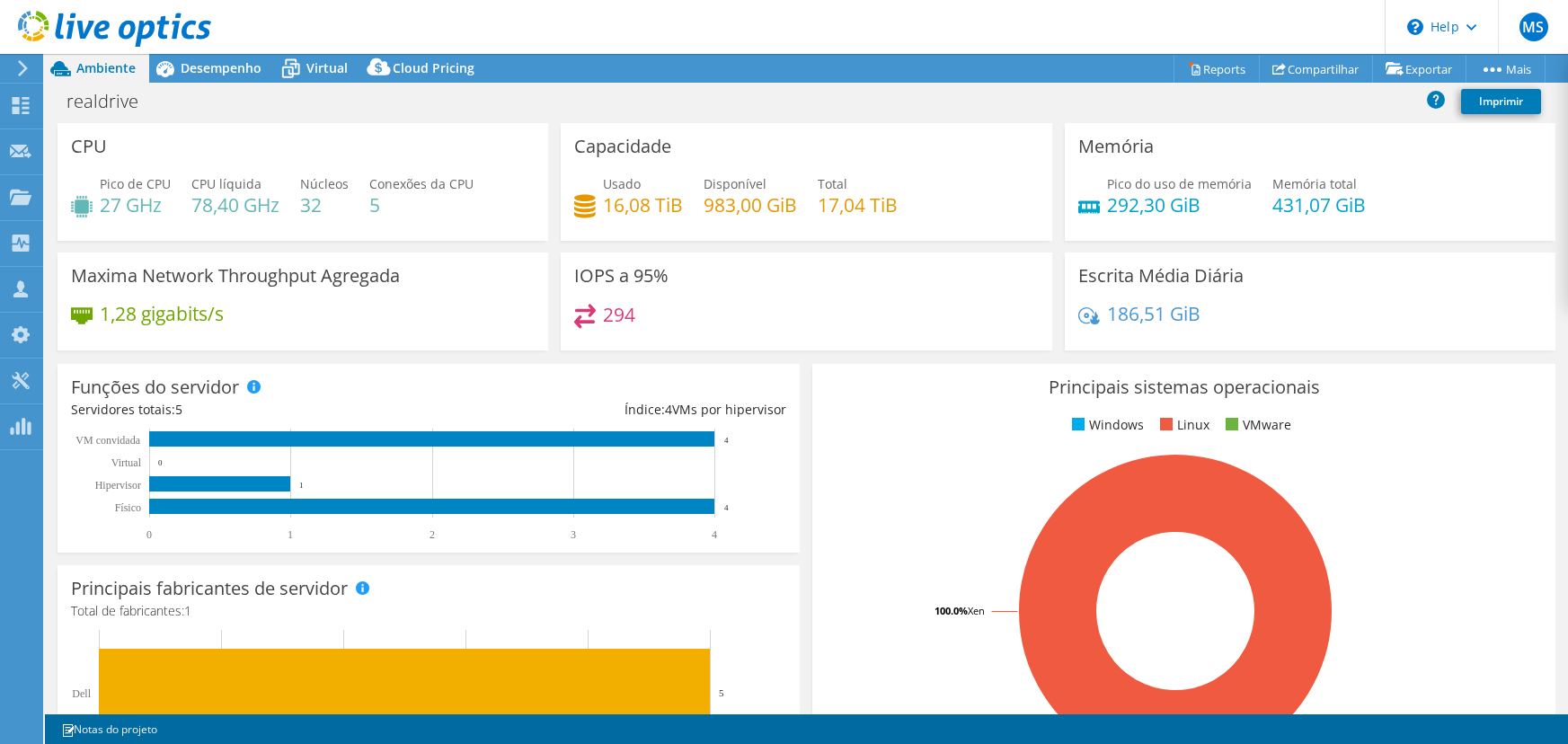
select select "USD"
